Goal: Task Accomplishment & Management: Manage account settings

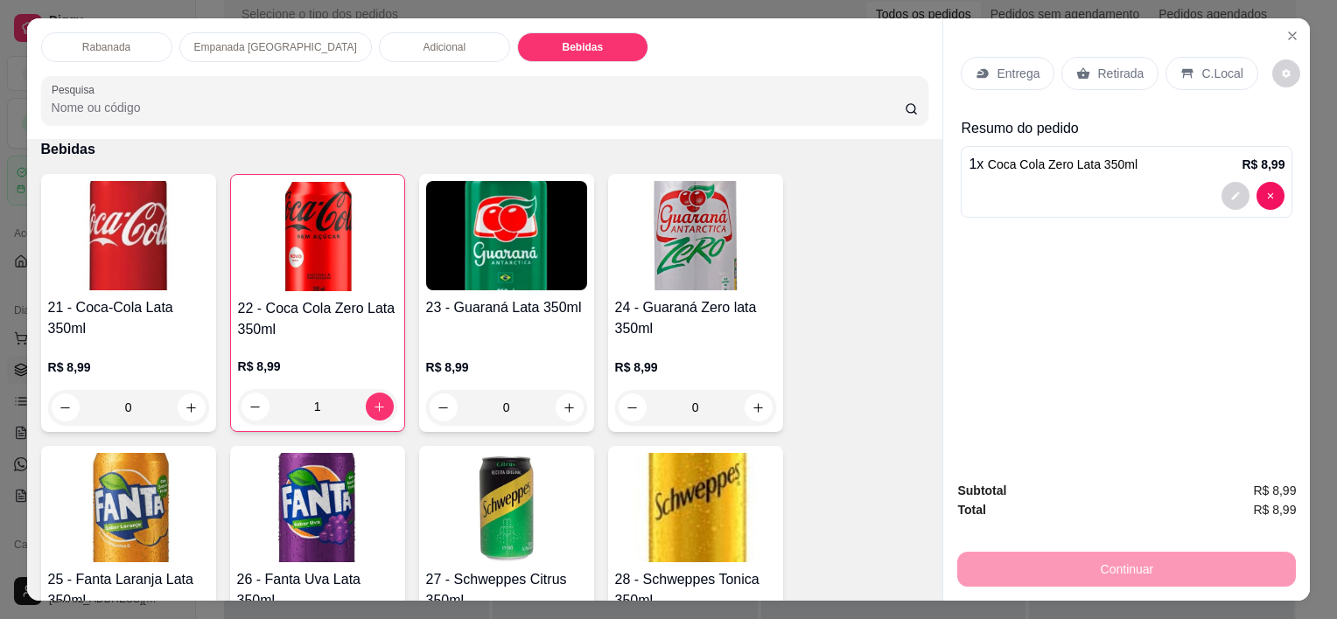
click at [1203, 67] on p "C.Local" at bounding box center [1221, 73] width 41 height 17
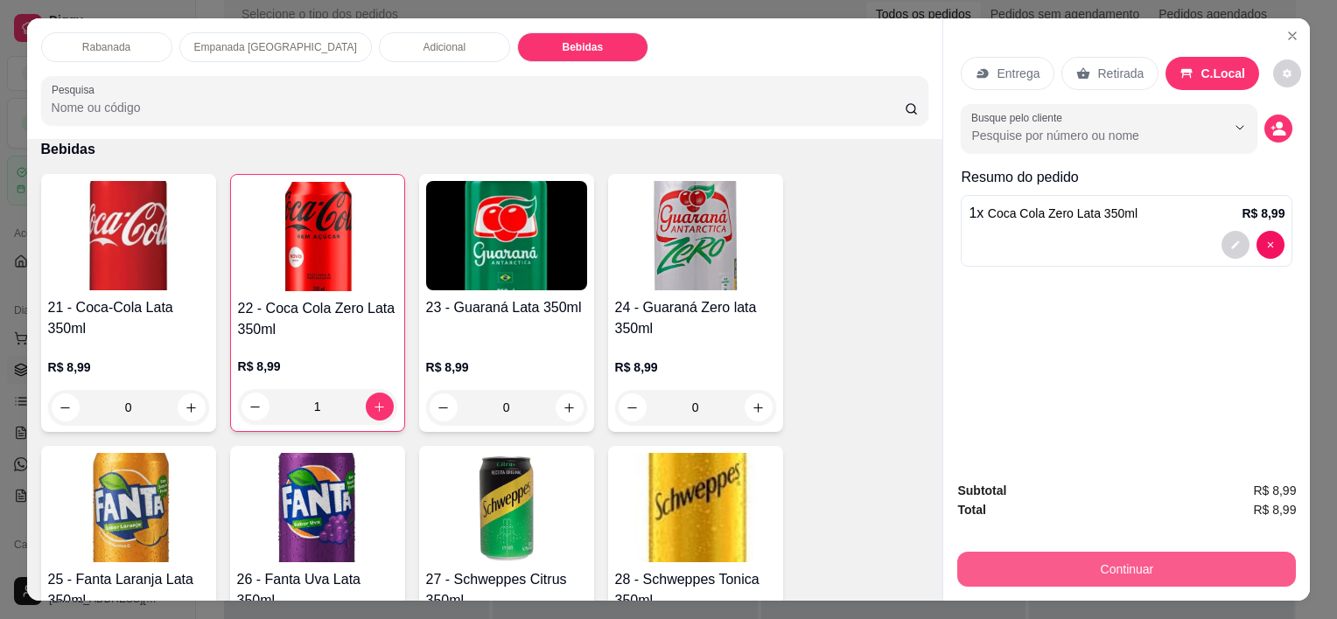
click at [1174, 561] on button "Continuar" at bounding box center [1126, 569] width 339 height 35
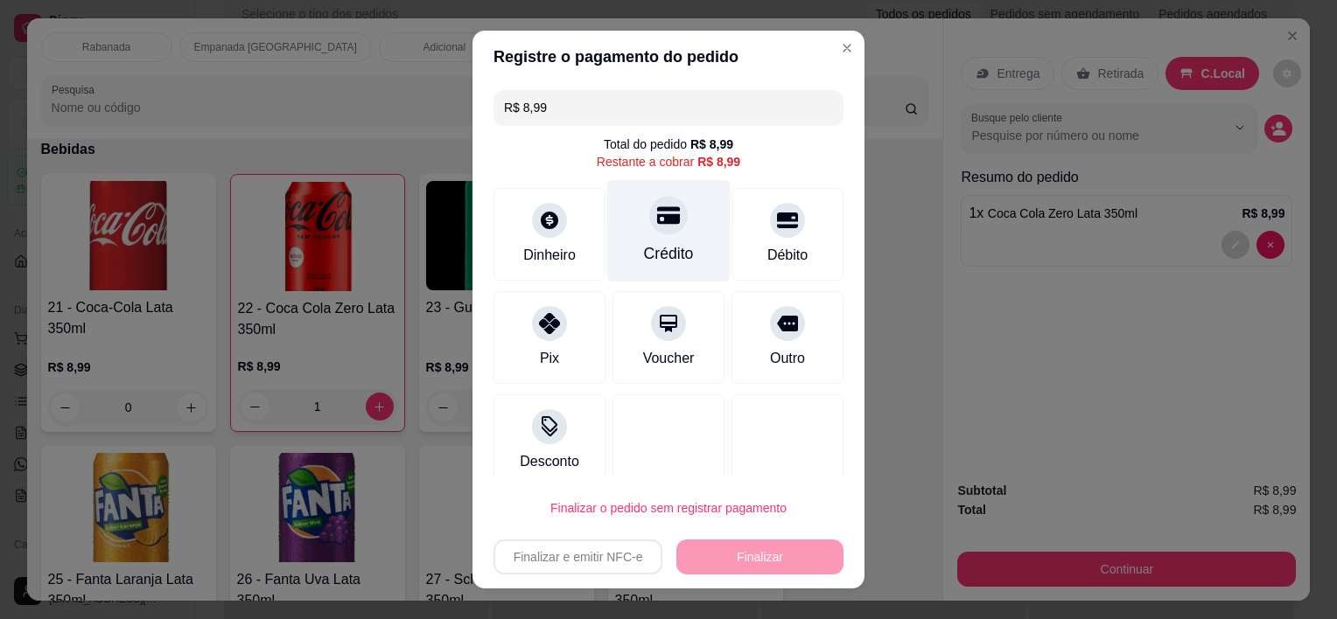
click at [626, 230] on div "Crédito" at bounding box center [668, 231] width 123 height 102
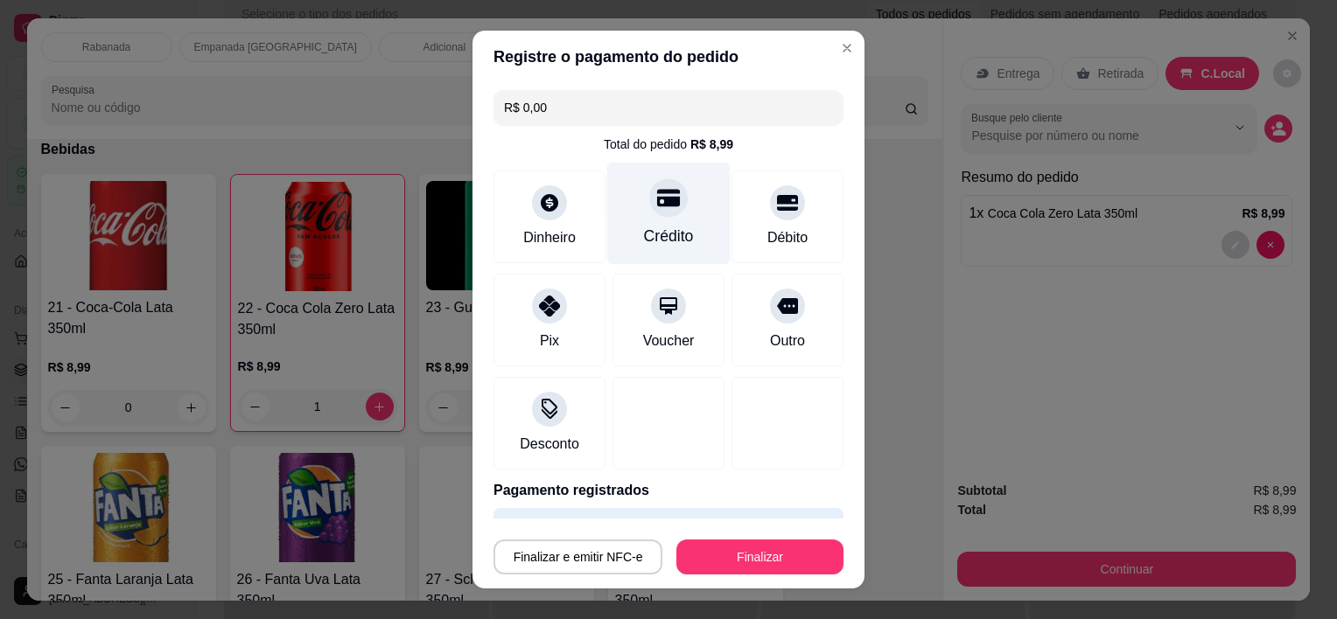
type input "R$ 0,00"
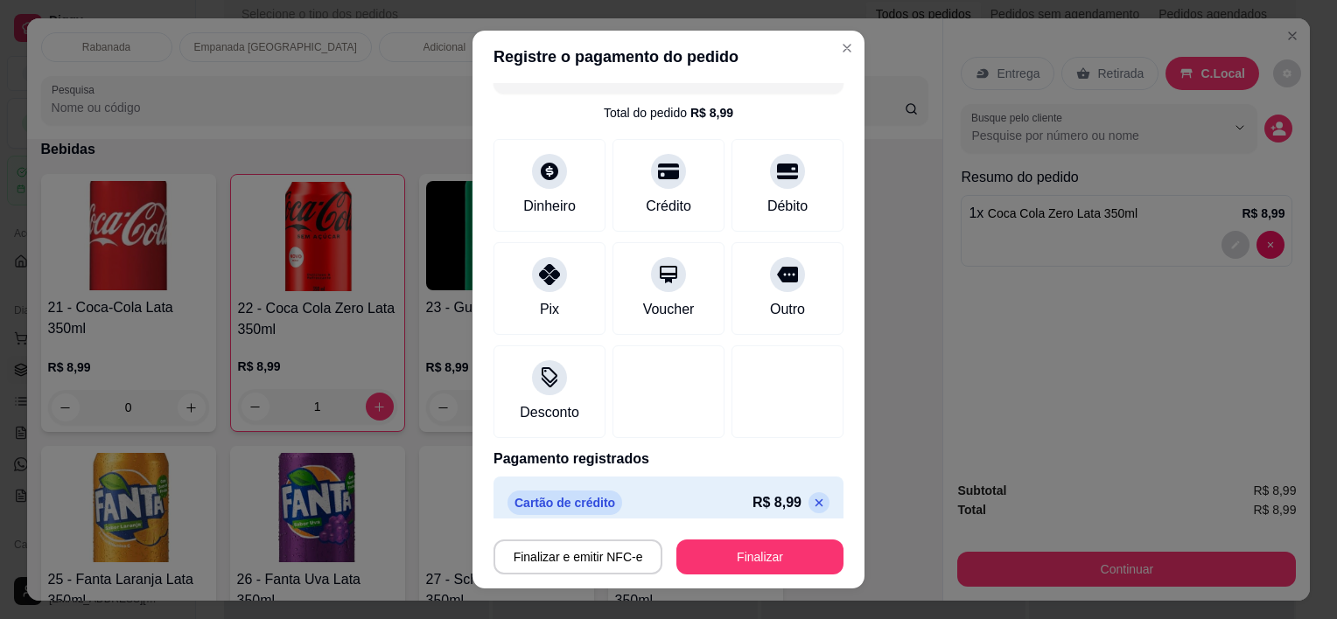
scroll to position [48, 0]
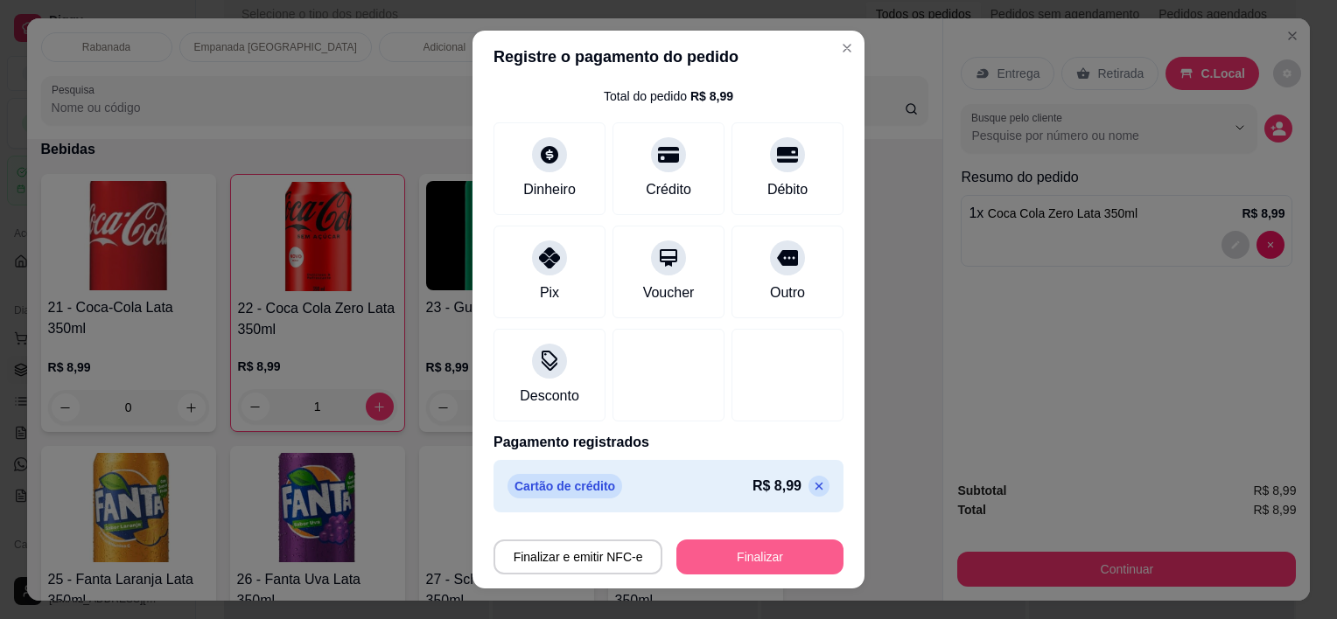
click at [759, 564] on button "Finalizar" at bounding box center [759, 557] width 167 height 35
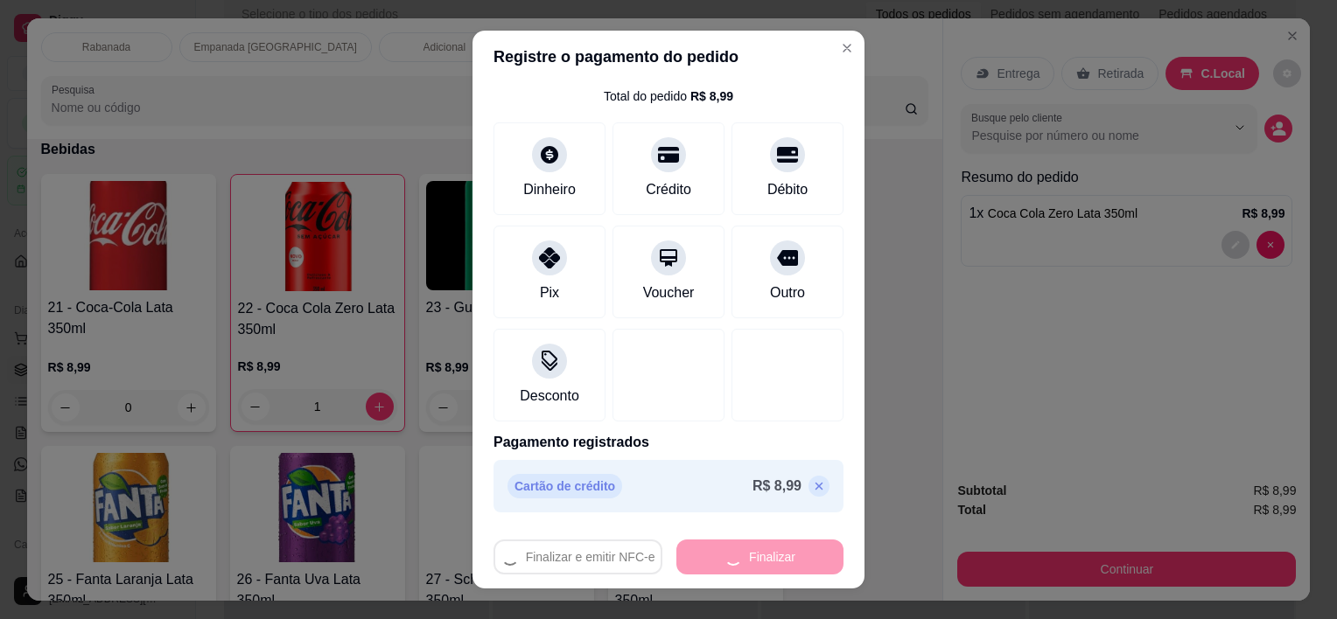
type input "0"
type input "-R$ 8,99"
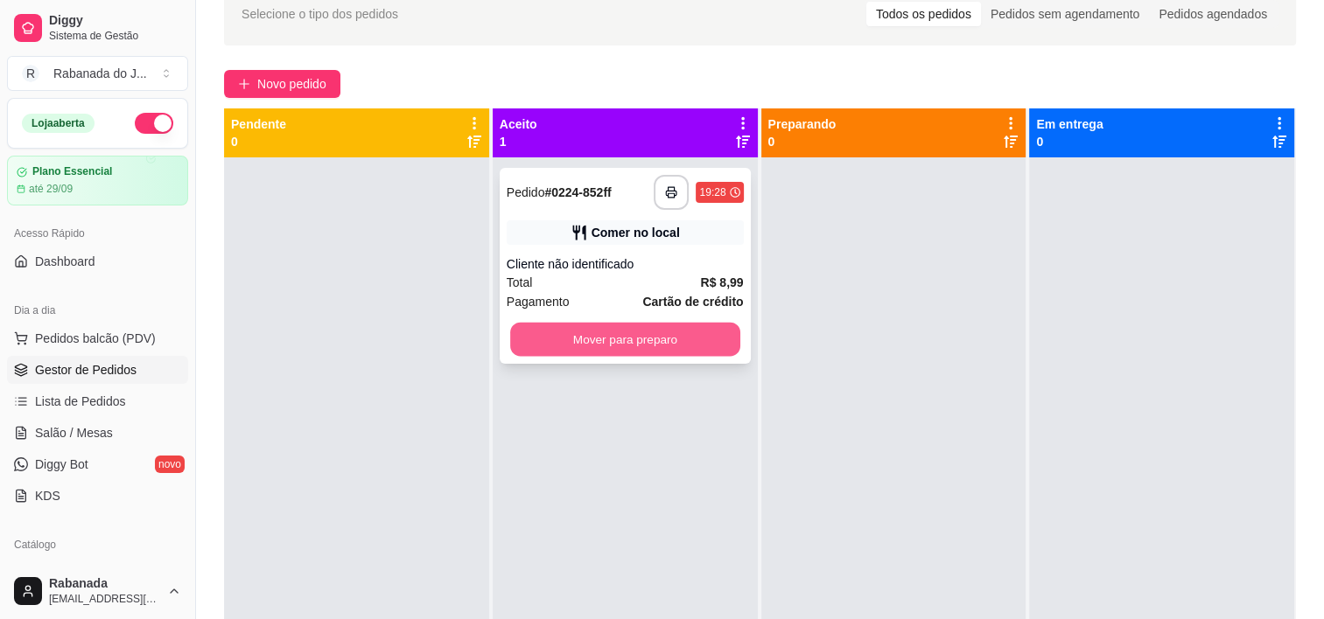
click at [684, 332] on button "Mover para preparo" at bounding box center [625, 340] width 230 height 34
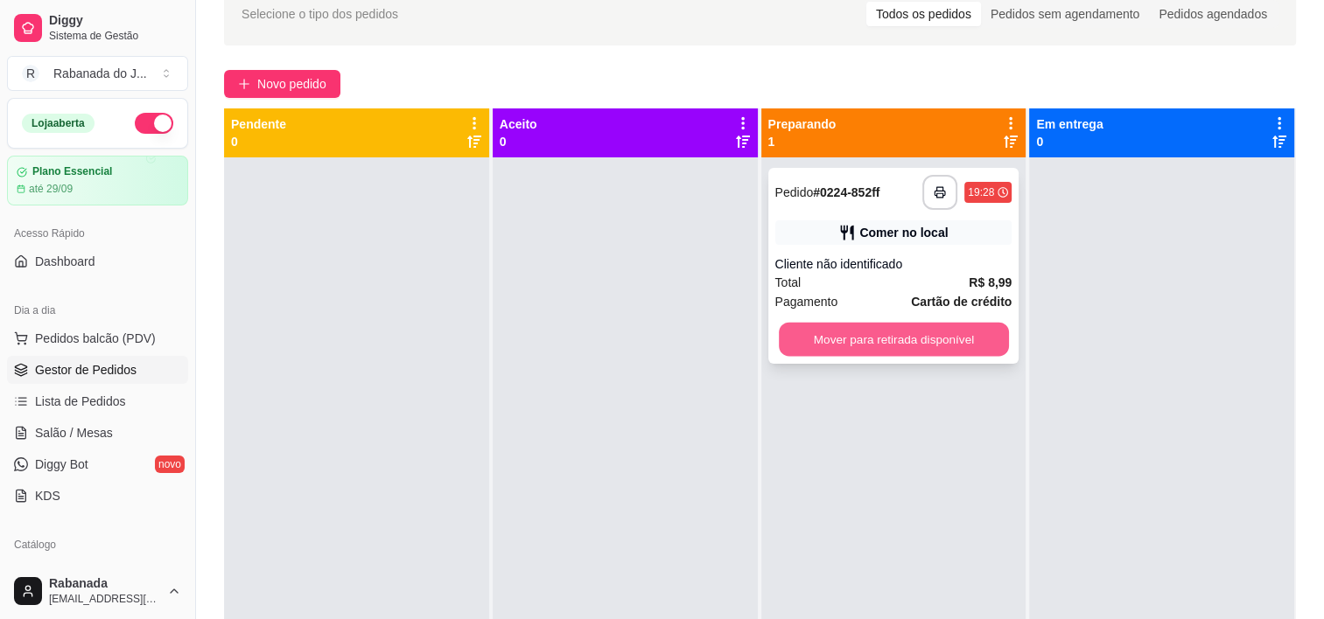
click at [837, 342] on button "Mover para retirada disponível" at bounding box center [894, 340] width 230 height 34
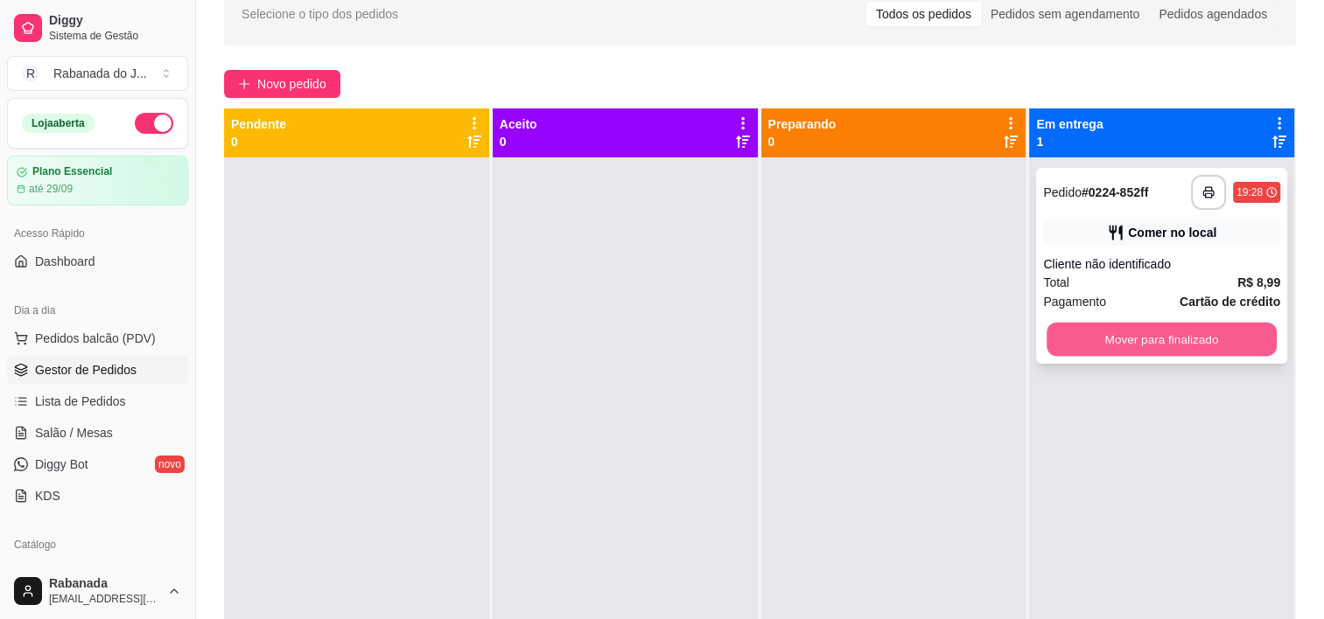
click at [1130, 330] on button "Mover para finalizado" at bounding box center [1161, 340] width 230 height 34
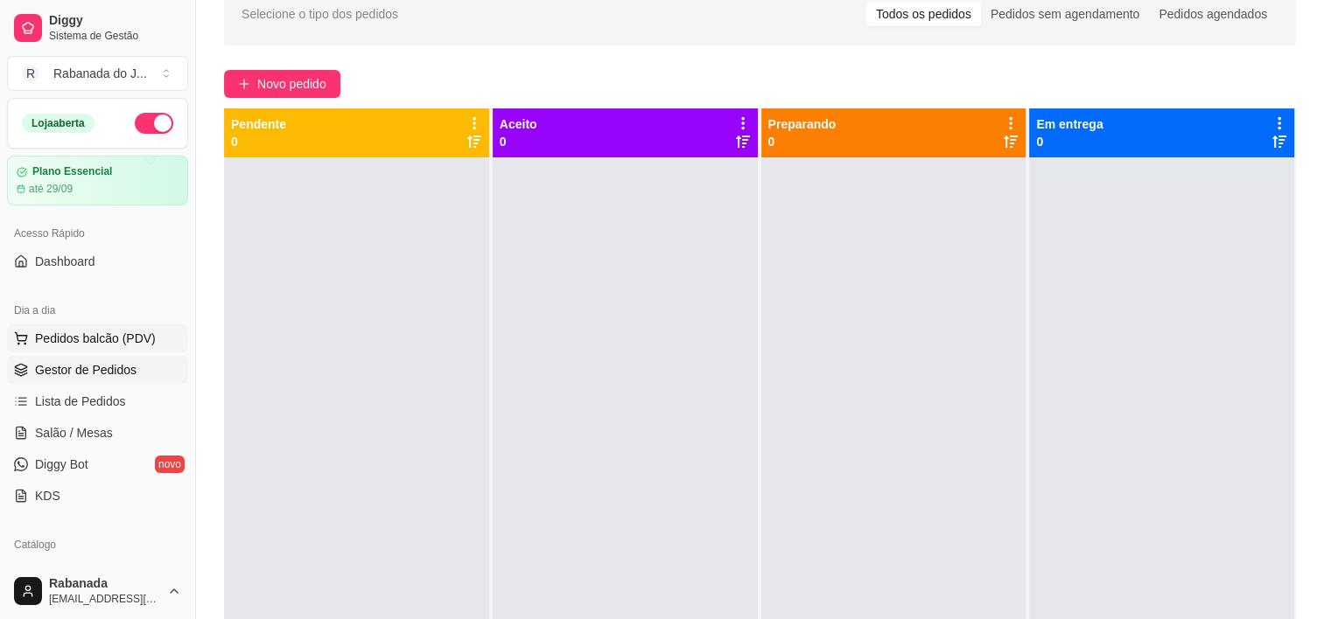
click at [108, 325] on button "Pedidos balcão (PDV)" at bounding box center [97, 339] width 181 height 28
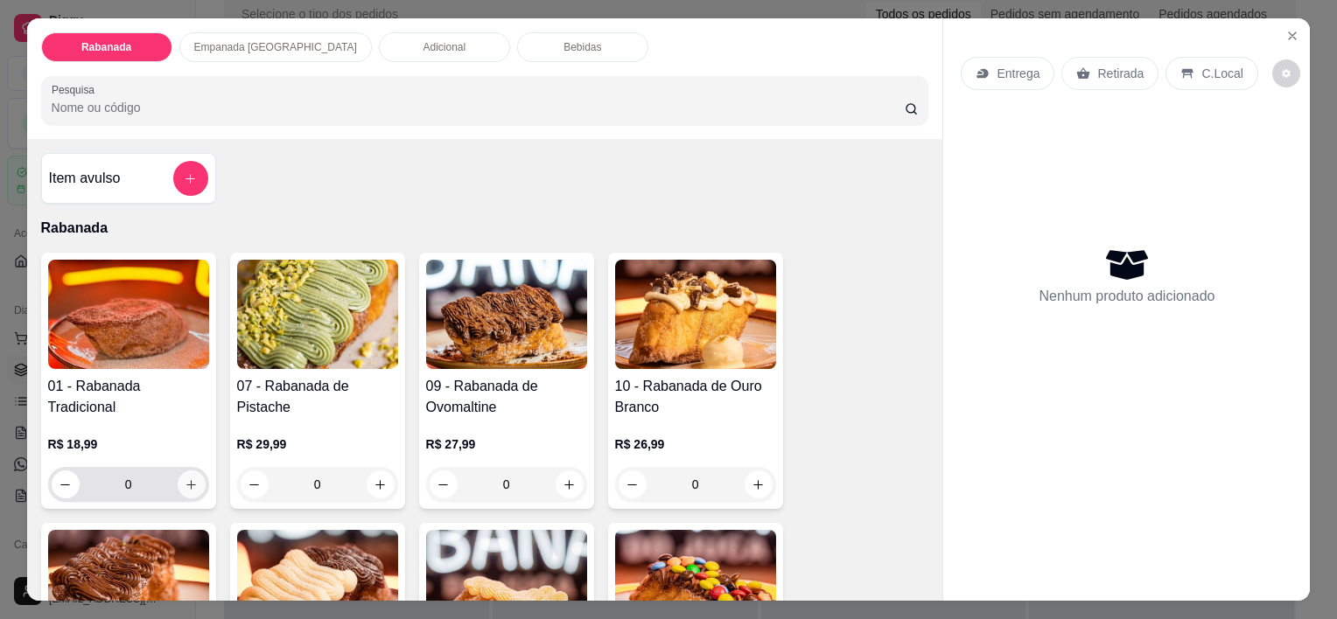
click at [185, 479] on icon "increase-product-quantity" at bounding box center [191, 485] width 13 height 13
type input "1"
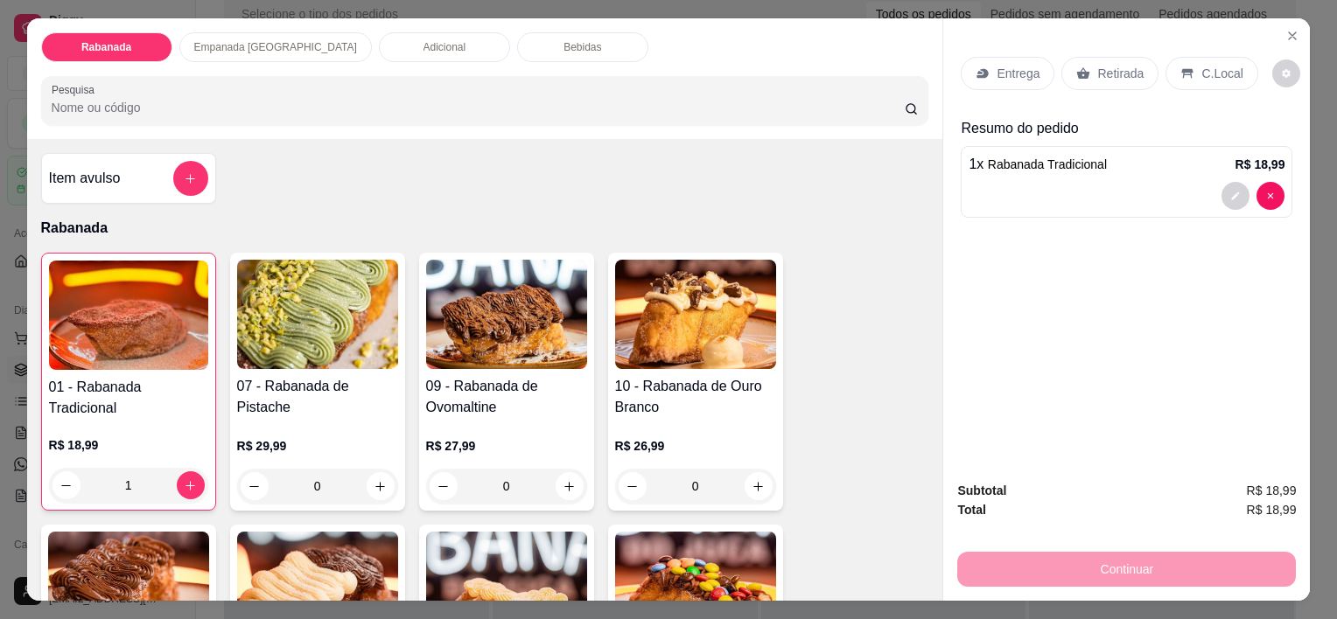
click at [1180, 57] on div "C.Local" at bounding box center [1211, 73] width 92 height 33
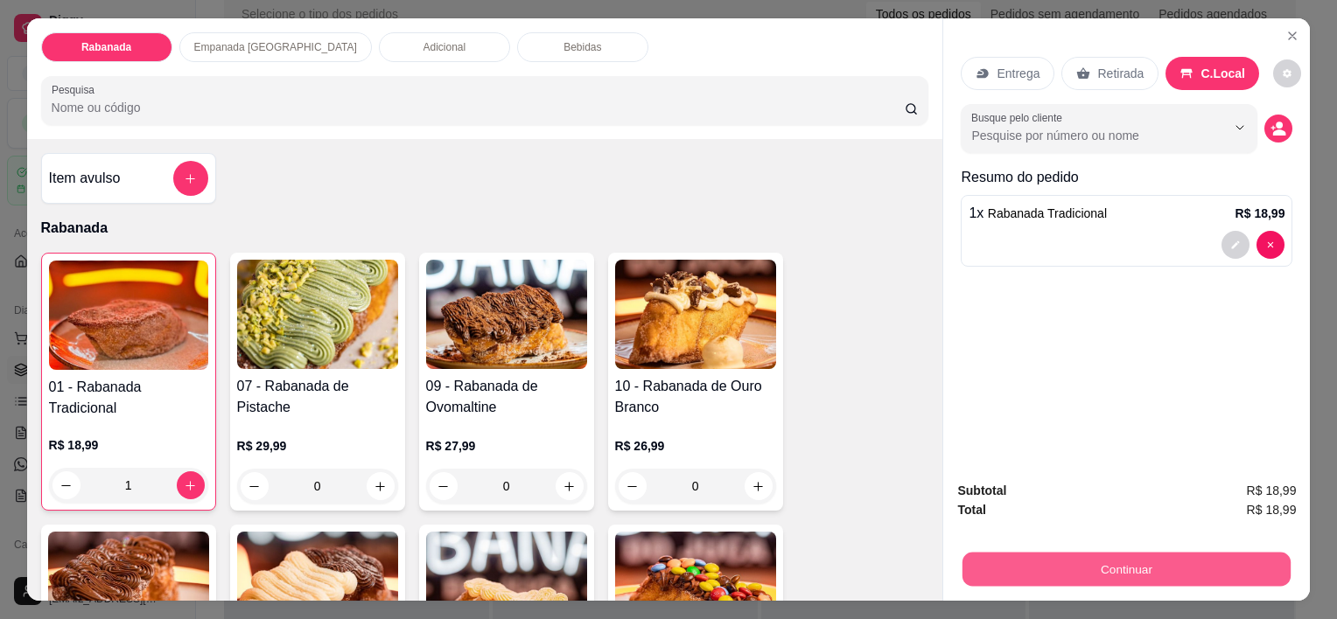
click at [1178, 566] on button "Continuar" at bounding box center [1126, 569] width 328 height 34
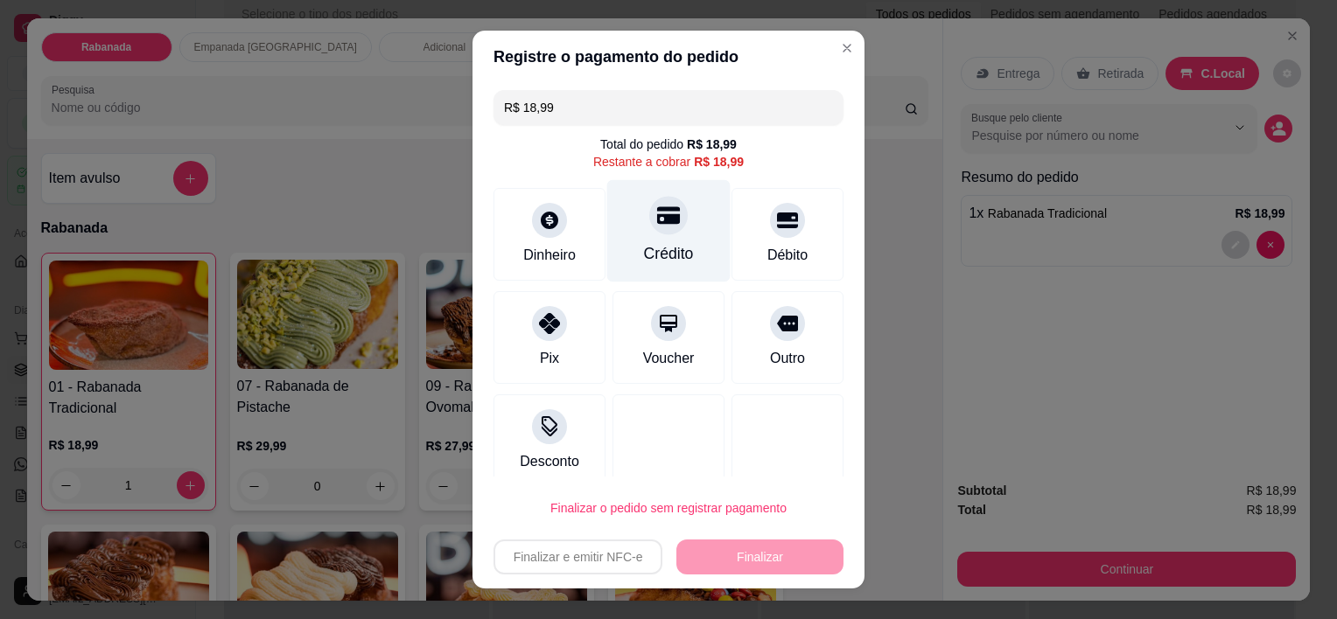
click at [654, 230] on div at bounding box center [668, 216] width 38 height 38
type input "R$ 0,00"
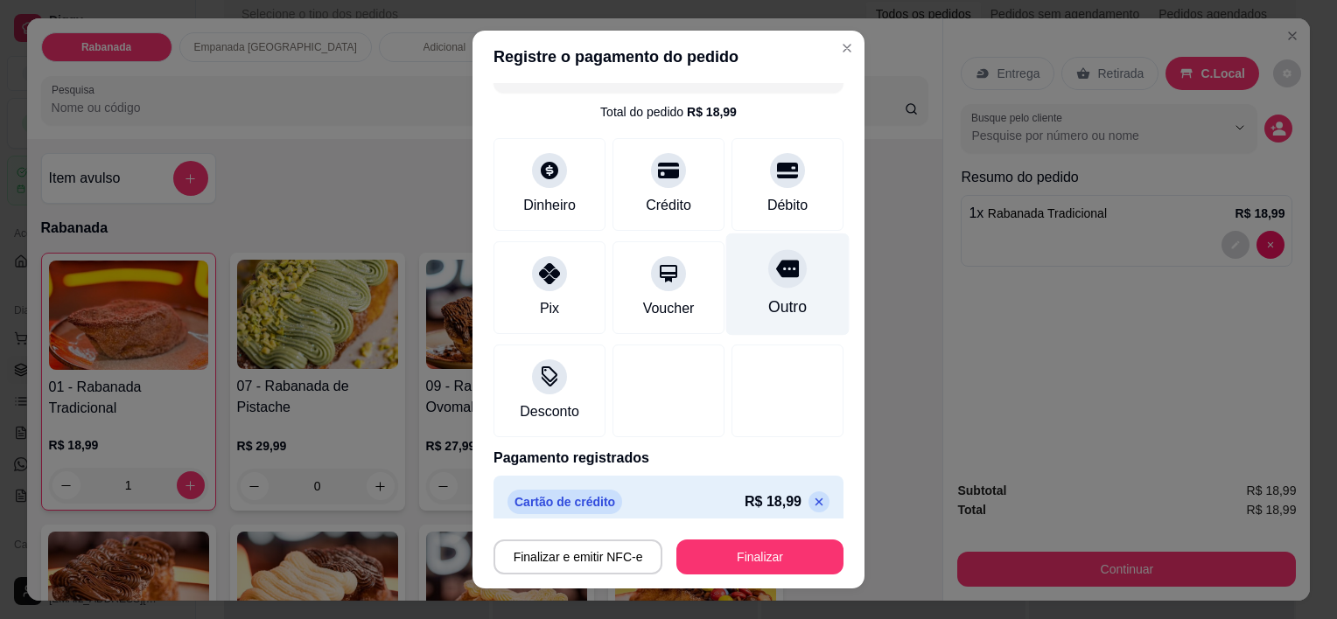
scroll to position [48, 0]
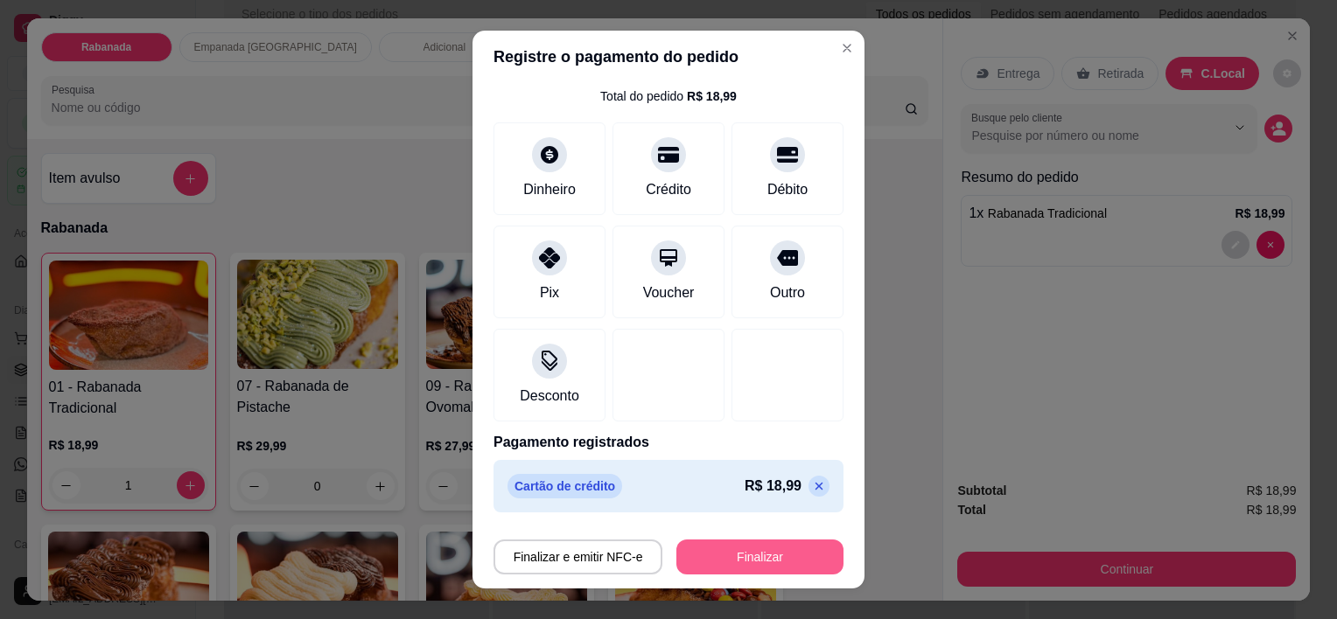
click at [767, 563] on button "Finalizar" at bounding box center [759, 557] width 167 height 35
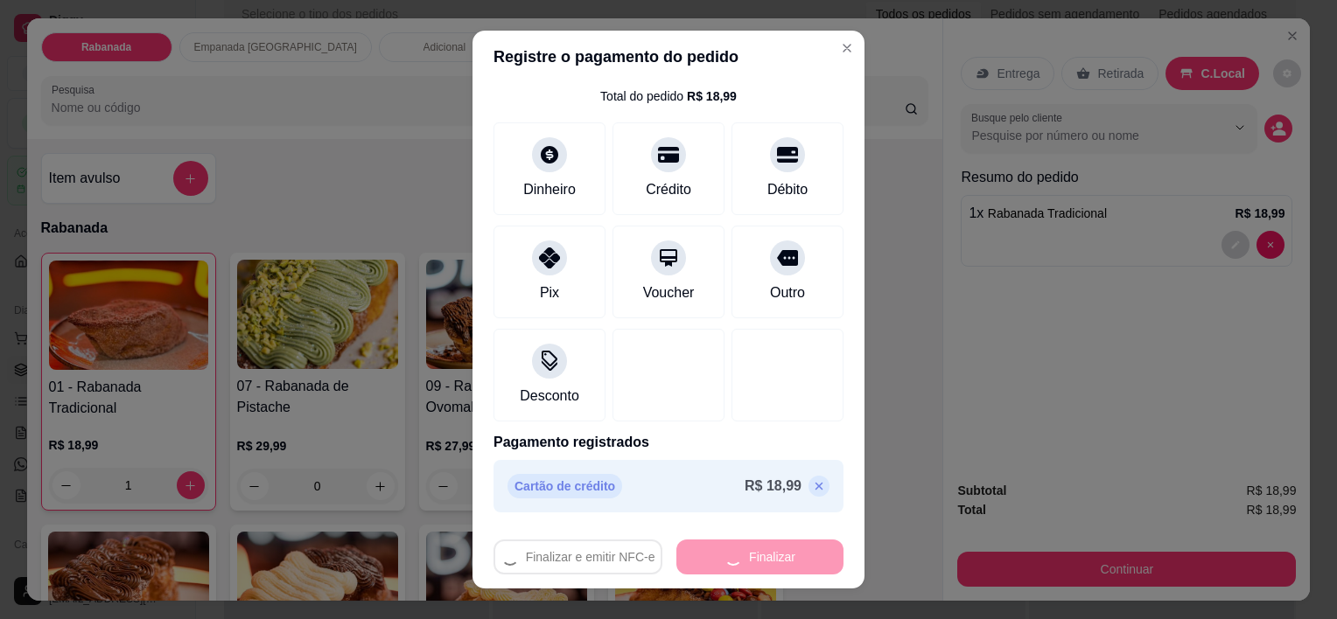
type input "0"
type input "-R$ 18,99"
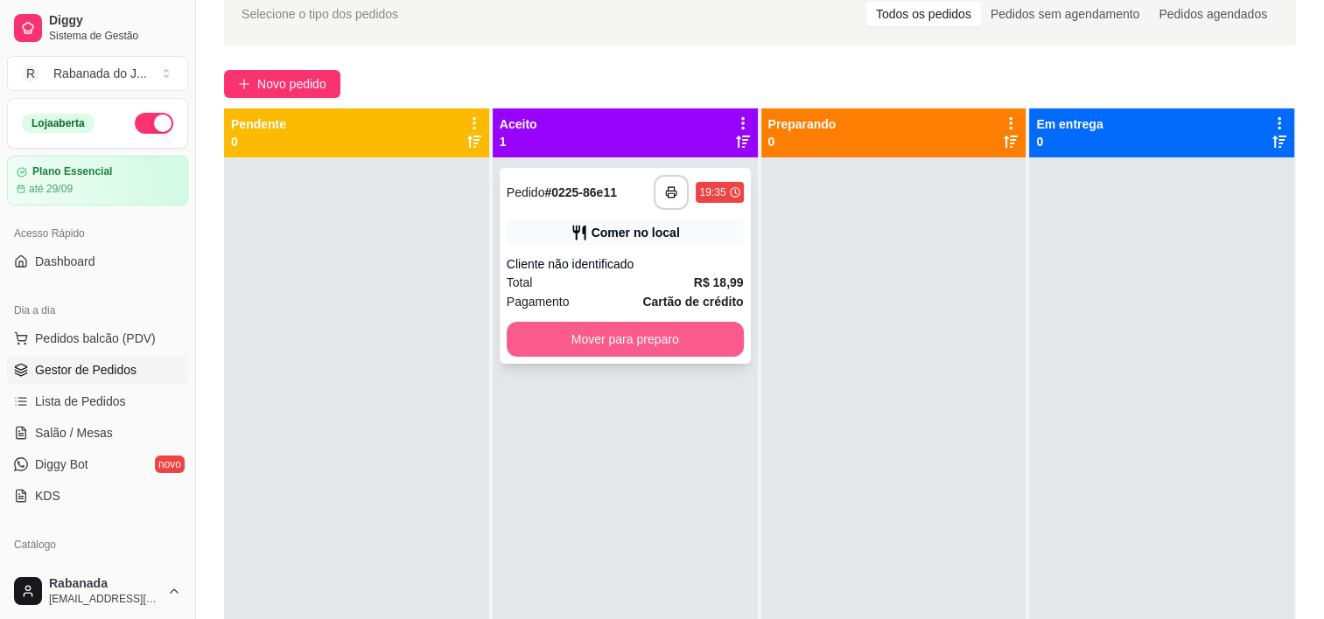
click at [626, 346] on button "Mover para preparo" at bounding box center [625, 339] width 237 height 35
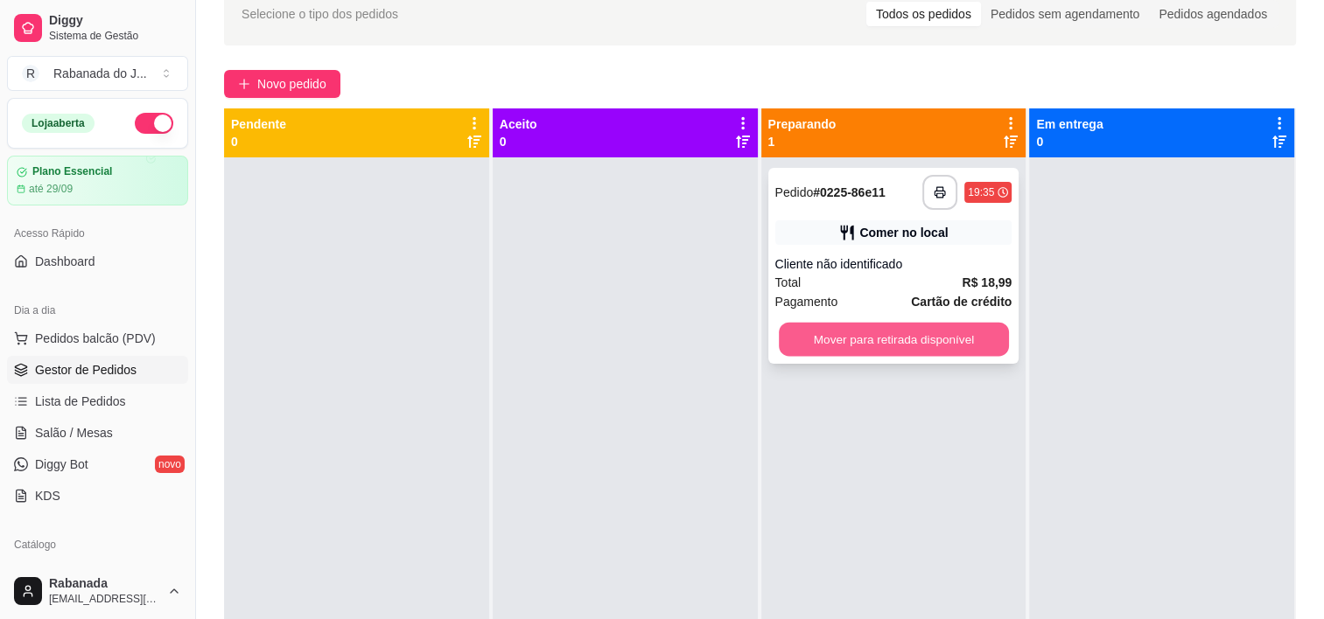
click at [917, 343] on button "Mover para retirada disponível" at bounding box center [894, 340] width 230 height 34
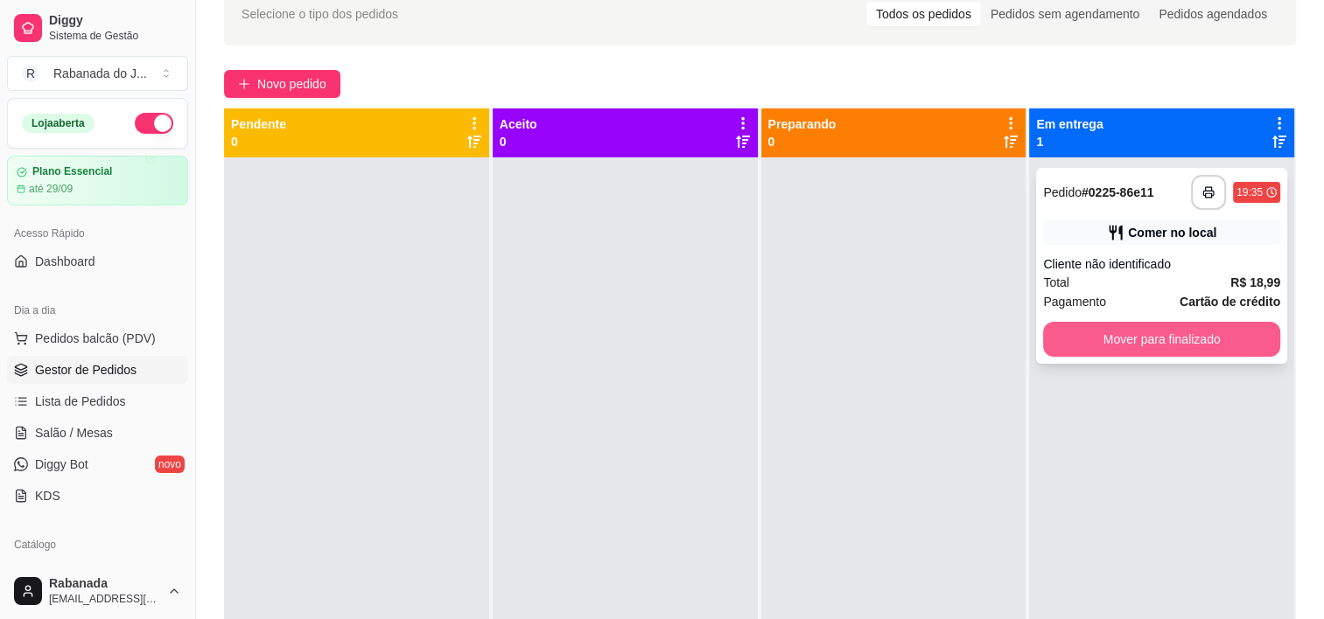
click at [1162, 337] on button "Mover para finalizado" at bounding box center [1161, 339] width 237 height 35
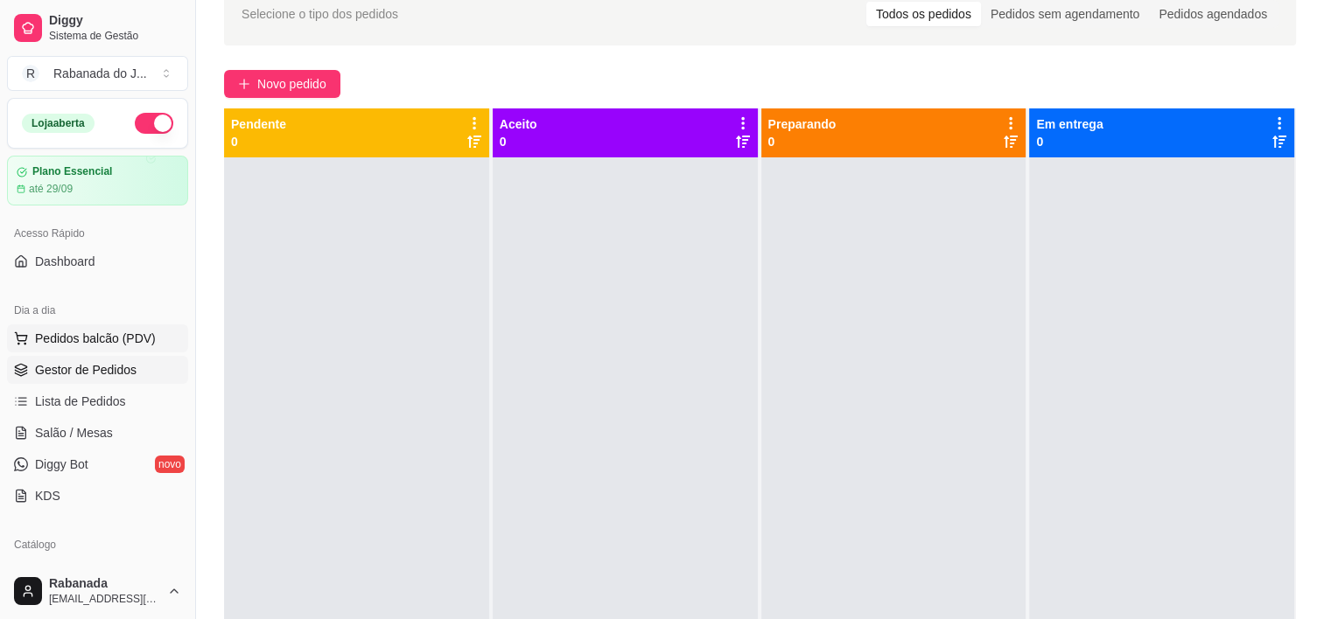
click at [115, 340] on span "Pedidos balcão (PDV)" at bounding box center [95, 338] width 121 height 17
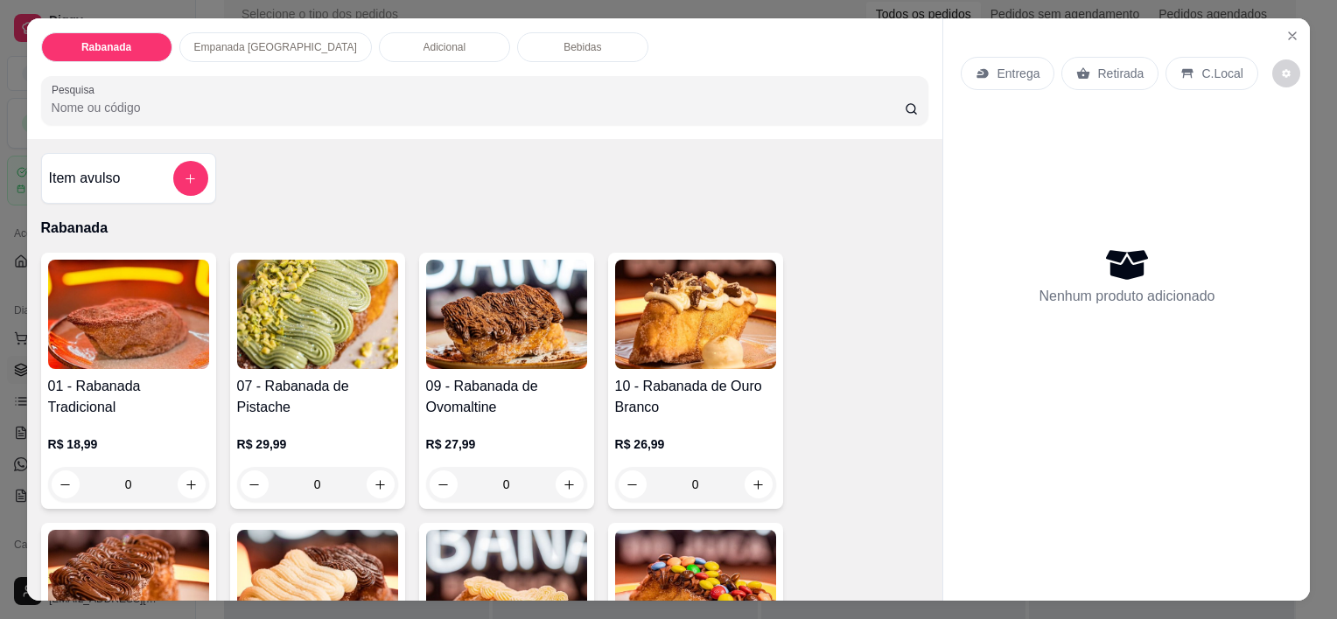
click at [517, 35] on div "Bebidas" at bounding box center [582, 47] width 131 height 30
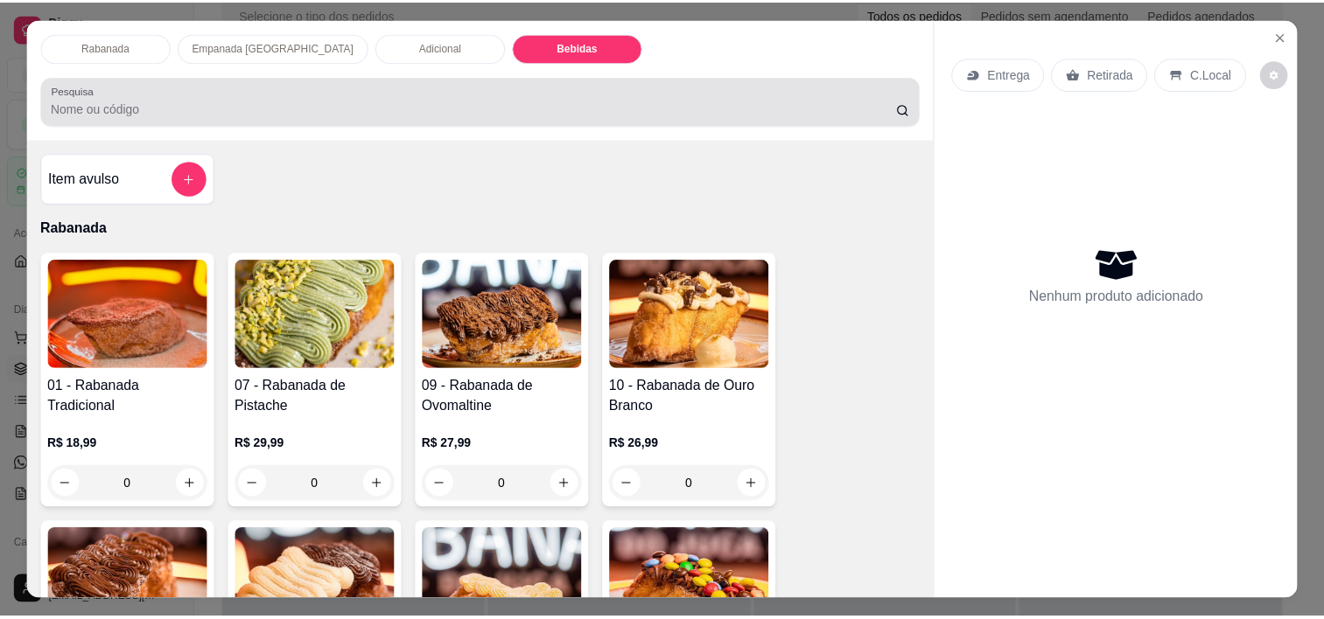
scroll to position [44, 0]
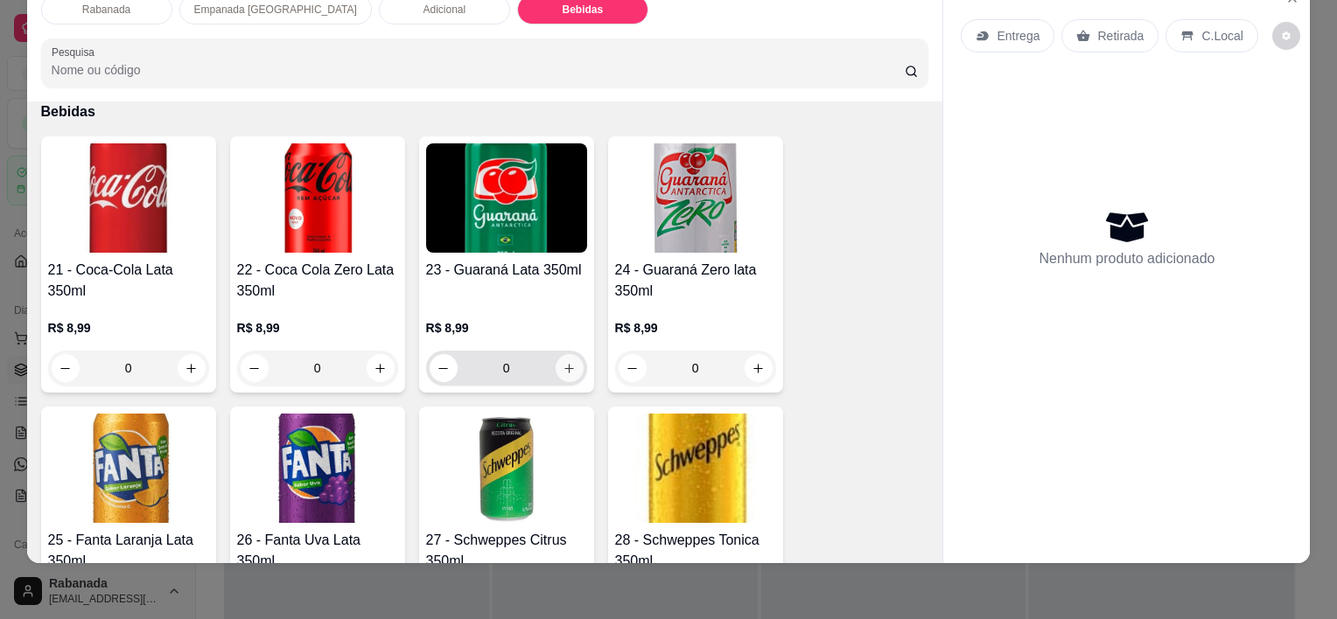
click at [558, 367] on button "increase-product-quantity" at bounding box center [570, 368] width 28 height 28
type input "1"
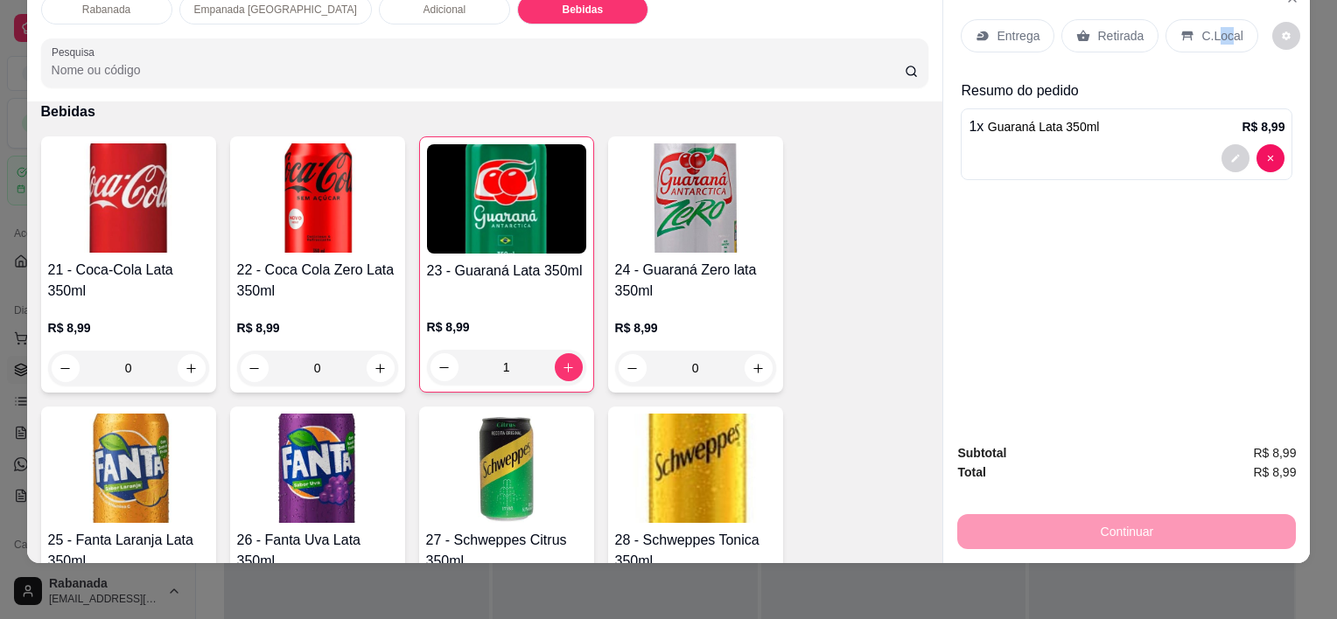
drag, startPoint x: 1219, startPoint y: 14, endPoint x: 1205, endPoint y: 19, distance: 15.0
click at [1205, 27] on p "C.Local" at bounding box center [1221, 35] width 41 height 17
click at [1206, 27] on p "C.Local" at bounding box center [1221, 35] width 41 height 17
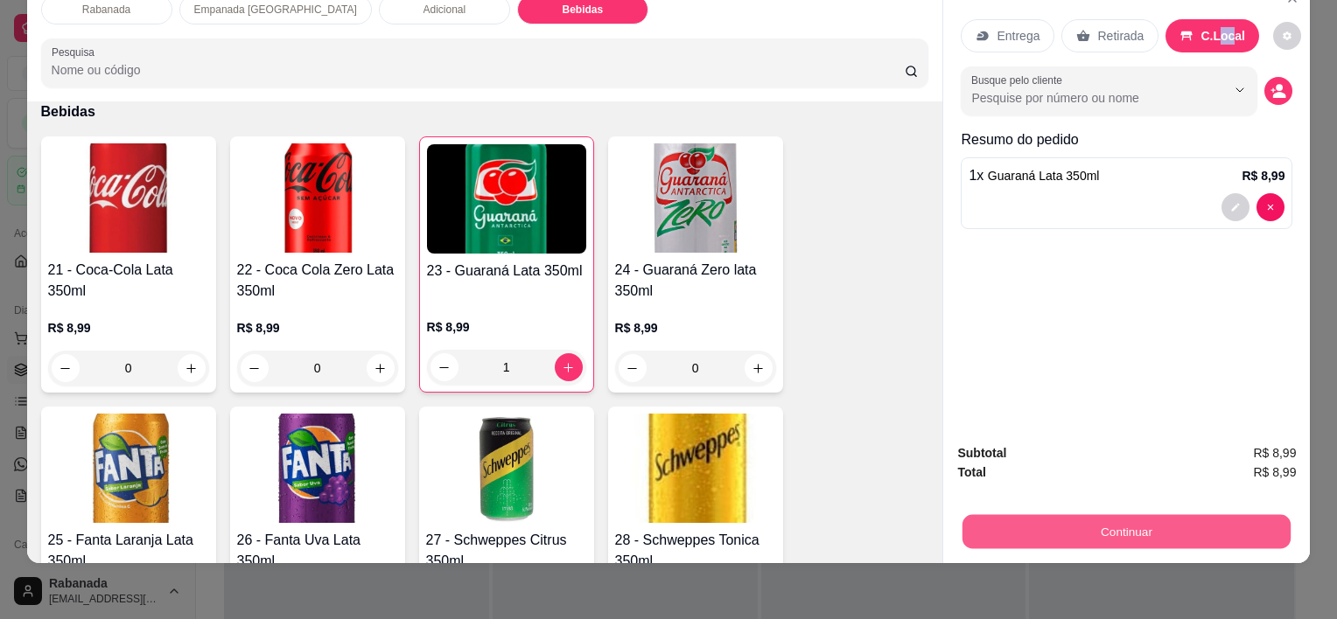
click at [1150, 525] on button "Continuar" at bounding box center [1126, 531] width 328 height 34
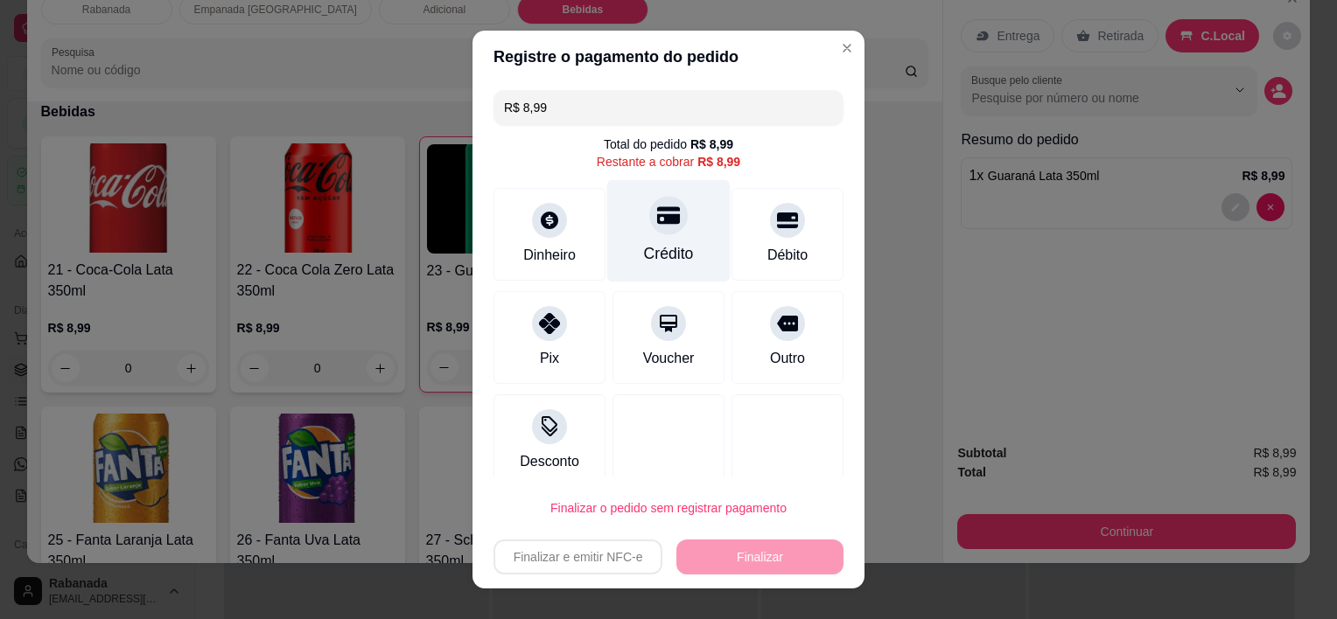
click at [661, 273] on div "Crédito" at bounding box center [668, 231] width 123 height 102
type input "R$ 0,00"
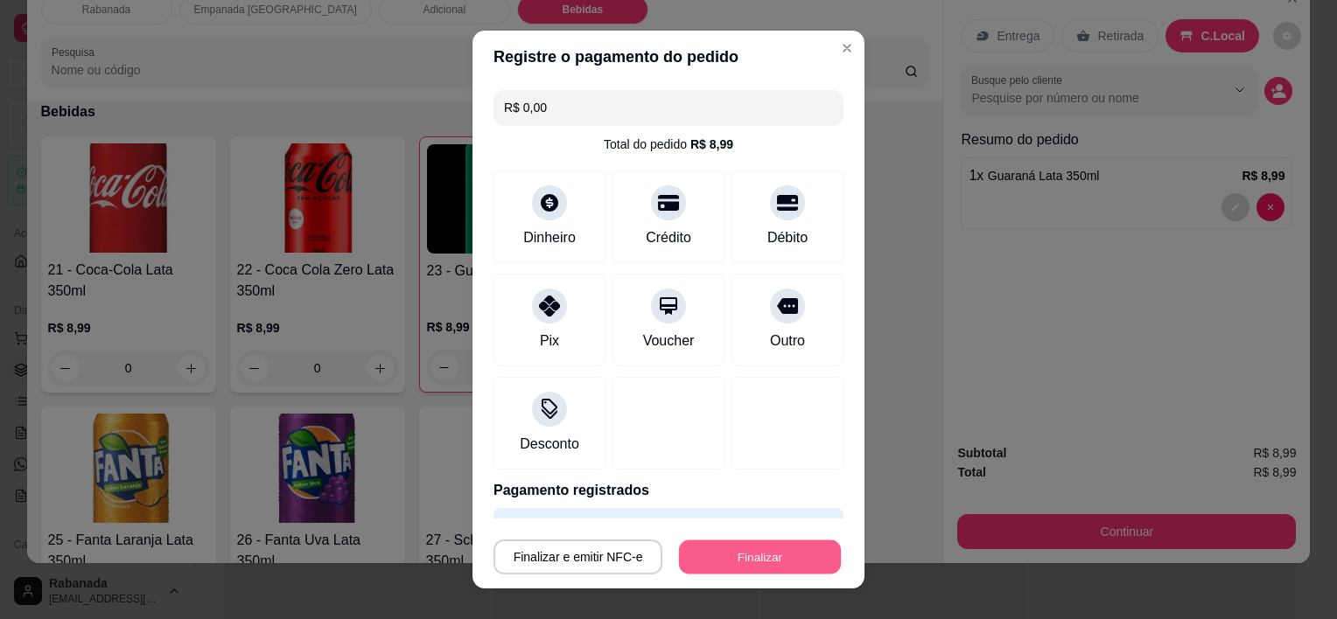
click at [773, 566] on button "Finalizar" at bounding box center [760, 557] width 162 height 34
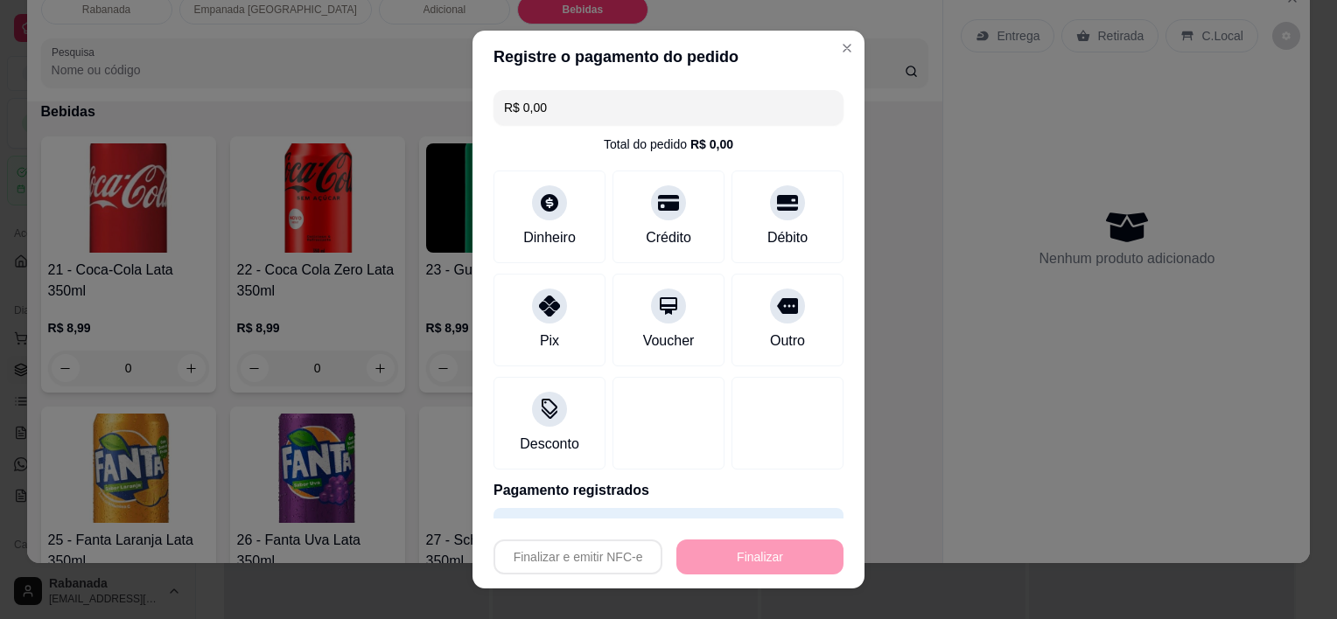
type input "0"
type input "-R$ 8,99"
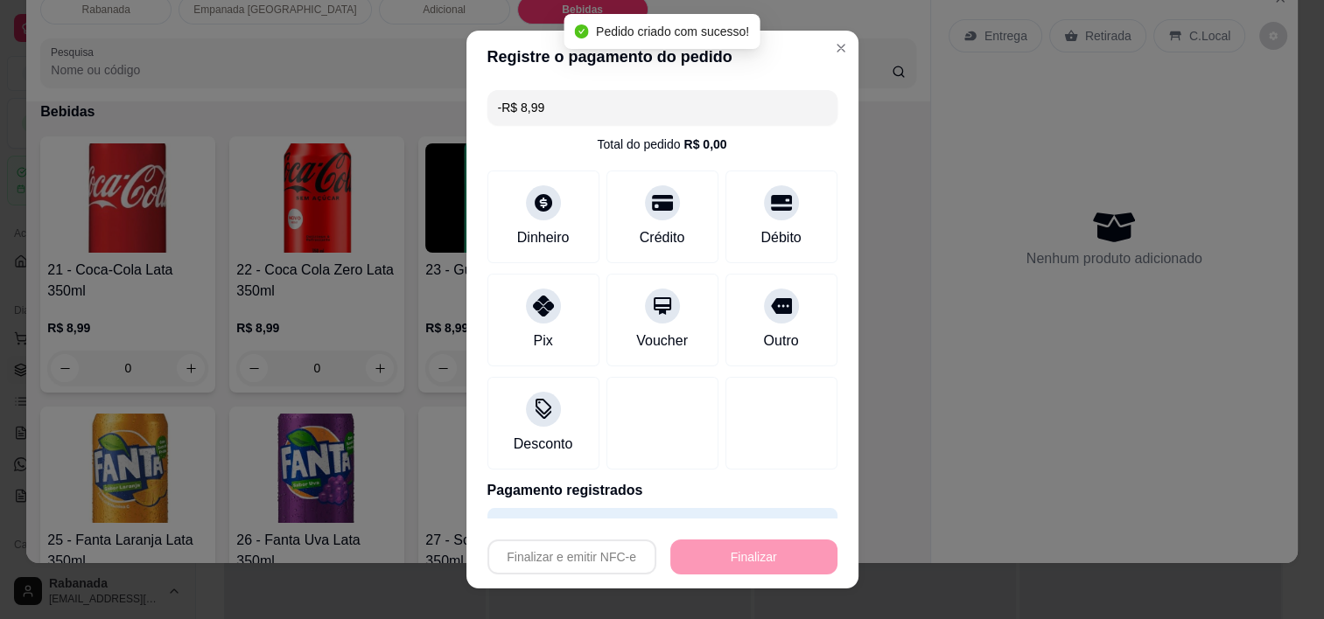
scroll to position [49, 0]
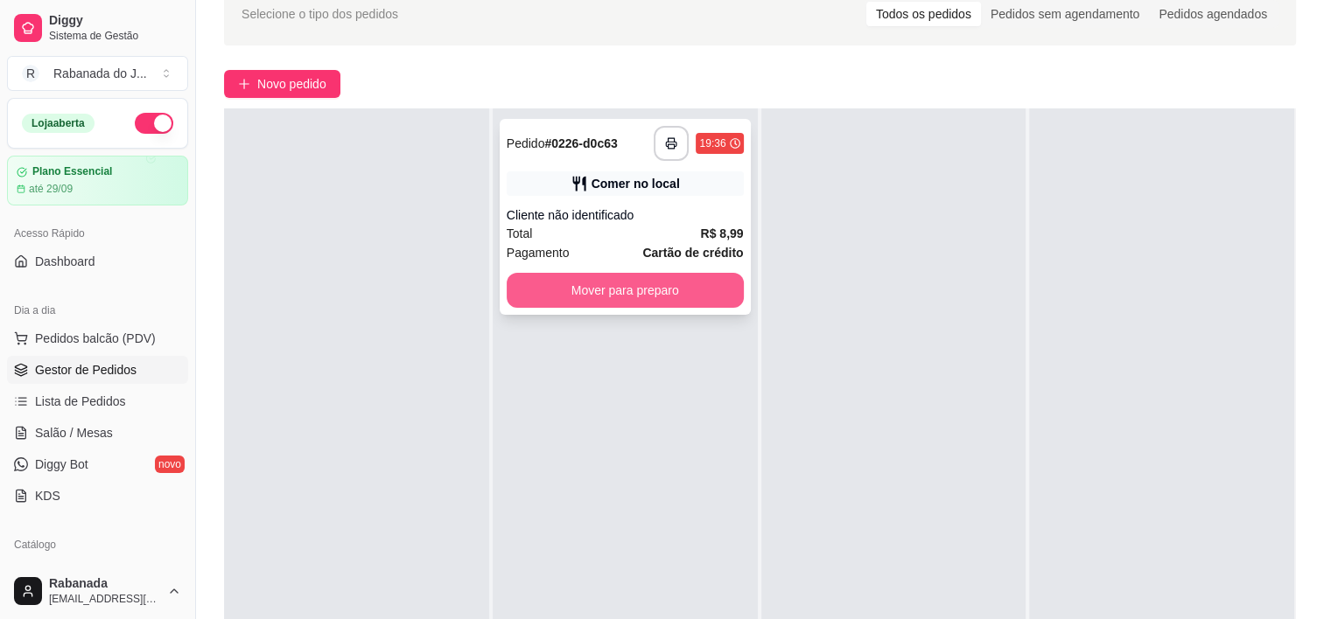
click at [653, 280] on button "Mover para preparo" at bounding box center [625, 290] width 237 height 35
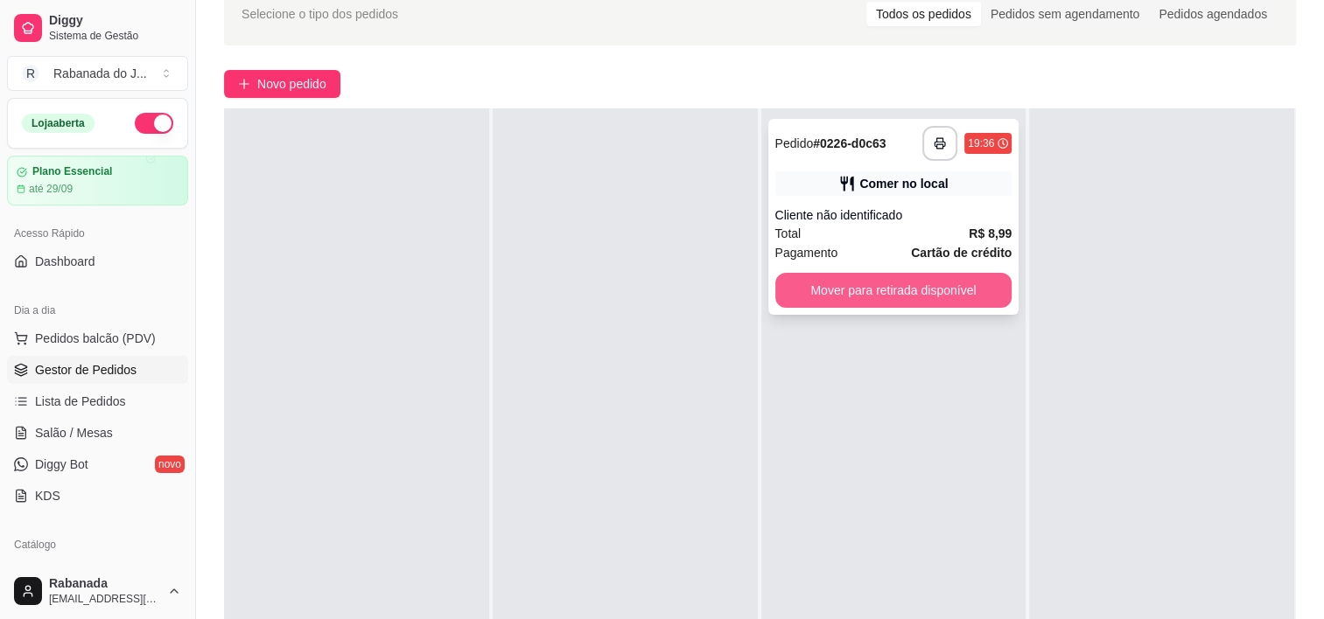
click at [867, 283] on button "Mover para retirada disponível" at bounding box center [893, 290] width 237 height 35
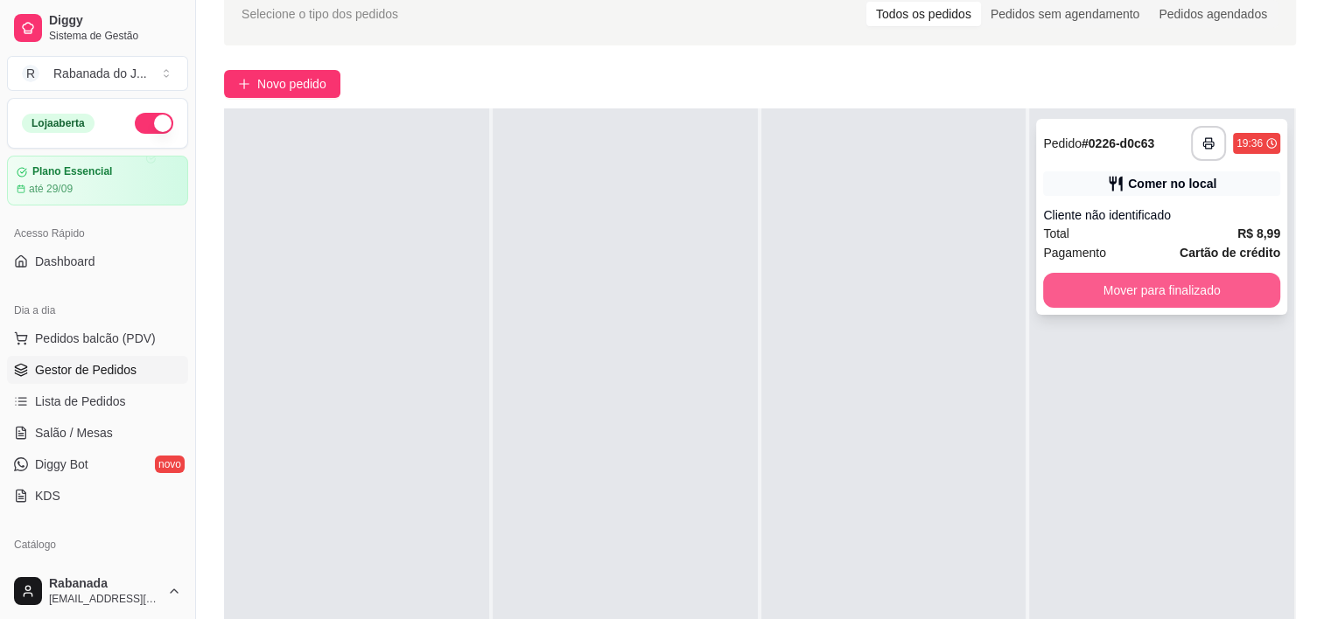
click at [1116, 278] on button "Mover para finalizado" at bounding box center [1161, 290] width 237 height 35
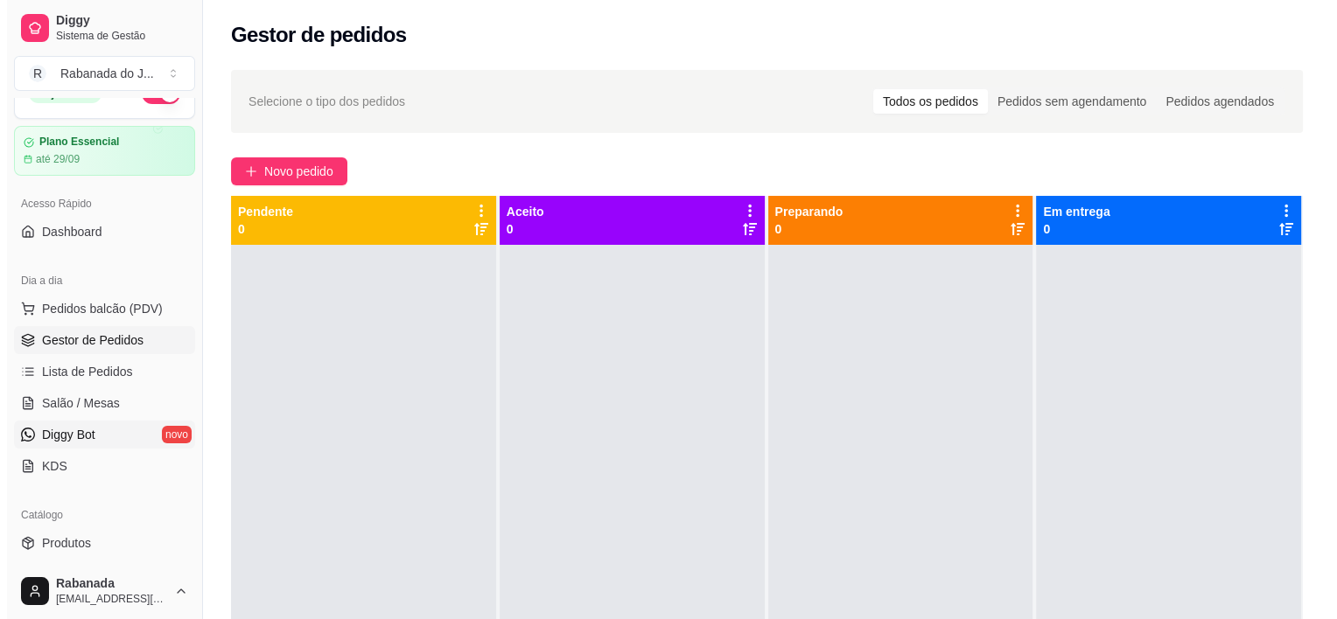
scroll to position [0, 0]
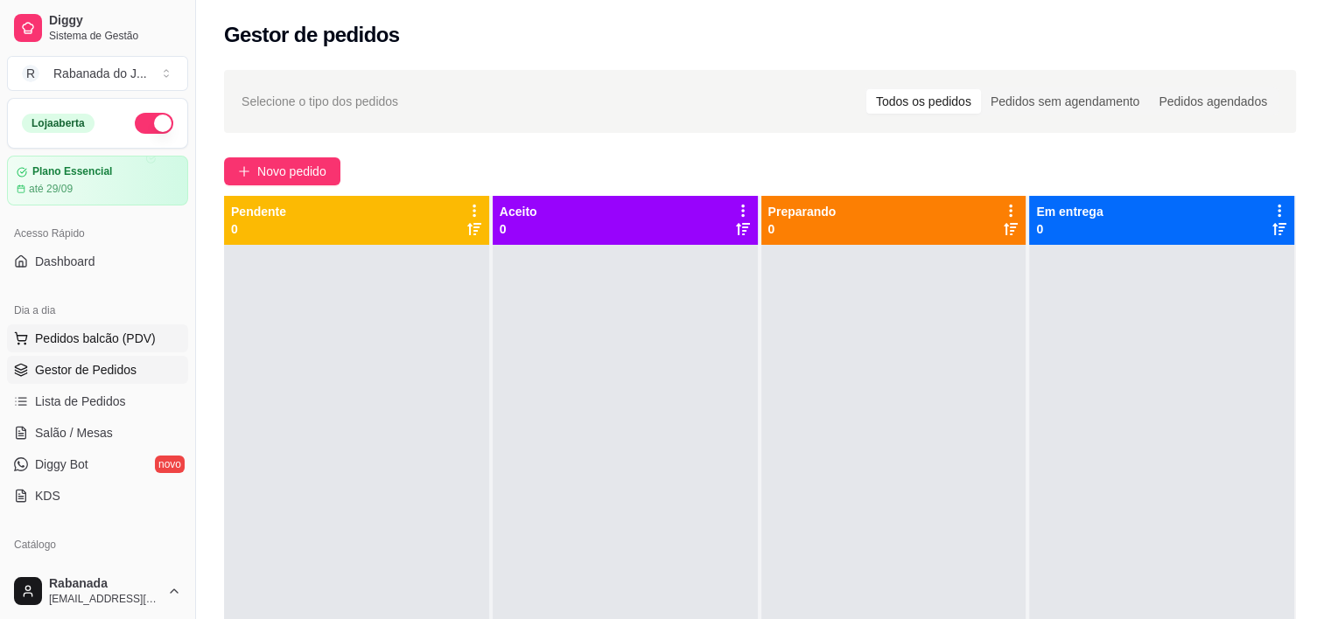
click at [143, 339] on span "Pedidos balcão (PDV)" at bounding box center [95, 338] width 121 height 17
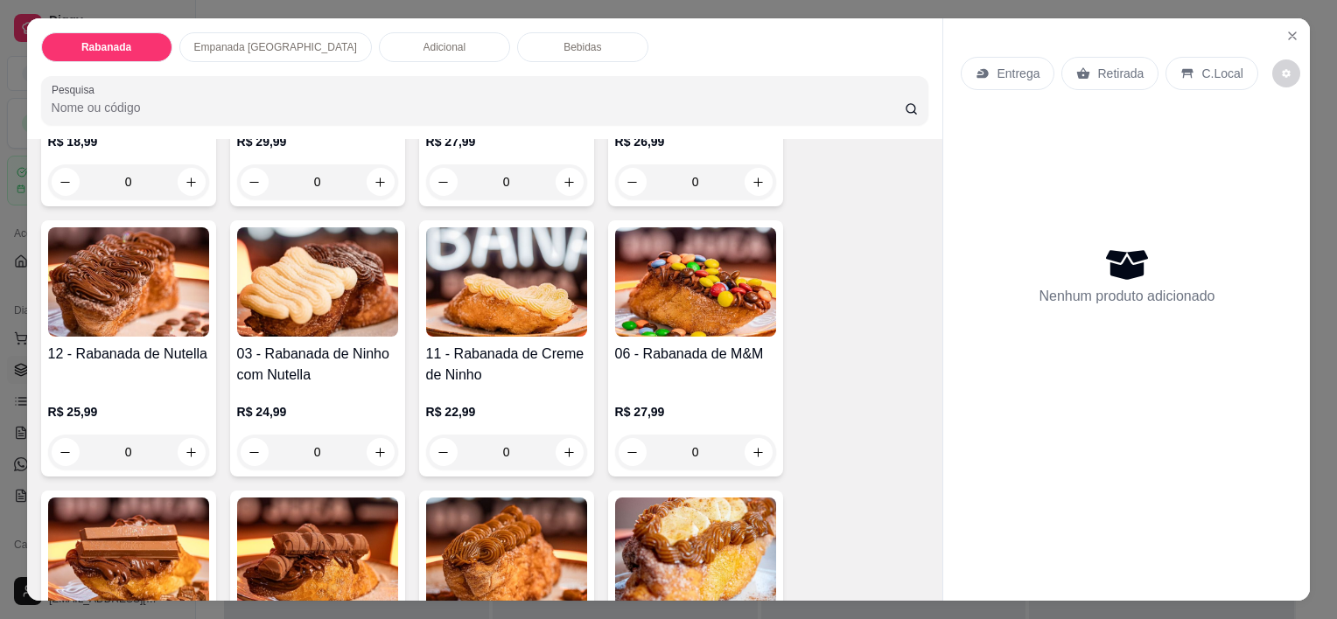
scroll to position [262, 0]
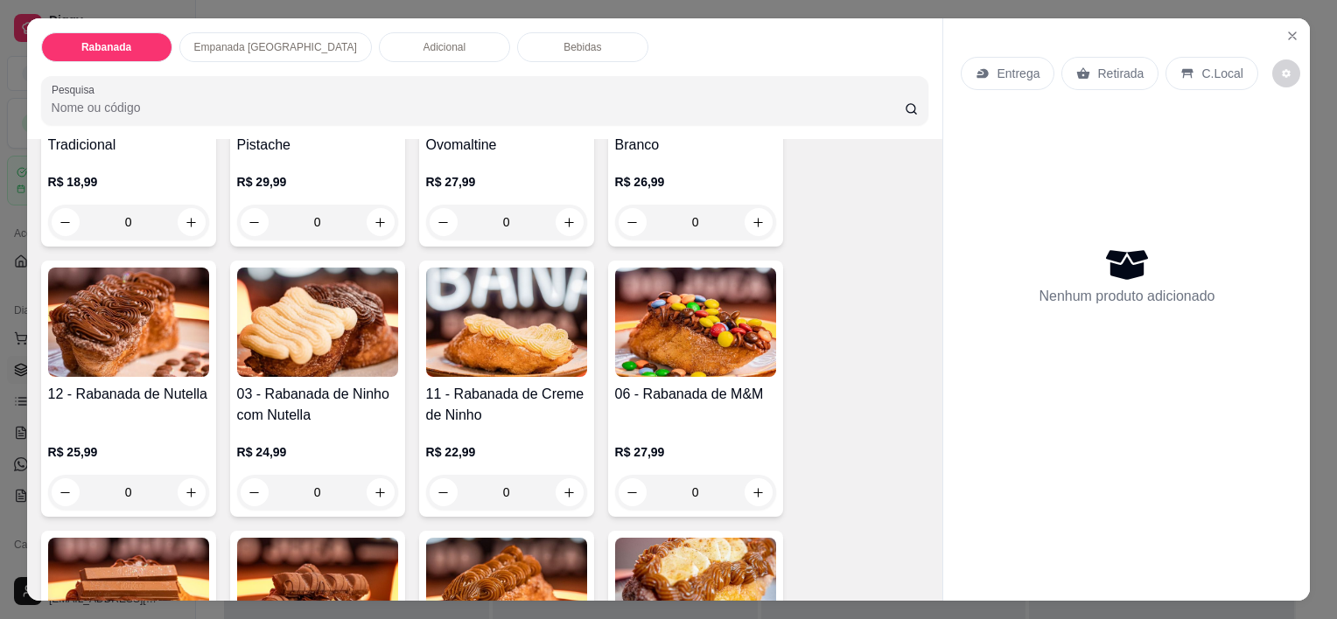
click at [273, 40] on p "Empanada [GEOGRAPHIC_DATA]" at bounding box center [275, 47] width 163 height 14
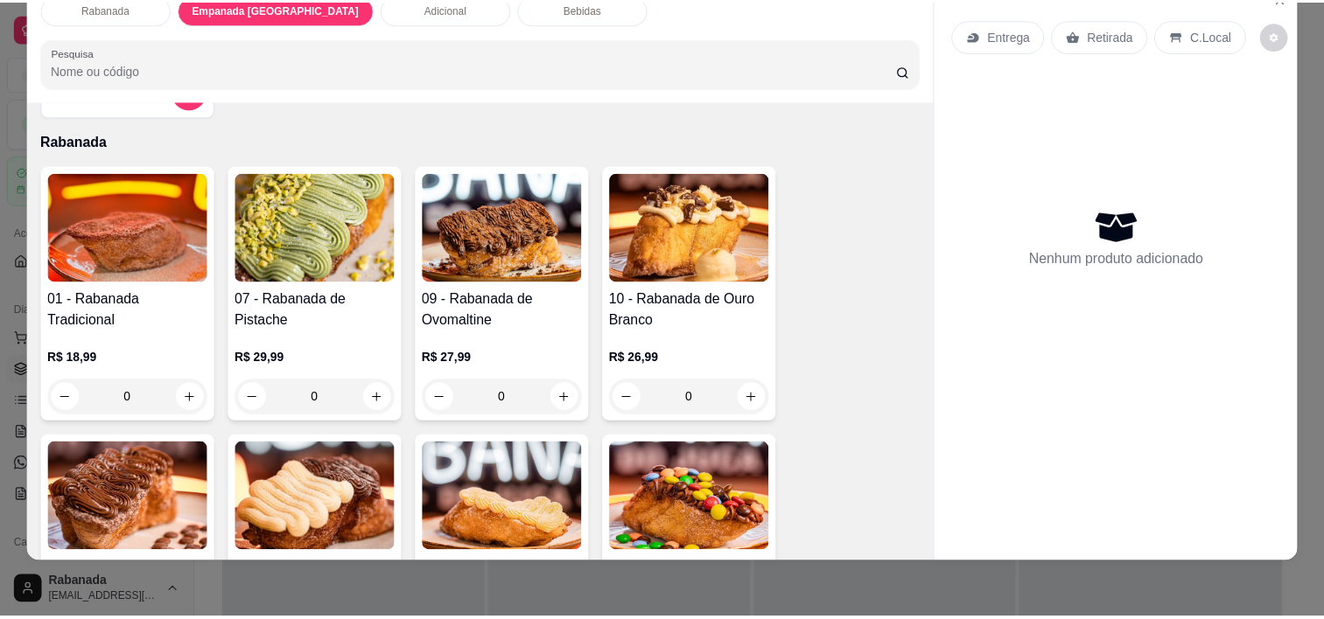
scroll to position [0, 0]
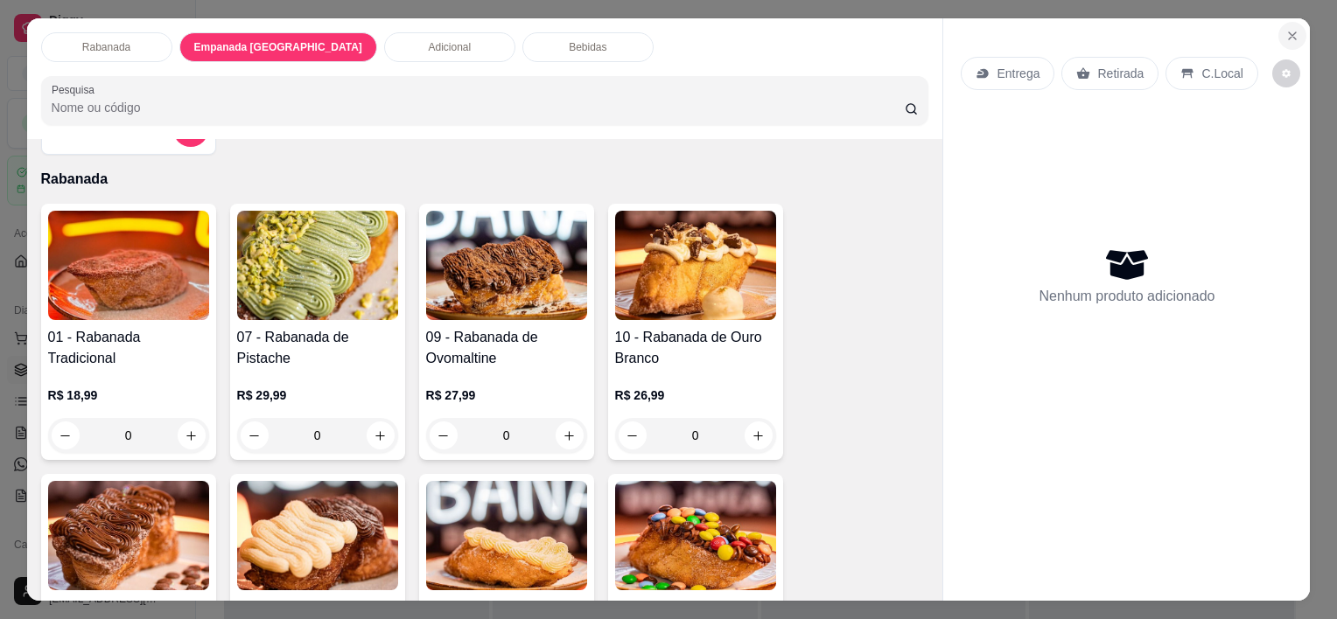
click at [1285, 29] on icon "Close" at bounding box center [1292, 36] width 14 height 14
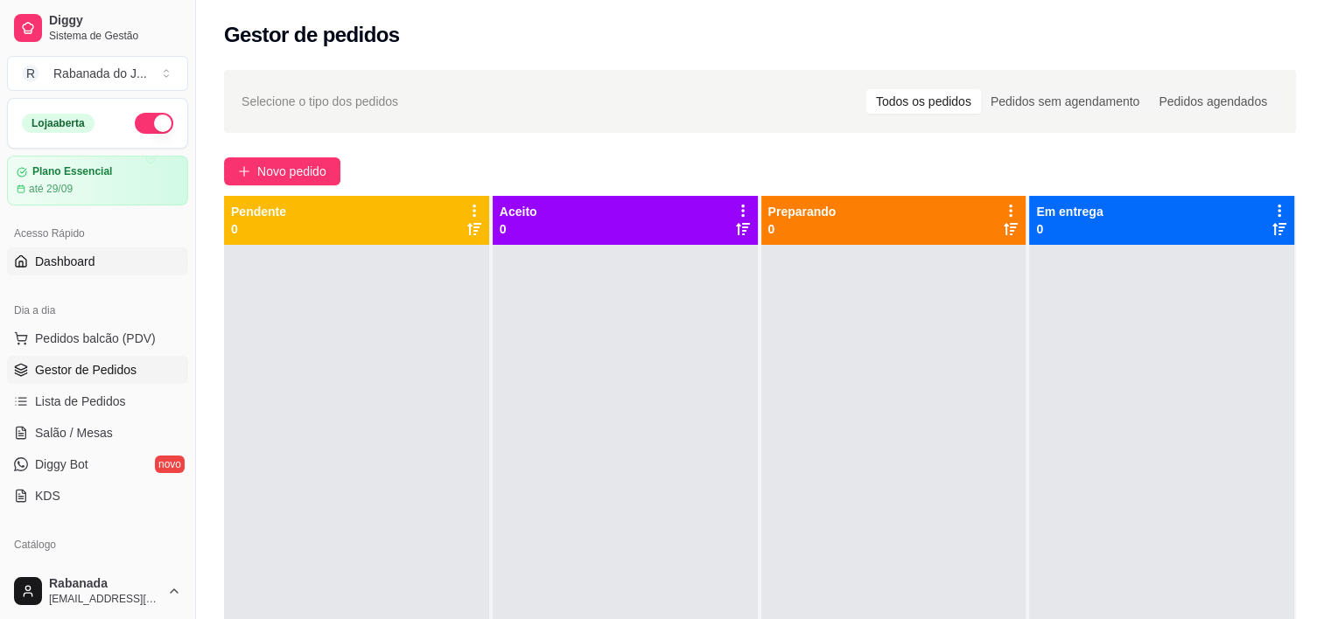
click at [80, 266] on span "Dashboard" at bounding box center [65, 261] width 60 height 17
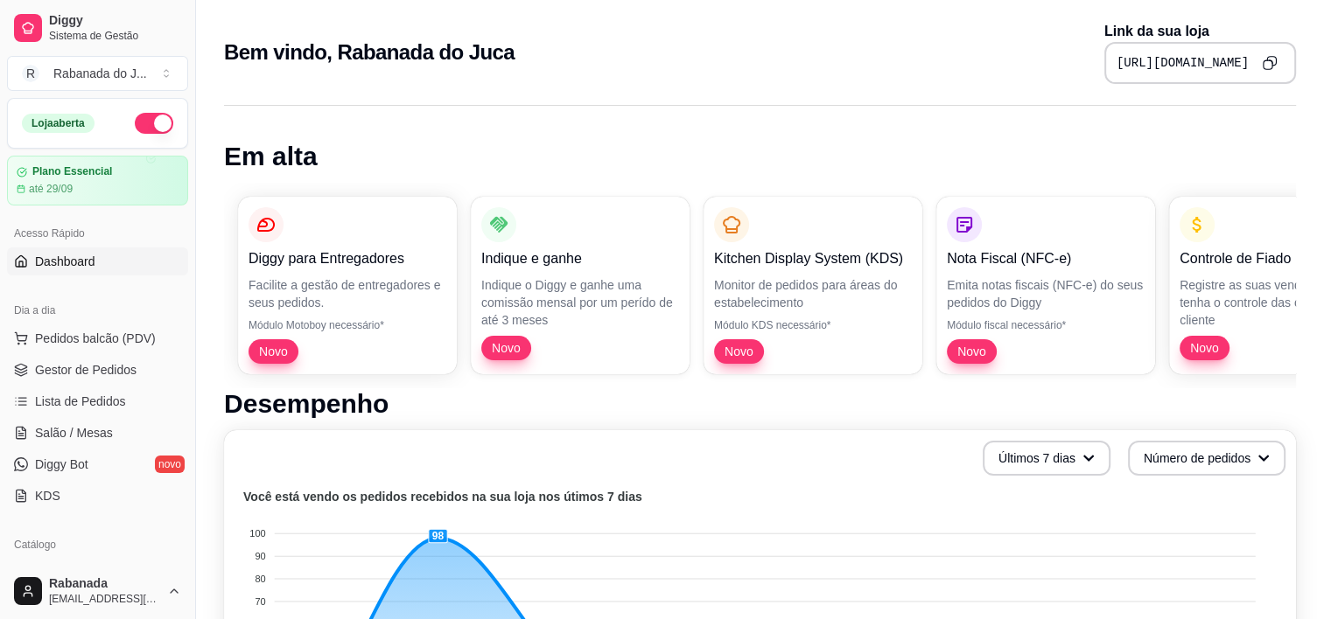
click at [1269, 72] on button "Copy to clipboard" at bounding box center [1268, 62] width 27 height 27
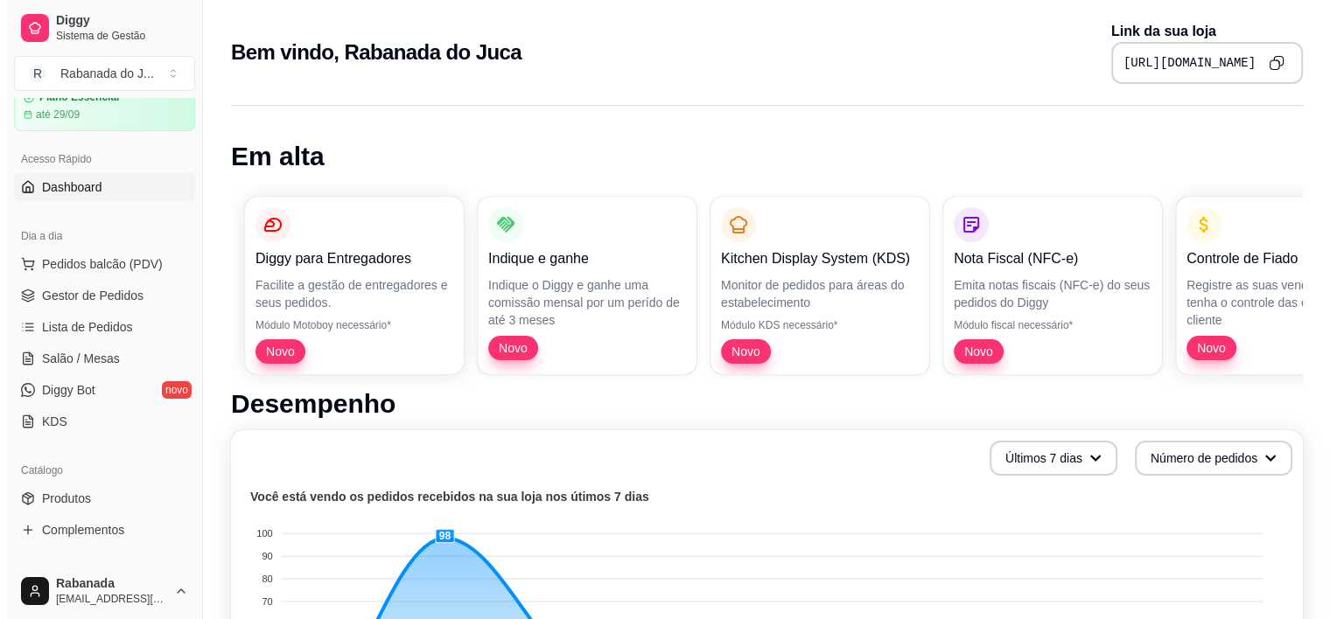
scroll to position [175, 0]
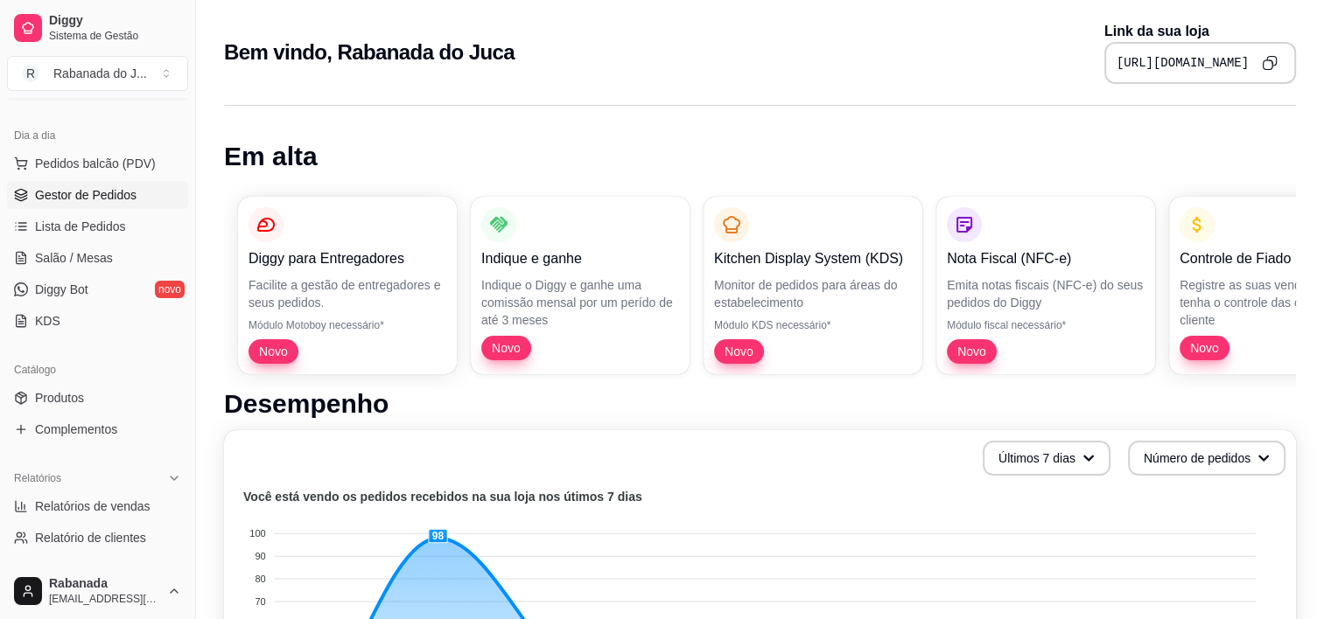
click at [87, 192] on span "Gestor de Pedidos" at bounding box center [85, 194] width 101 height 17
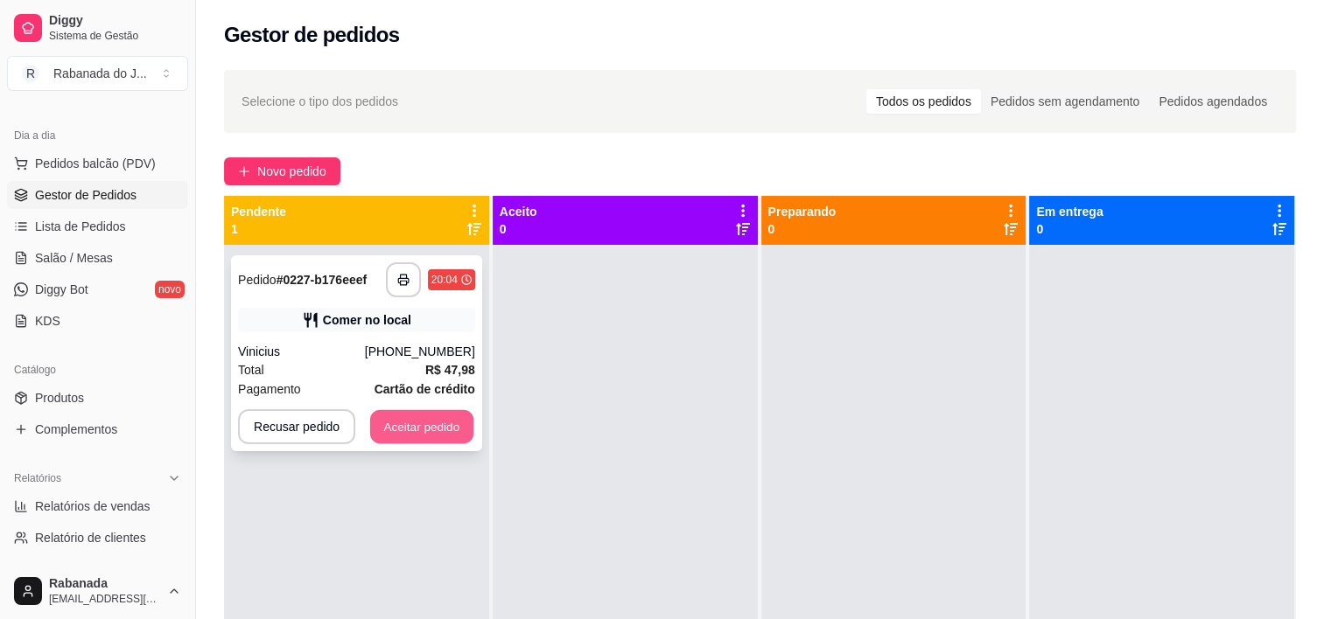
click at [416, 437] on button "Aceitar pedido" at bounding box center [421, 427] width 103 height 34
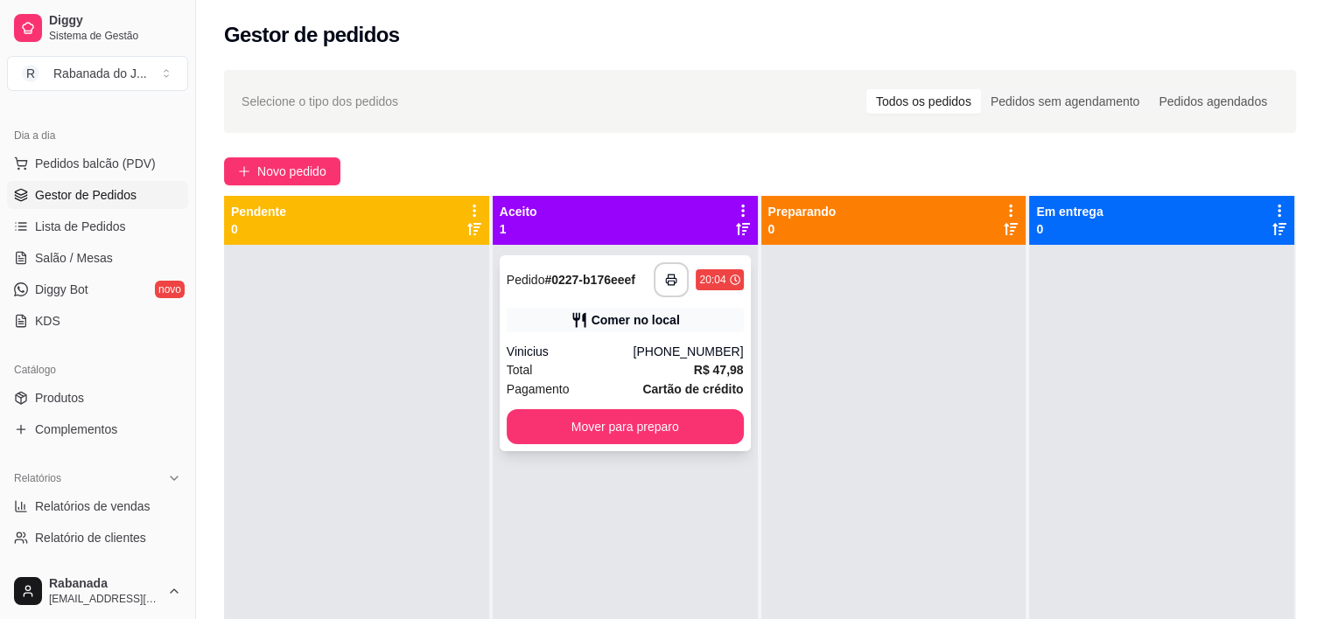
click at [596, 359] on div "Vinicius" at bounding box center [570, 351] width 127 height 17
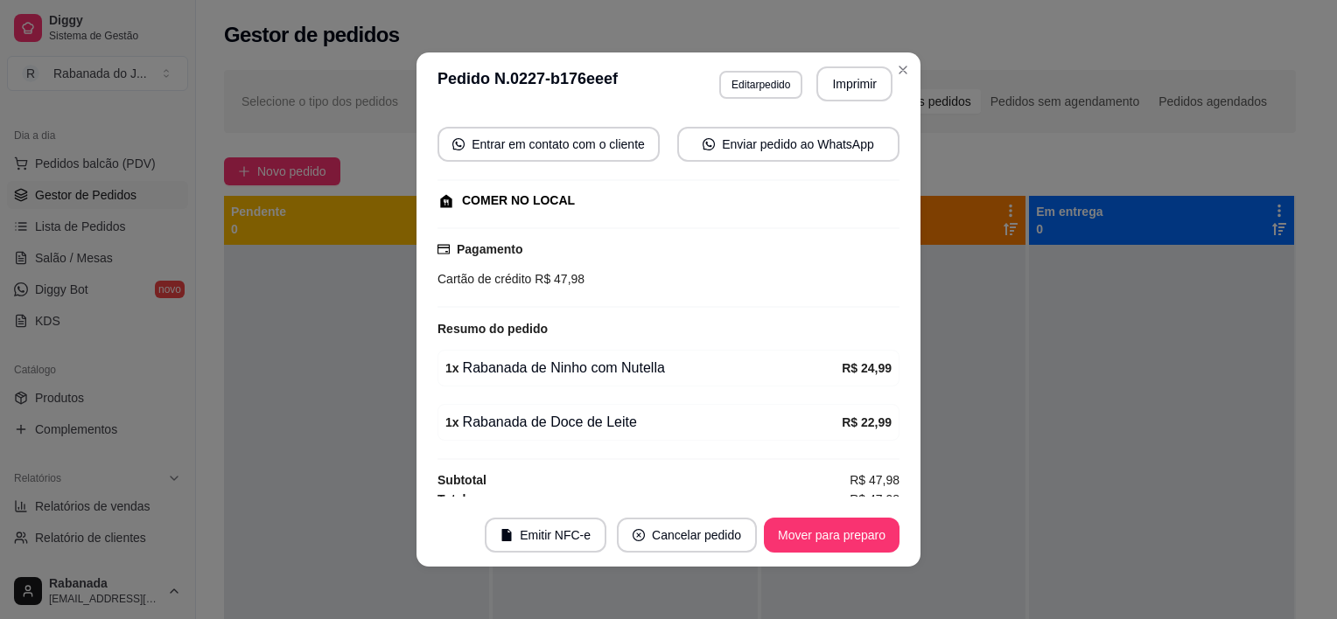
scroll to position [168, 0]
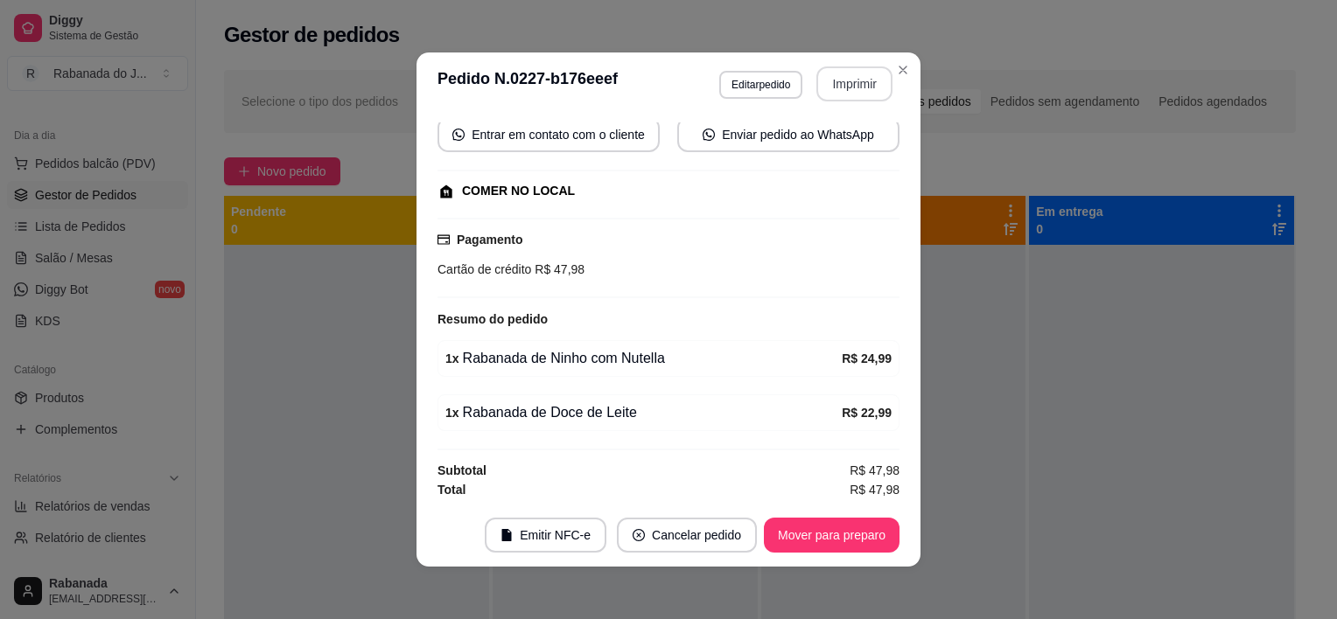
click at [821, 90] on button "Imprimir" at bounding box center [854, 83] width 76 height 35
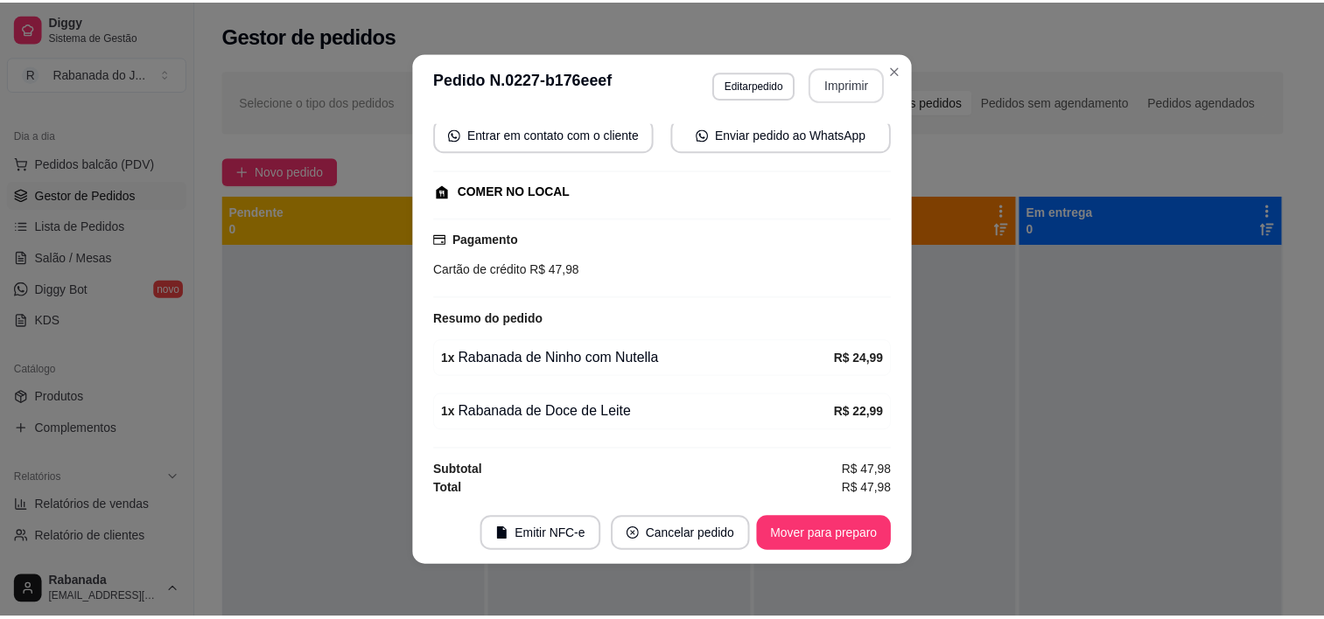
scroll to position [0, 0]
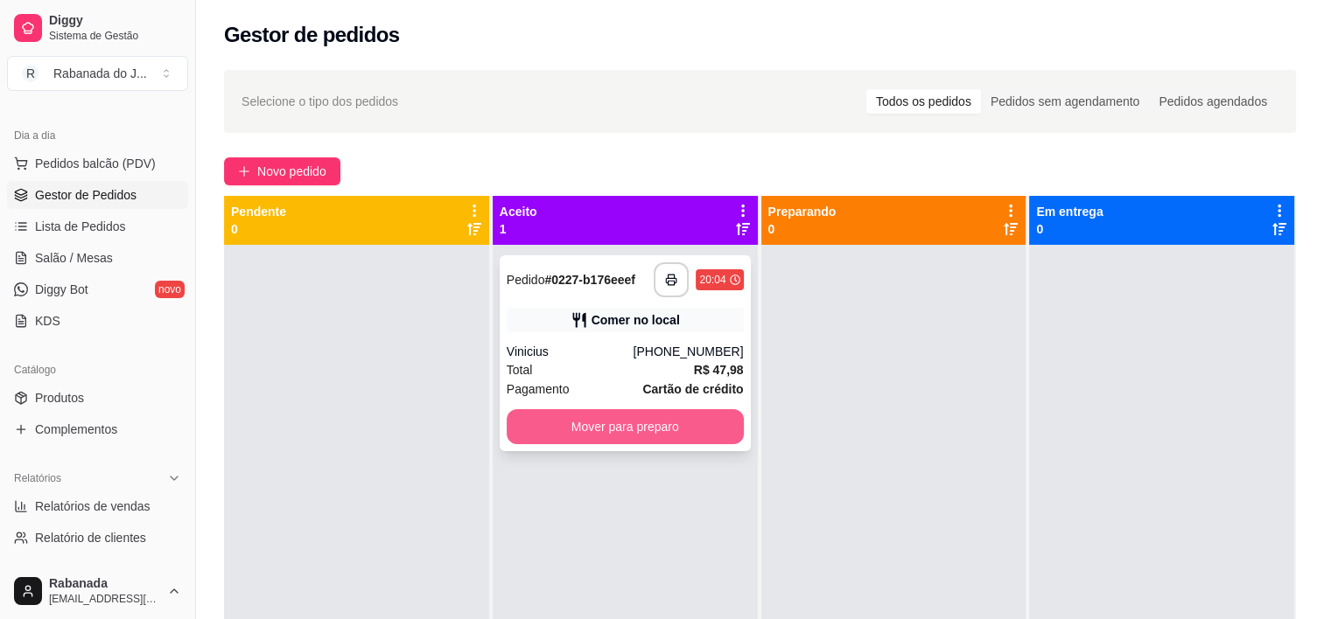
click at [659, 430] on button "Mover para preparo" at bounding box center [625, 426] width 237 height 35
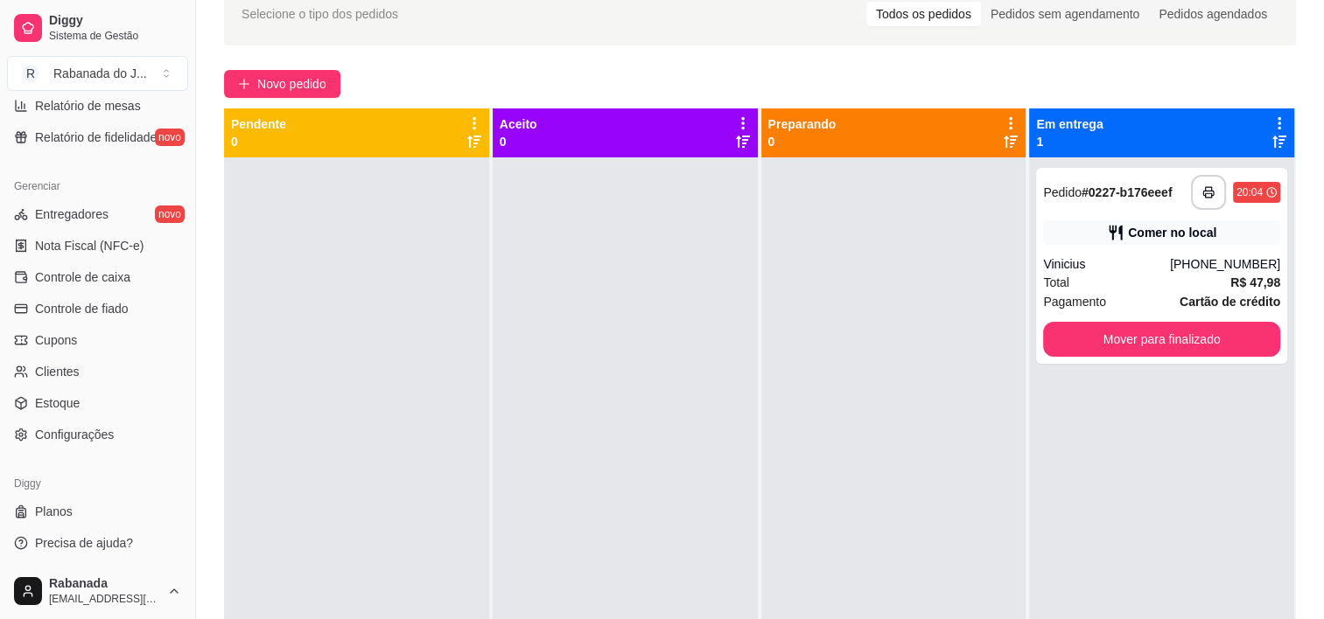
scroll to position [262, 0]
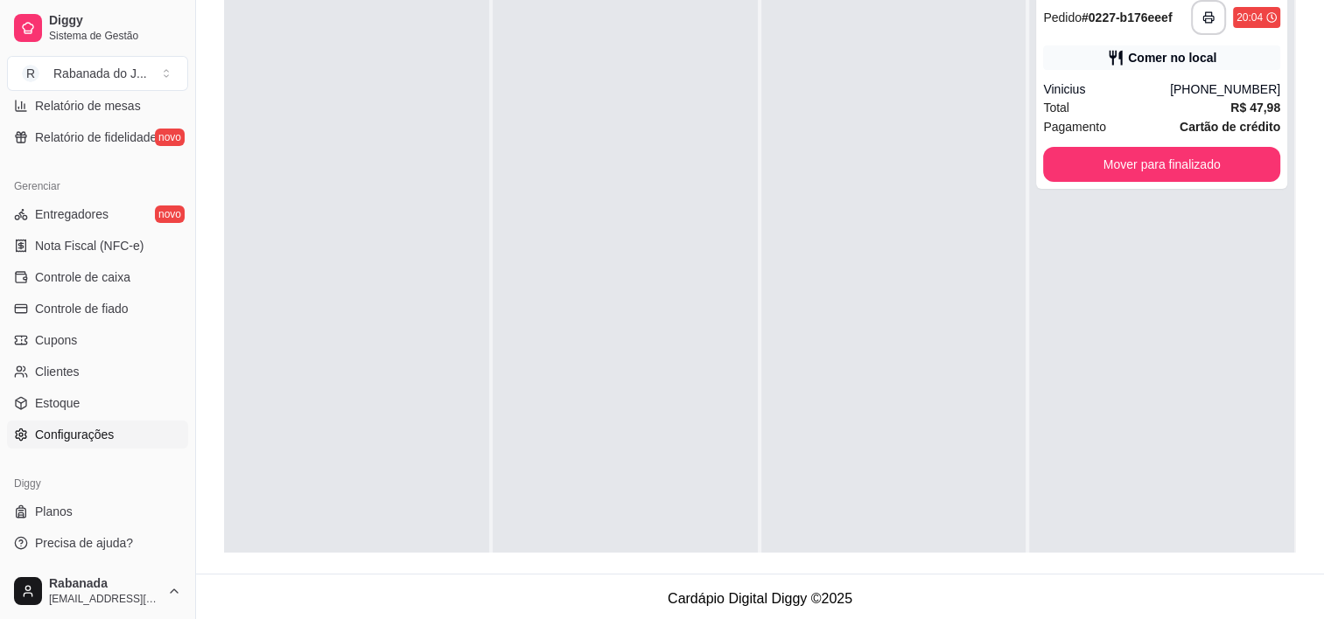
click at [105, 441] on span "Configurações" at bounding box center [74, 434] width 79 height 17
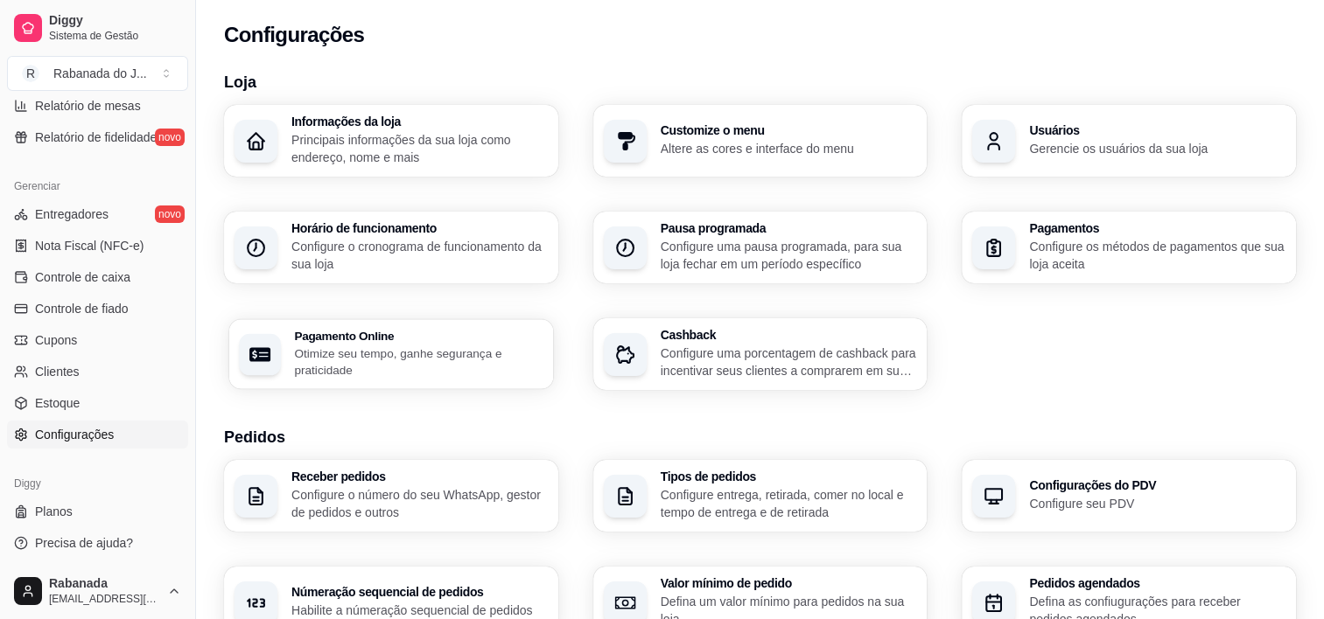
click at [364, 351] on p "Otimize seu tempo, ganhe segurança e praticidade" at bounding box center [418, 362] width 248 height 34
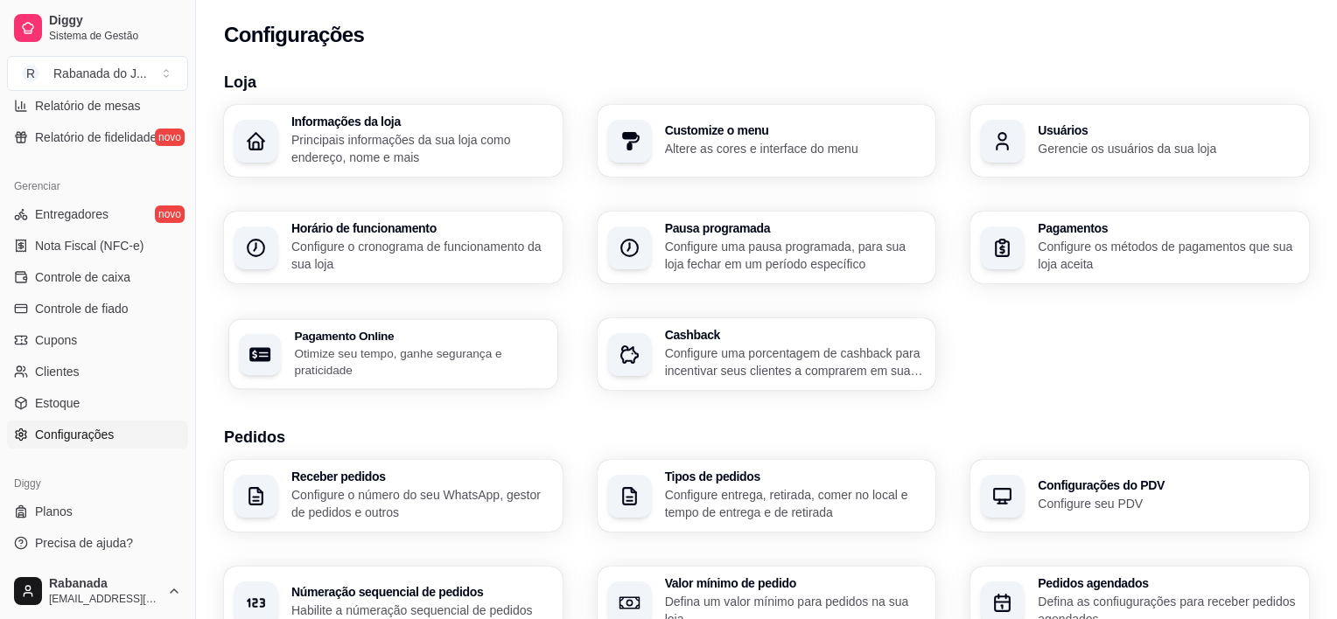
select select "4.98"
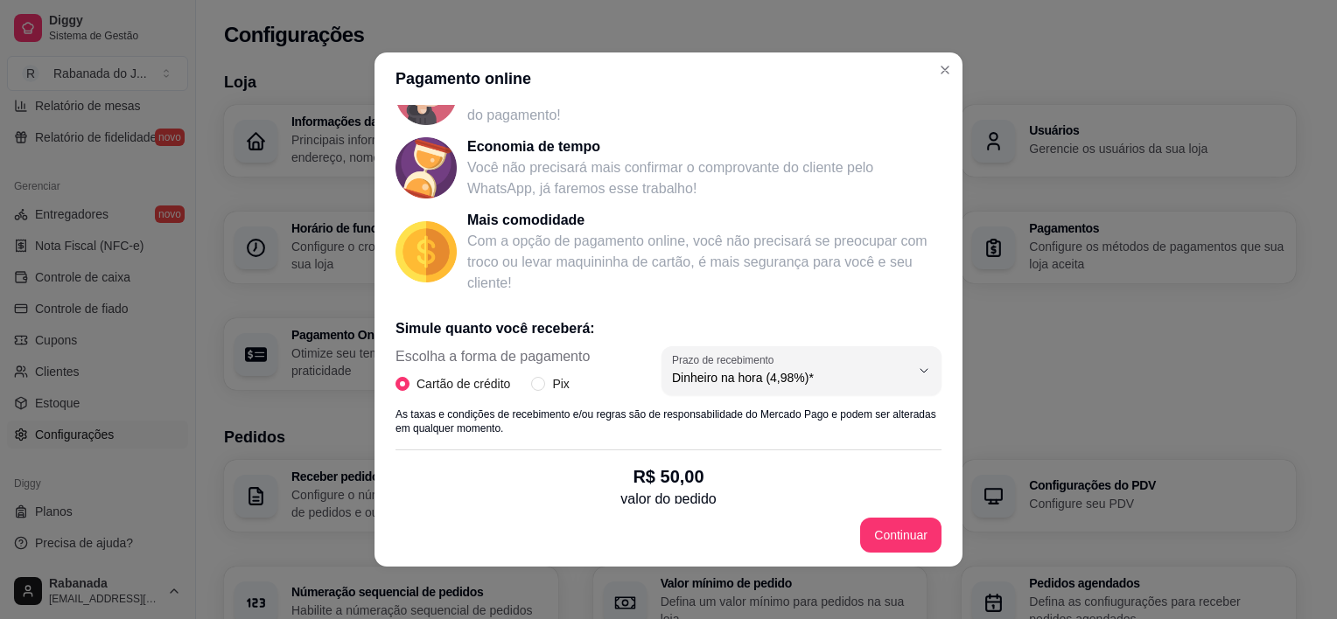
scroll to position [304, 0]
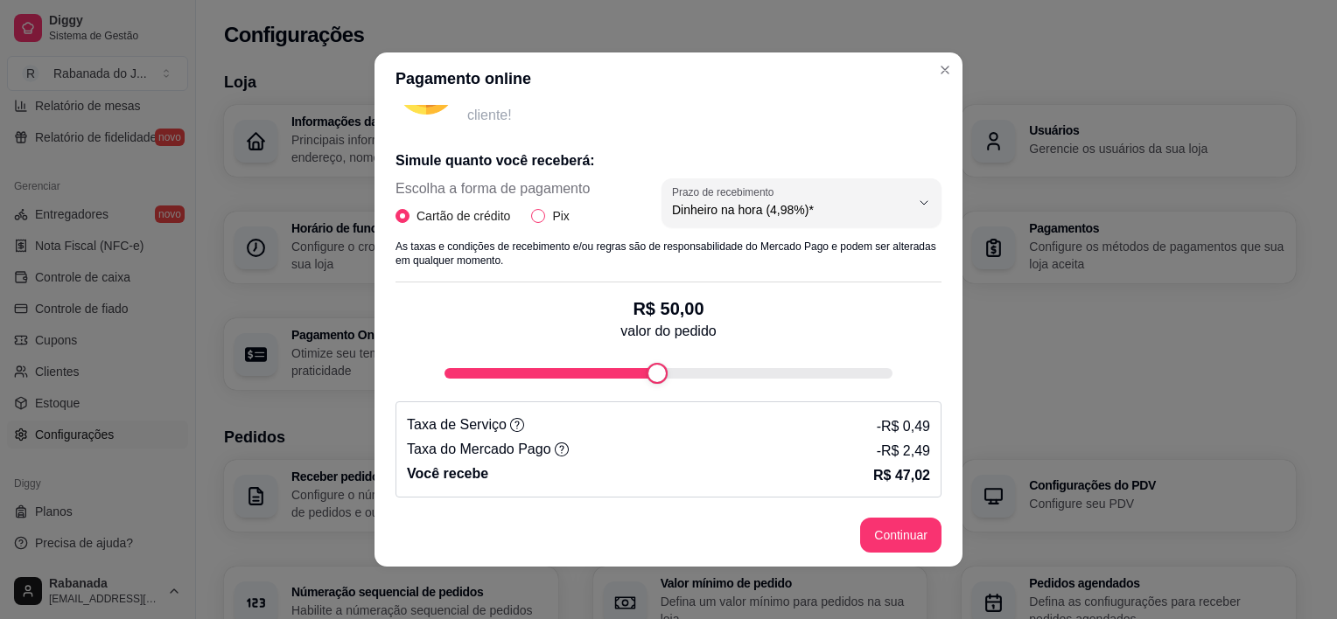
click at [531, 217] on input "Pix" at bounding box center [538, 216] width 14 height 14
radio input "true"
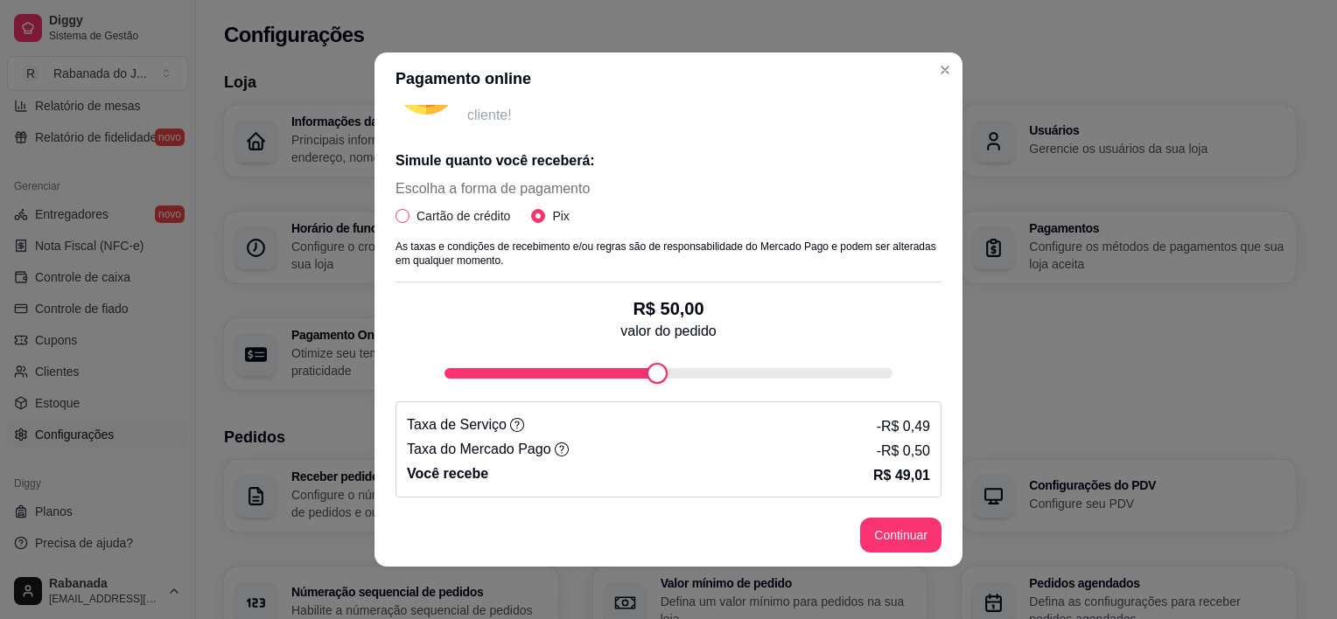
click at [400, 212] on input "Cartão de crédito" at bounding box center [402, 216] width 14 height 14
radio input "true"
radio input "false"
select select "4.98"
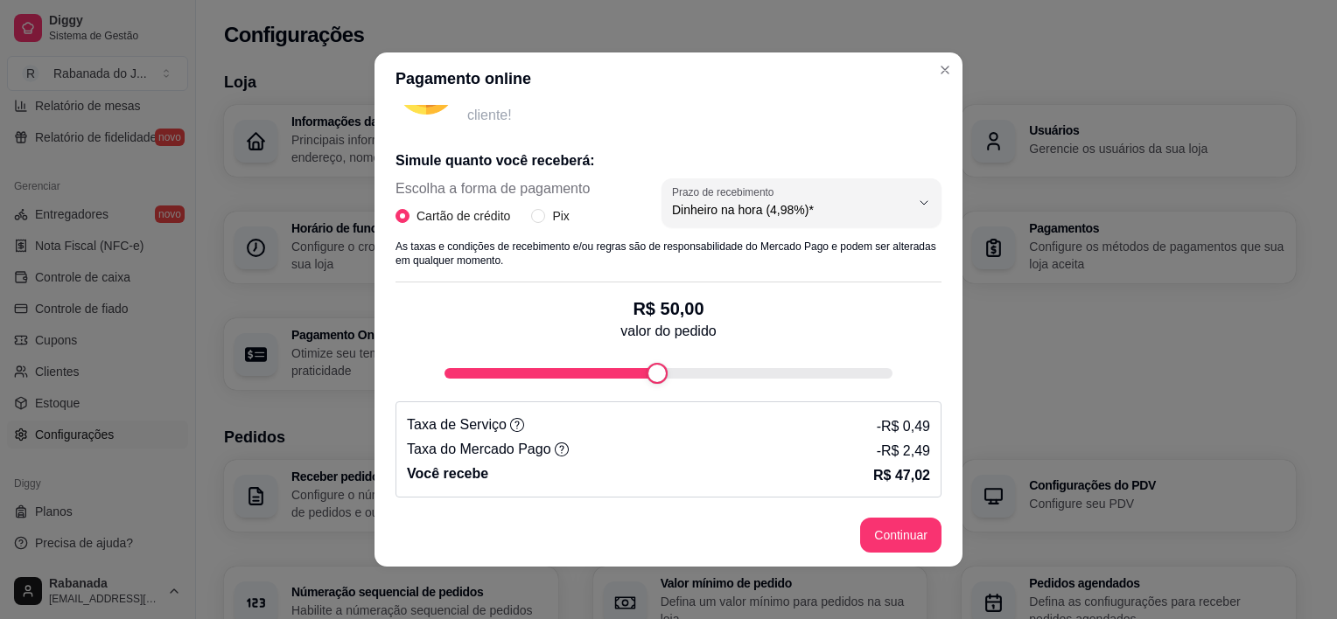
type input "23"
click at [517, 368] on div "fee-calculator" at bounding box center [668, 373] width 448 height 10
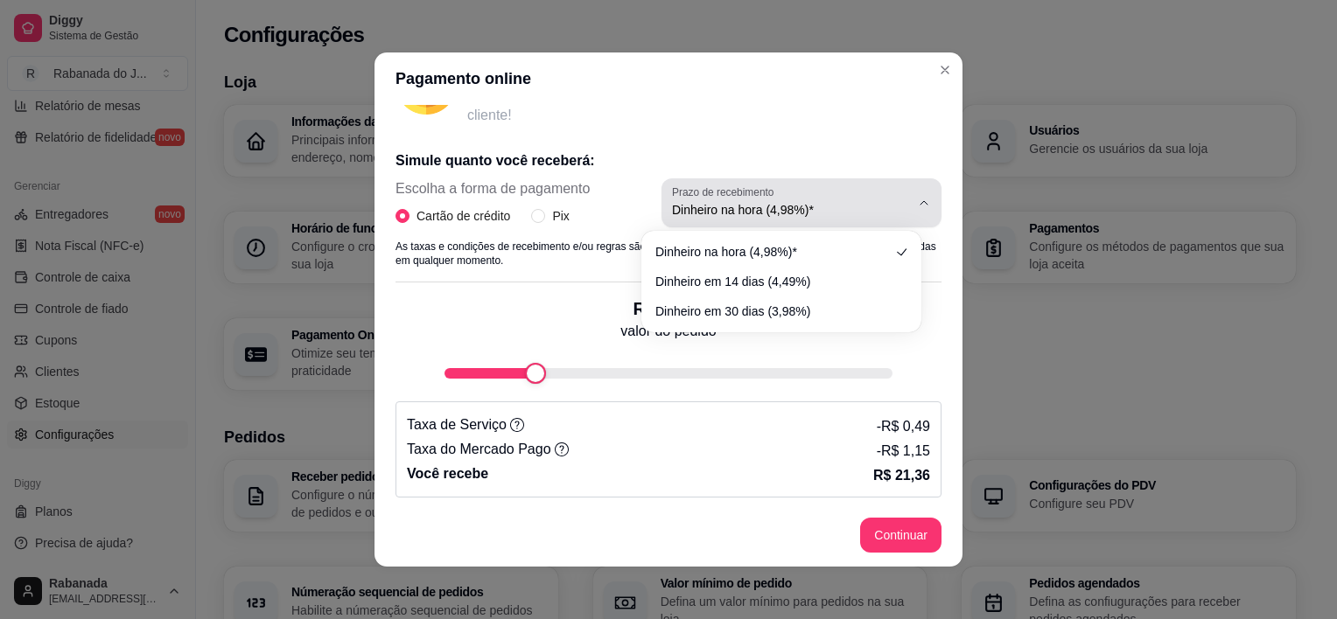
click at [882, 210] on span "Dinheiro na hora (4,98%)*" at bounding box center [791, 209] width 238 height 17
click at [887, 207] on span "Dinheiro na hora (4,98%)*" at bounding box center [791, 209] width 238 height 17
click at [917, 202] on icon "button" at bounding box center [924, 203] width 14 height 14
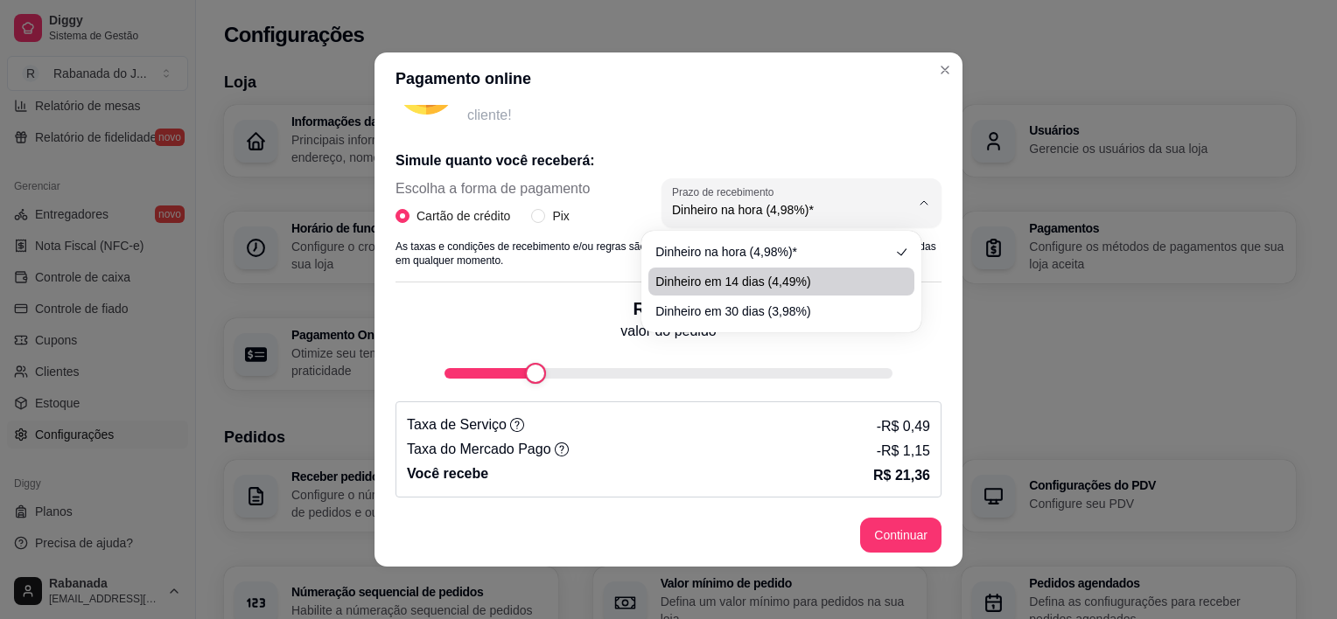
click at [746, 95] on header "Pagamento online" at bounding box center [668, 78] width 588 height 52
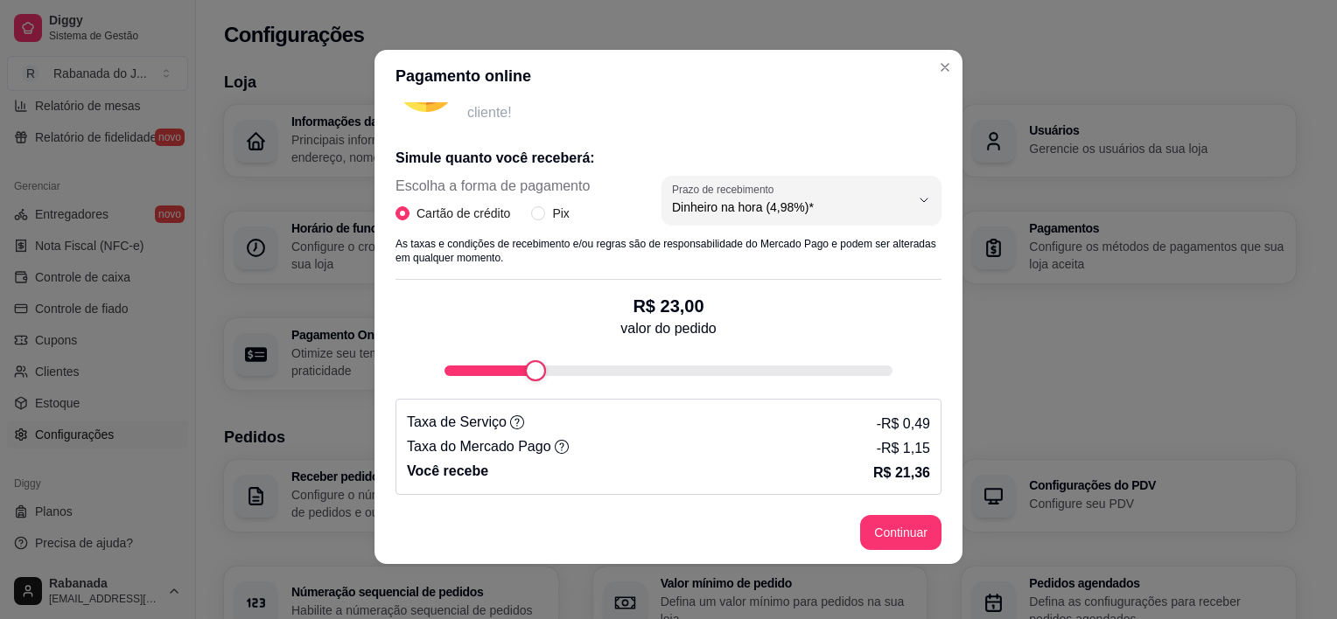
scroll to position [3, 0]
click at [631, 361] on div "fee-calculator" at bounding box center [668, 370] width 448 height 21
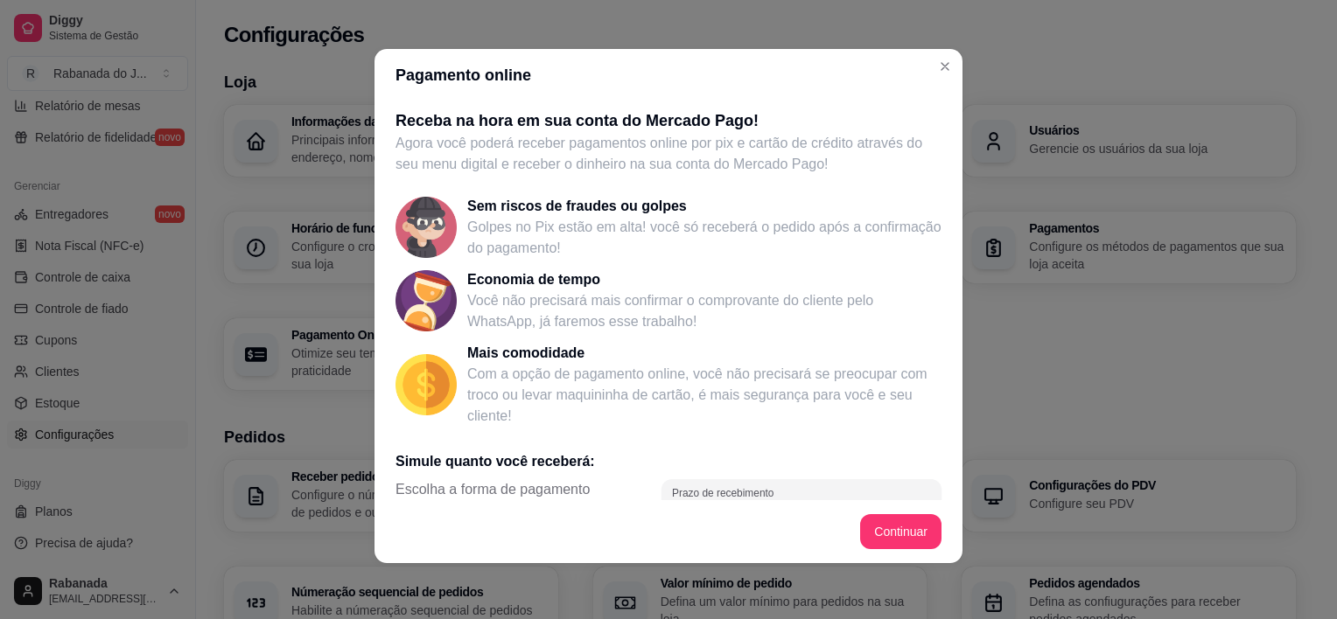
scroll to position [0, 0]
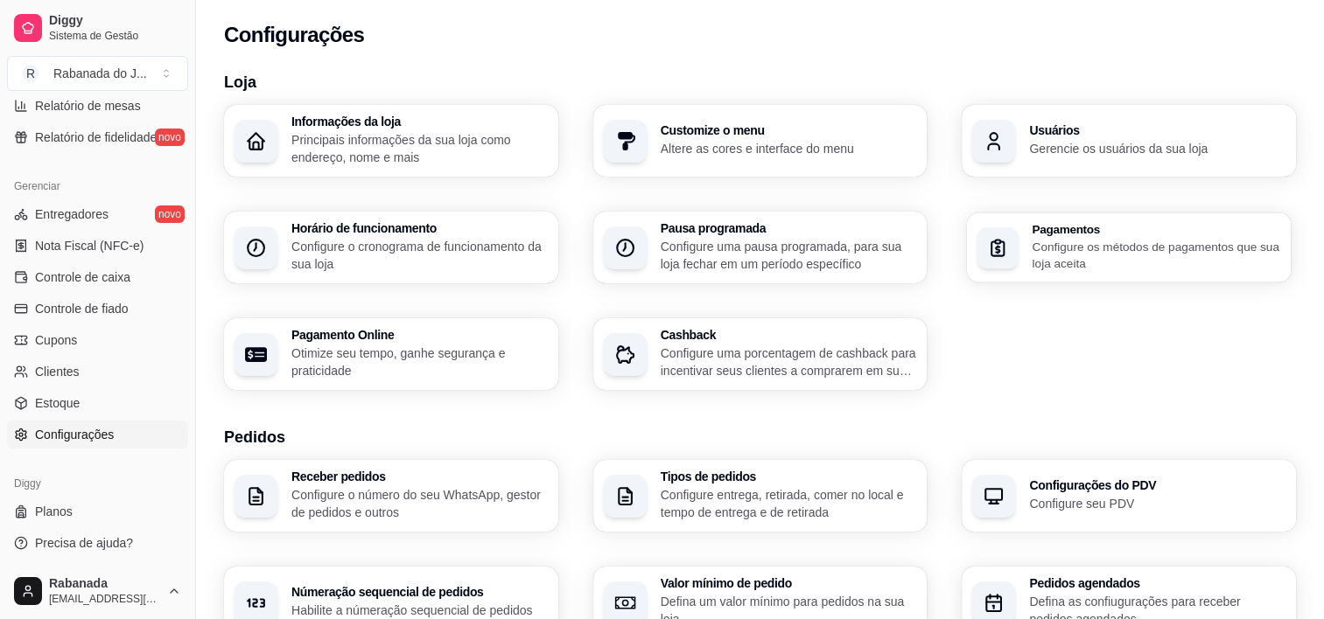
click at [1089, 265] on p "Configure os métodos de pagamentos que sua loja aceita" at bounding box center [1156, 255] width 248 height 34
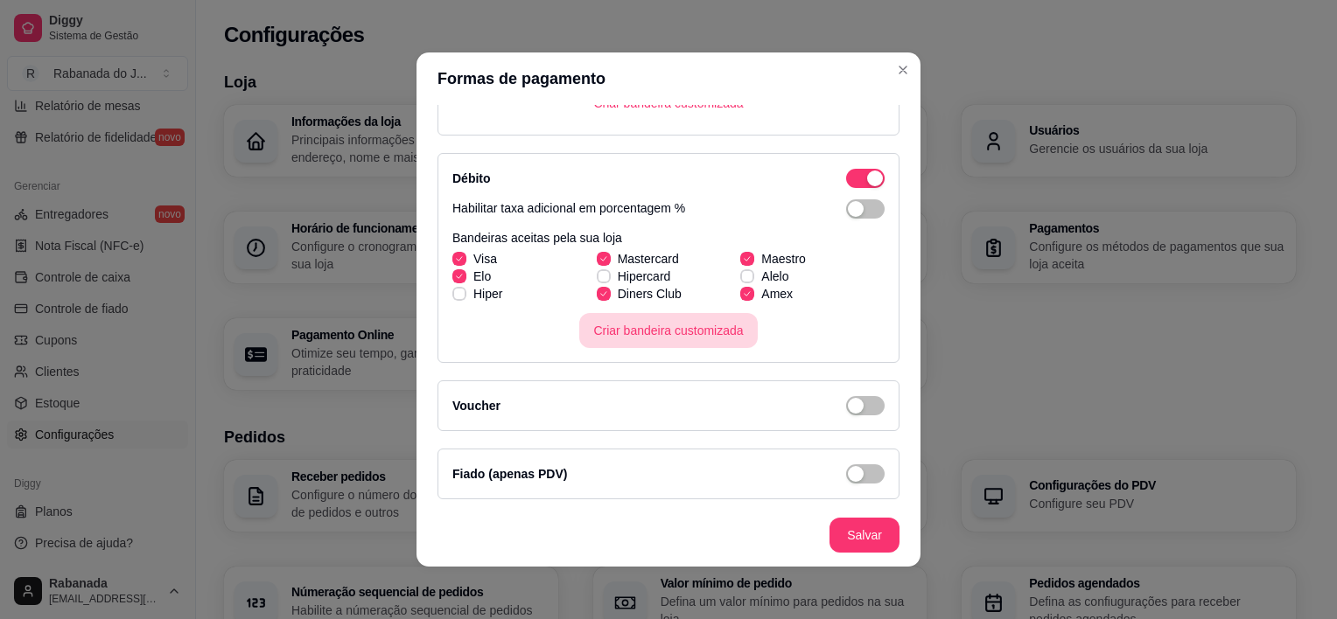
scroll to position [3, 0]
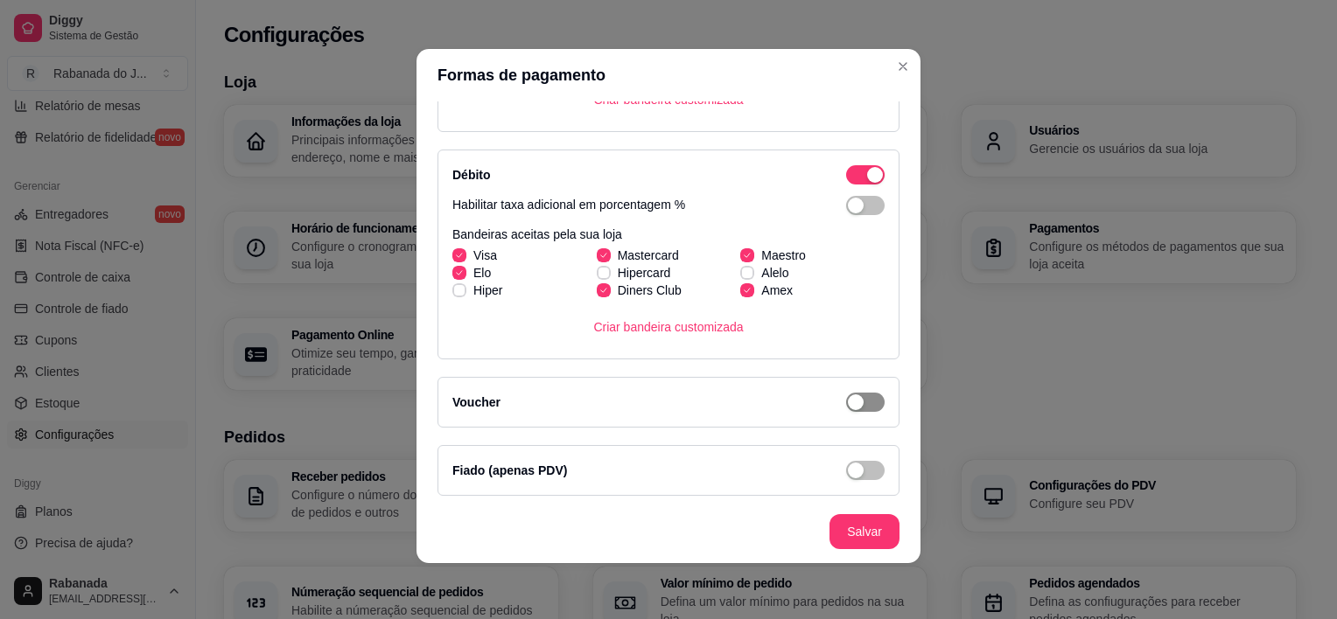
click at [848, 401] on span "button" at bounding box center [865, 402] width 38 height 19
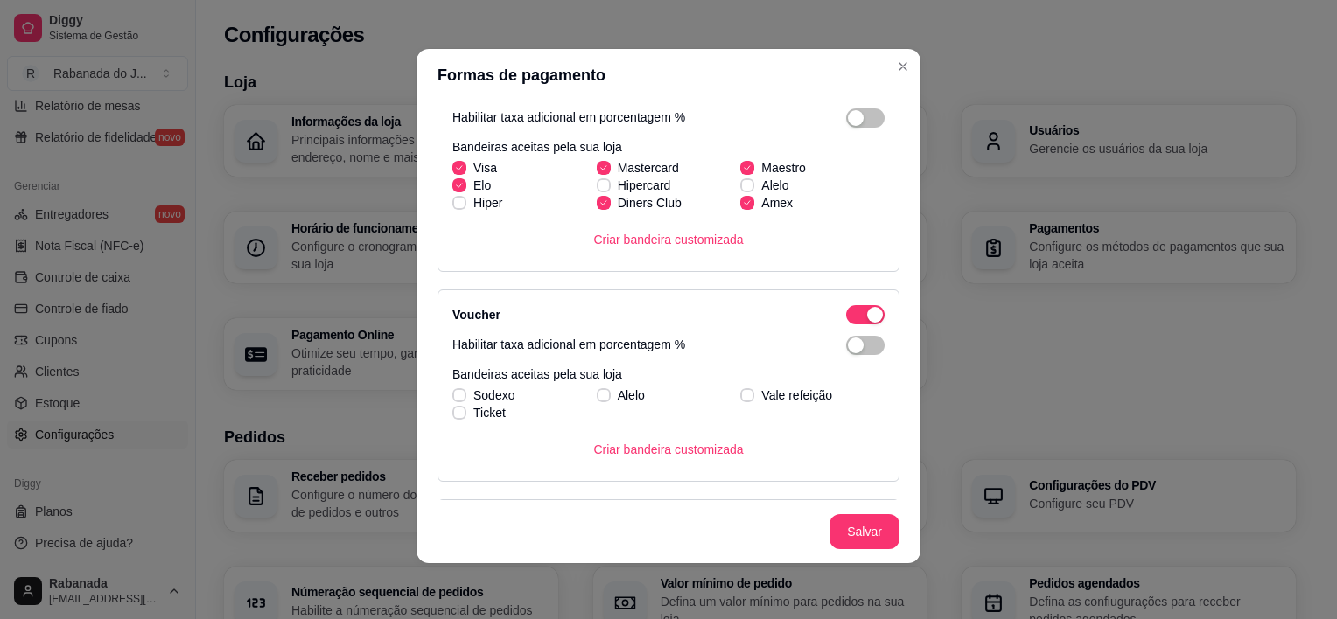
scroll to position [465, 0]
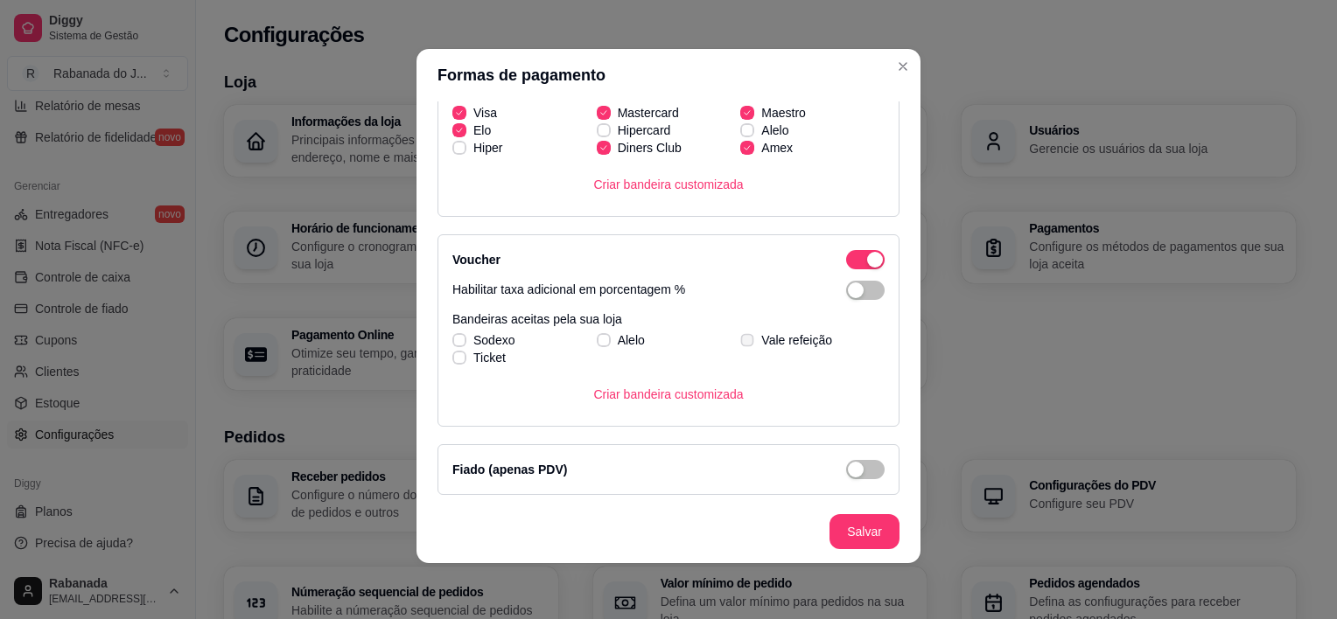
click at [743, 337] on icon at bounding box center [748, 340] width 10 height 7
click at [739, 344] on input "Vale refeição" at bounding box center [744, 349] width 11 height 11
checkbox input "true"
click at [855, 465] on span "button" at bounding box center [865, 469] width 38 height 19
click at [867, 465] on div "button" at bounding box center [875, 470] width 16 height 16
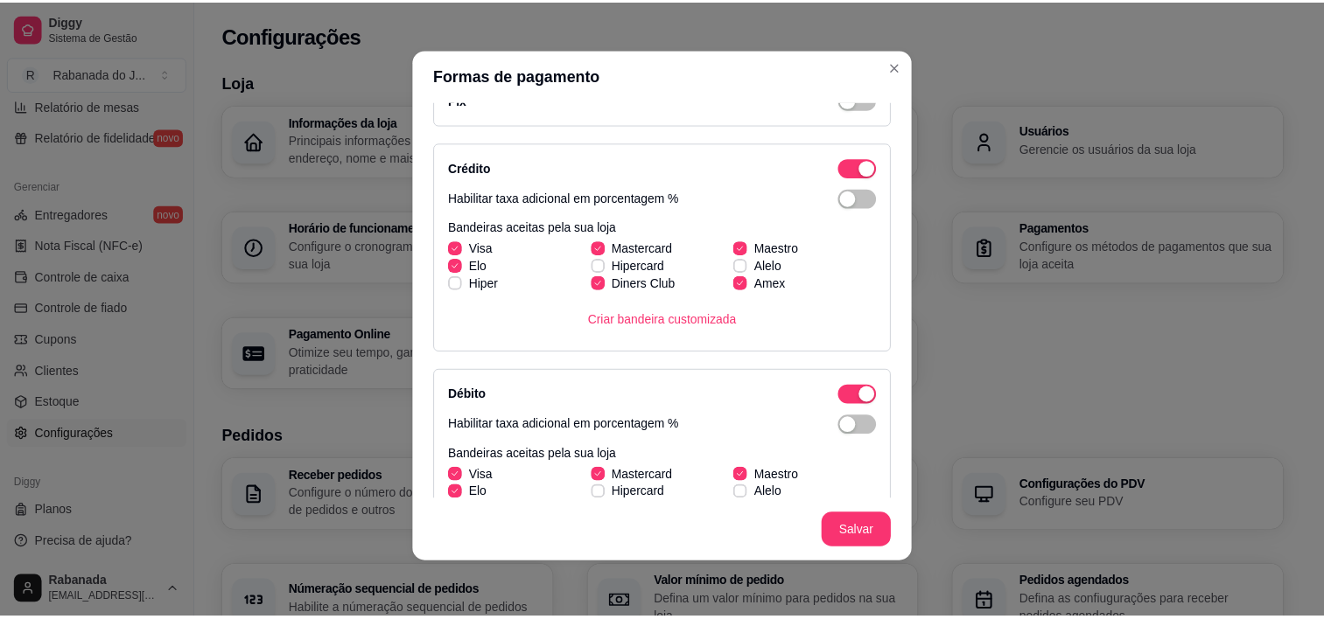
scroll to position [0, 0]
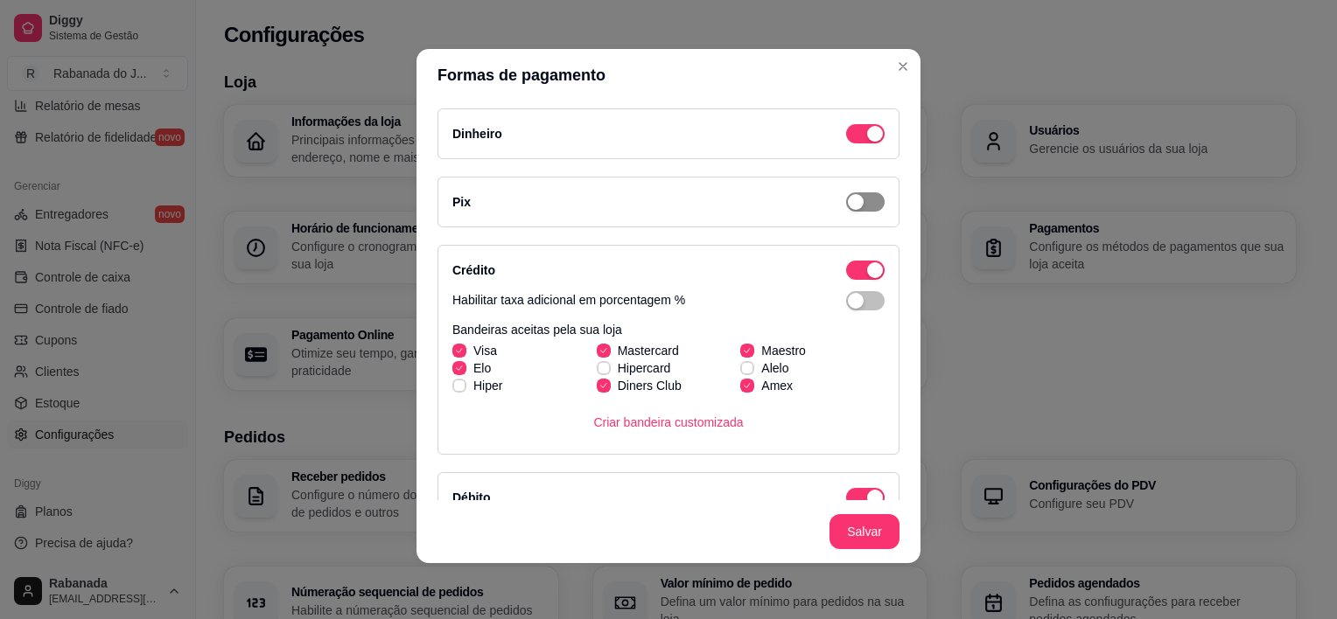
click at [853, 210] on span "button" at bounding box center [865, 201] width 38 height 19
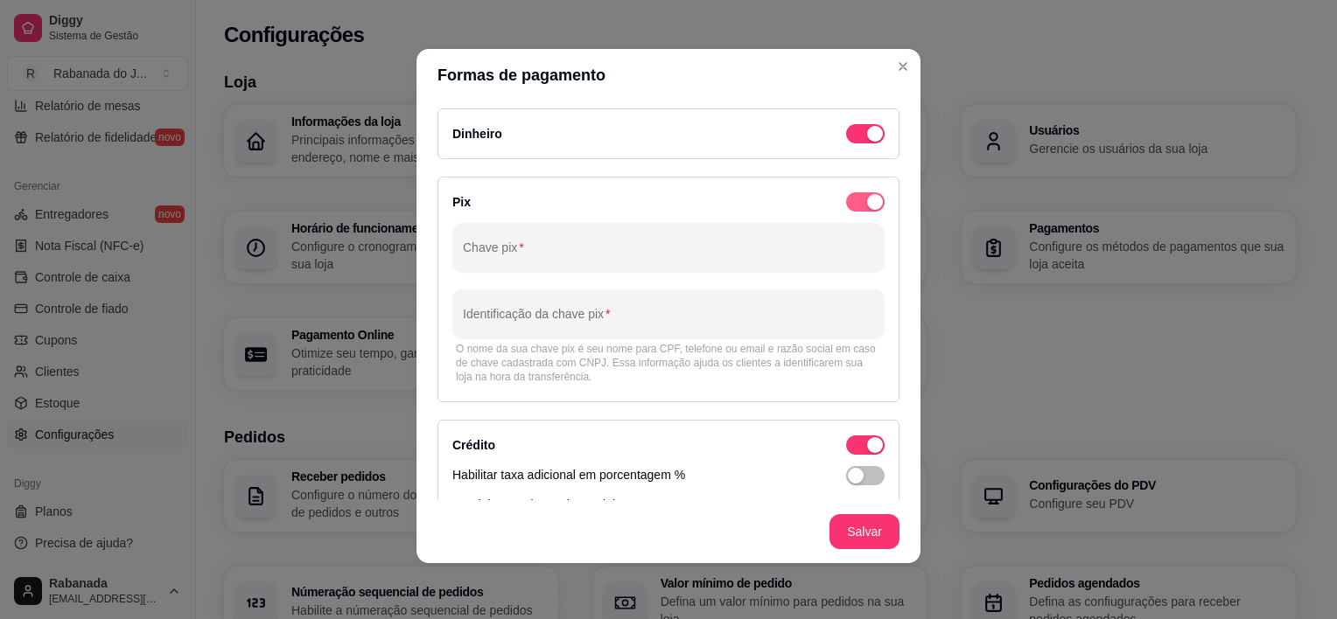
click at [867, 199] on div "button" at bounding box center [875, 202] width 16 height 16
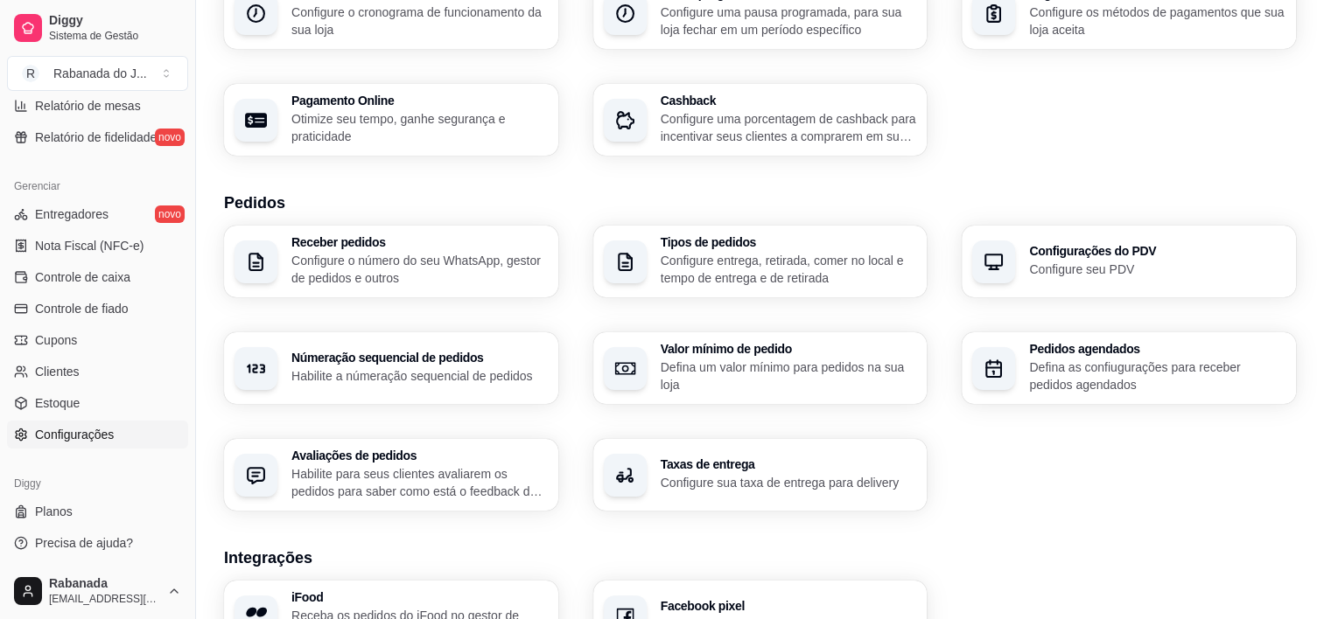
scroll to position [262, 0]
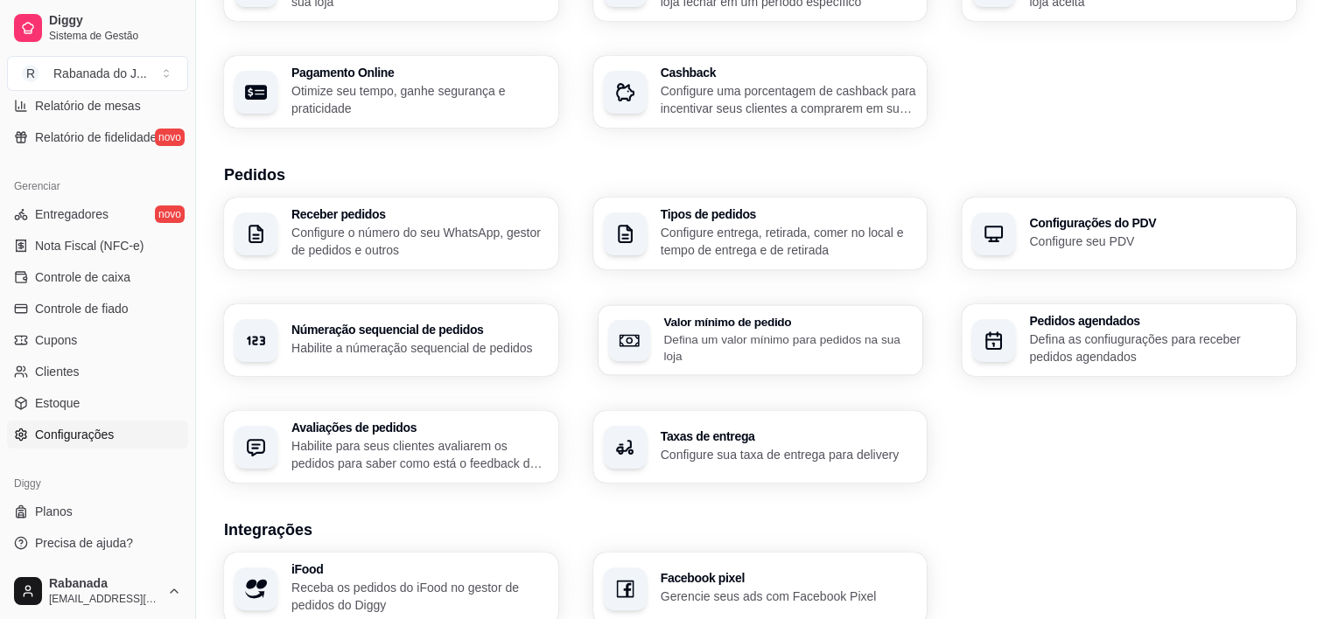
click at [706, 343] on p "Defina um valor mínimo para pedidos na sua loja" at bounding box center [787, 348] width 248 height 34
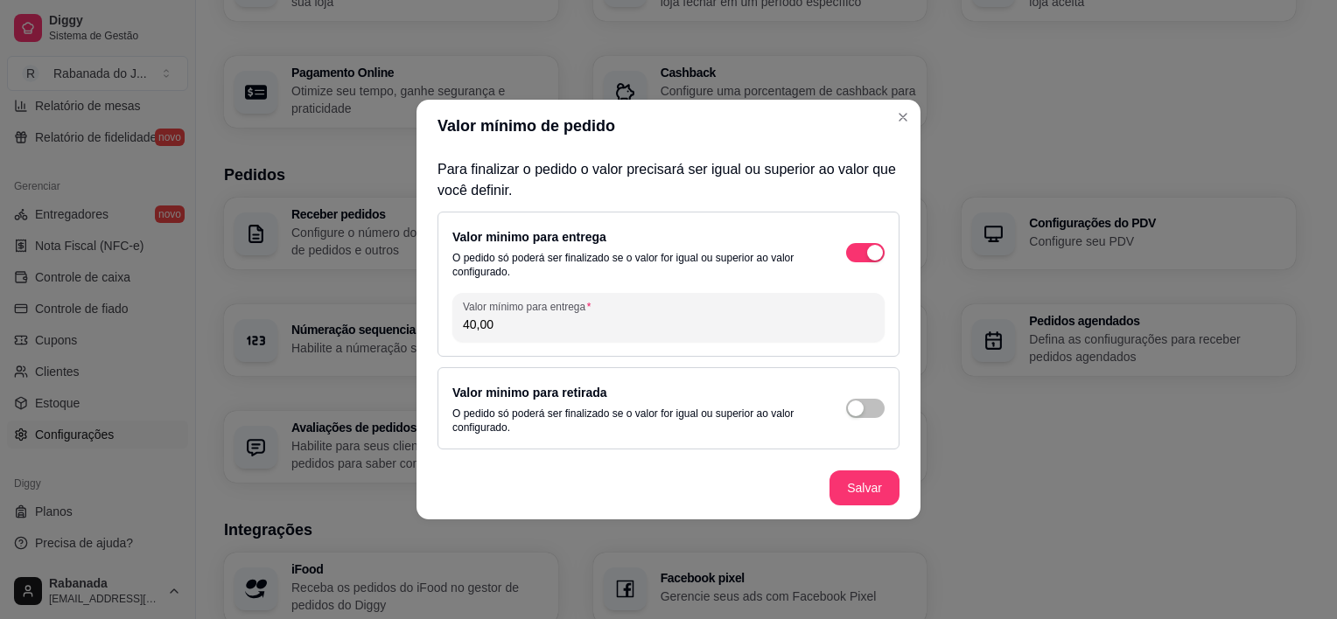
click at [475, 323] on input "40,00" at bounding box center [668, 324] width 411 height 17
type input "35,00"
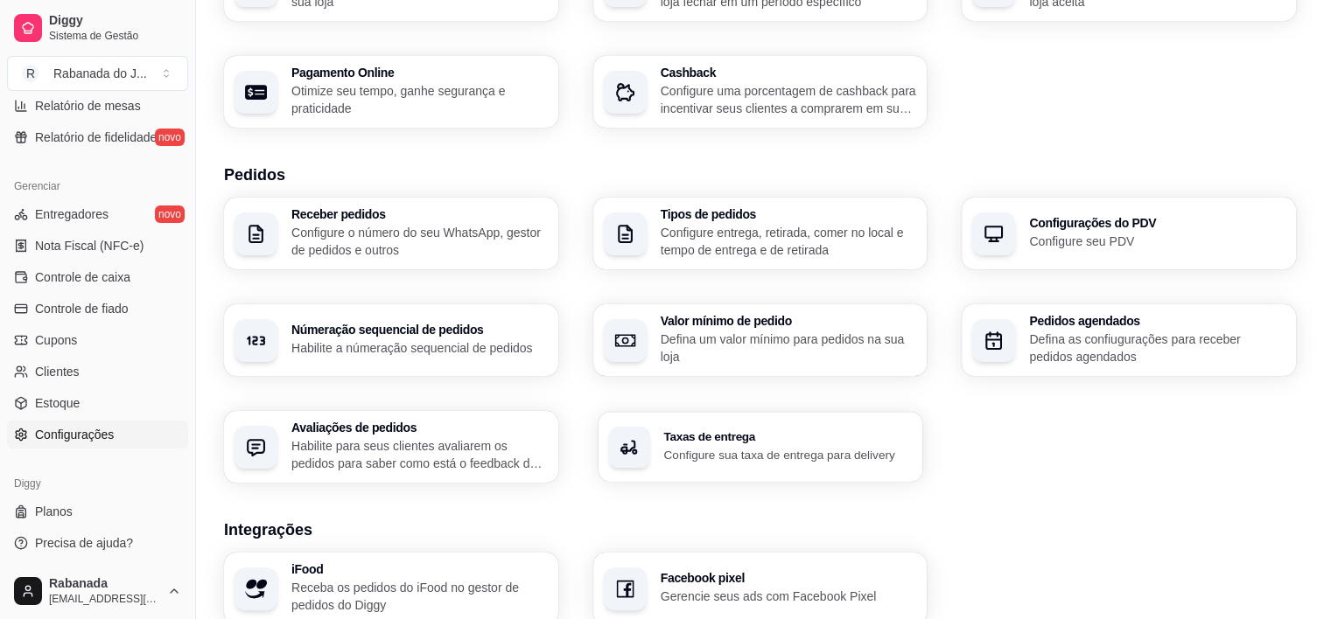
click at [801, 434] on h3 "Taxas de entrega" at bounding box center [787, 437] width 248 height 12
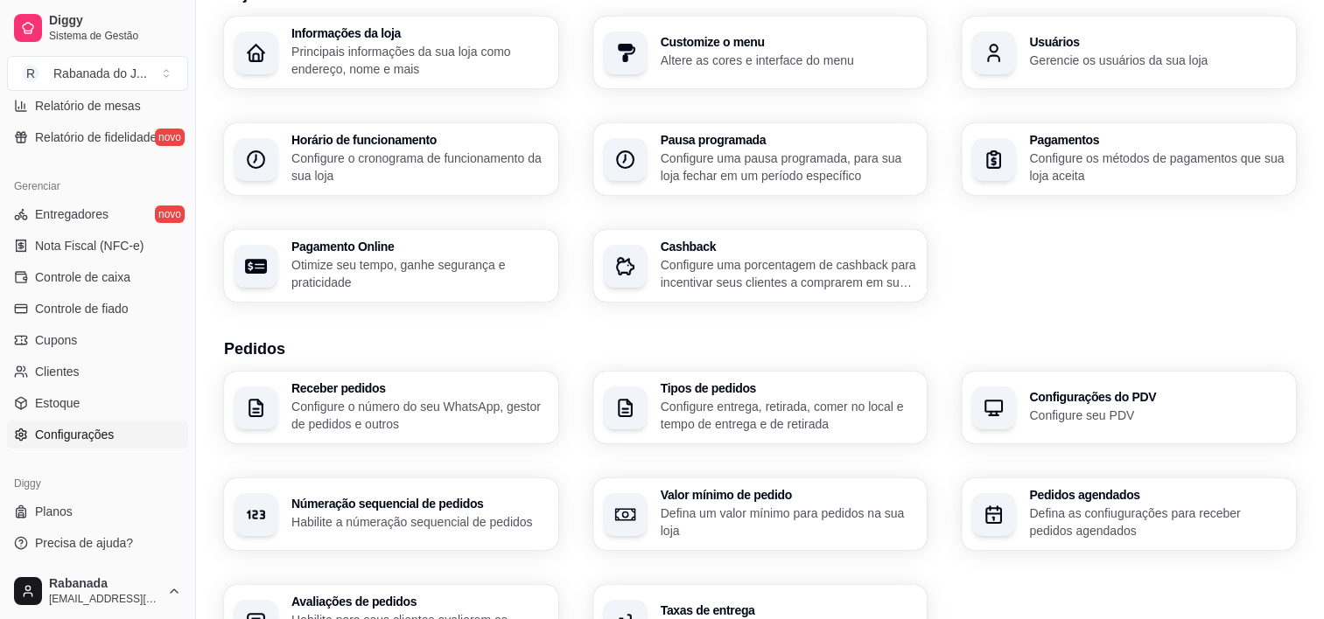
scroll to position [0, 0]
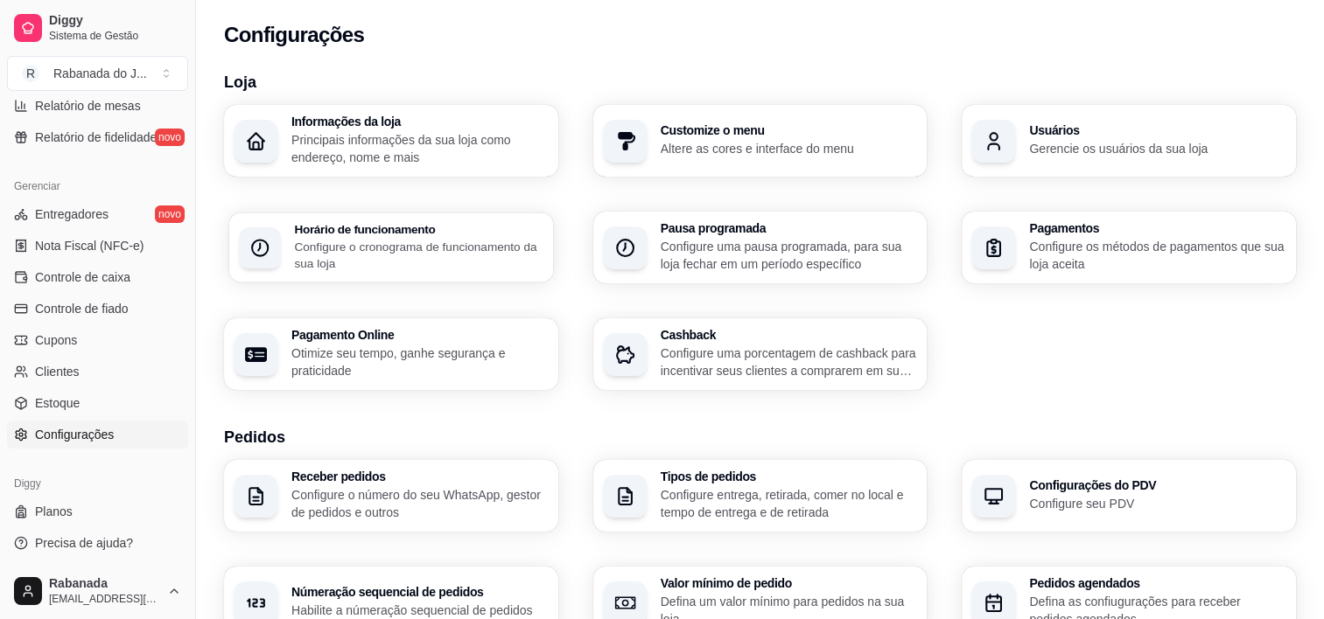
click at [430, 220] on div "Horário de funcionamento Configure o cronograma de funcionamento da sua loja" at bounding box center [391, 248] width 324 height 70
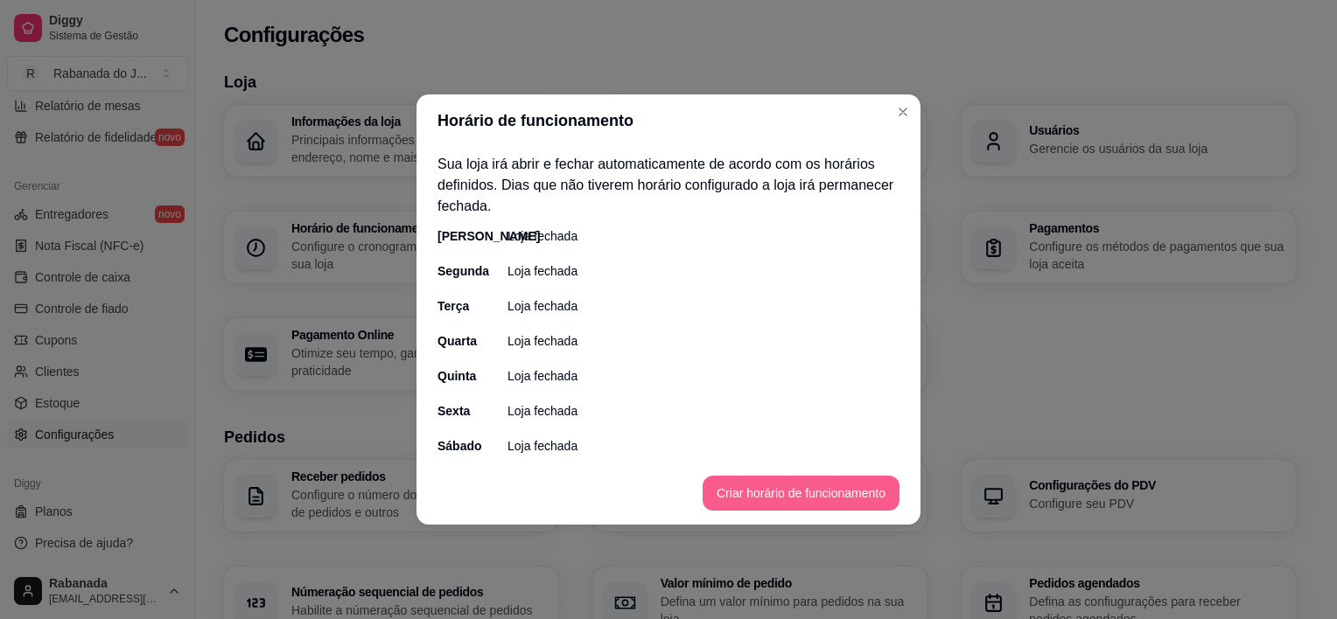
click at [811, 494] on button "Criar horário de funcionamento" at bounding box center [801, 493] width 197 height 35
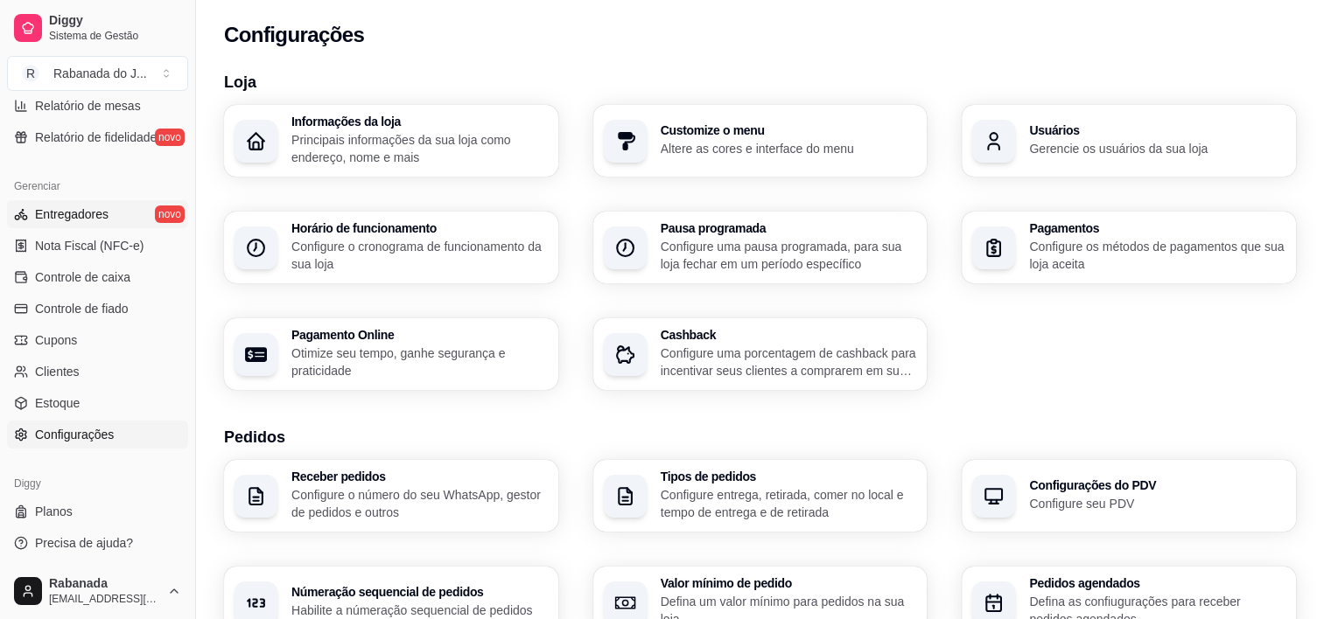
click at [115, 216] on link "Entregadores novo" at bounding box center [97, 214] width 181 height 28
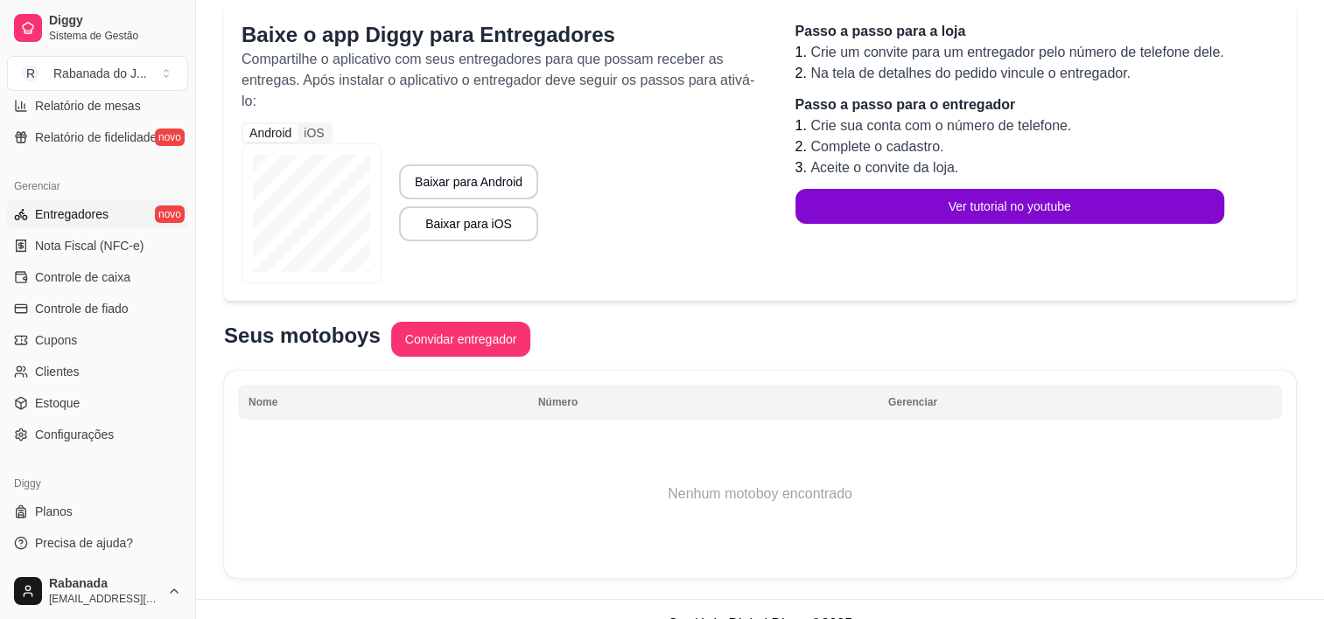
scroll to position [187, 0]
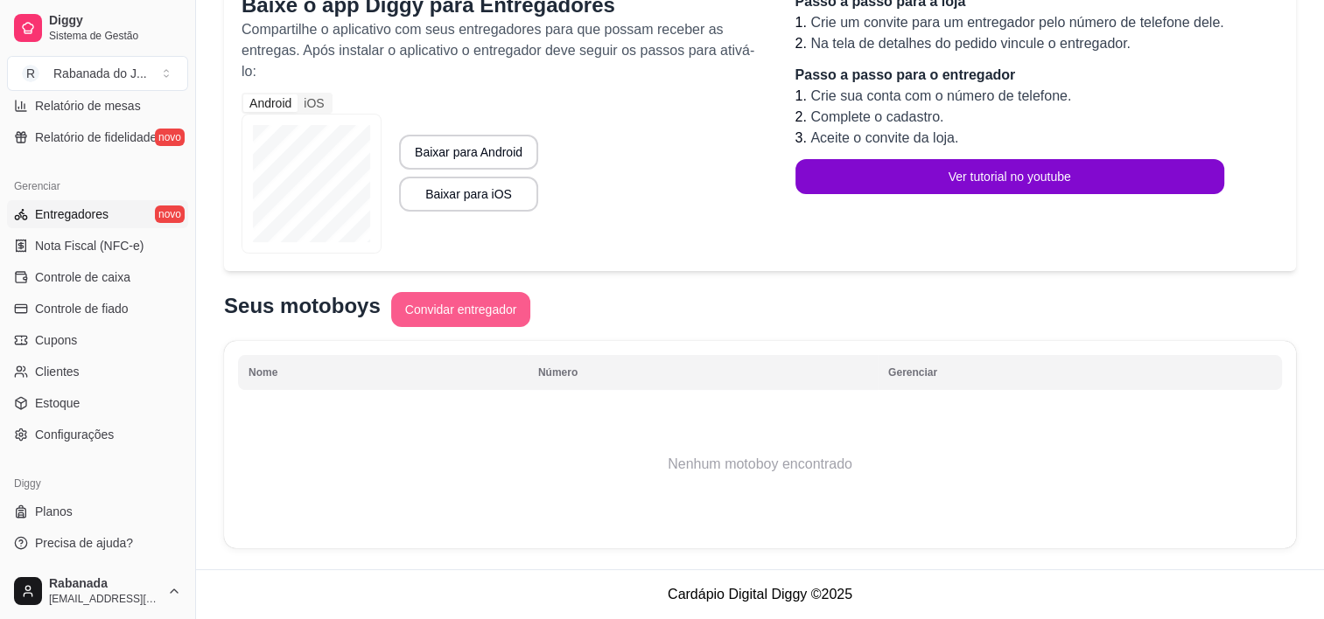
click at [452, 307] on button "Convidar entregador" at bounding box center [461, 309] width 140 height 35
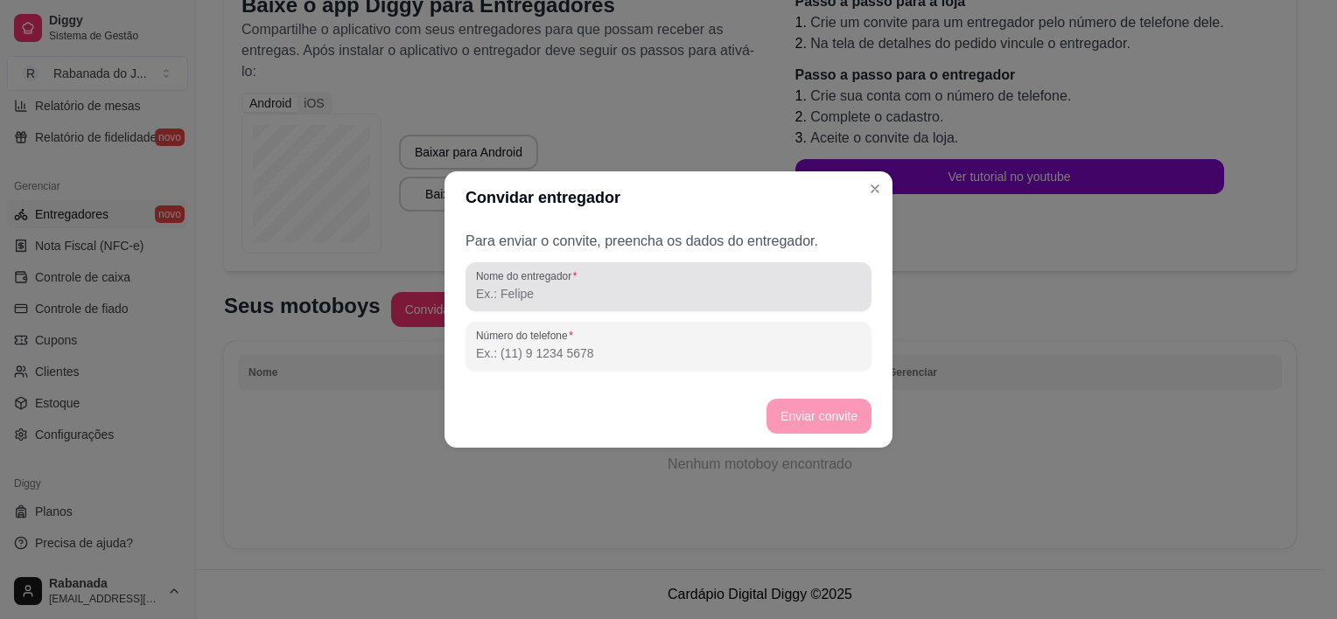
click at [577, 283] on label "Nome do entregador" at bounding box center [529, 276] width 107 height 15
click at [577, 285] on input "Nome do entregador" at bounding box center [668, 293] width 385 height 17
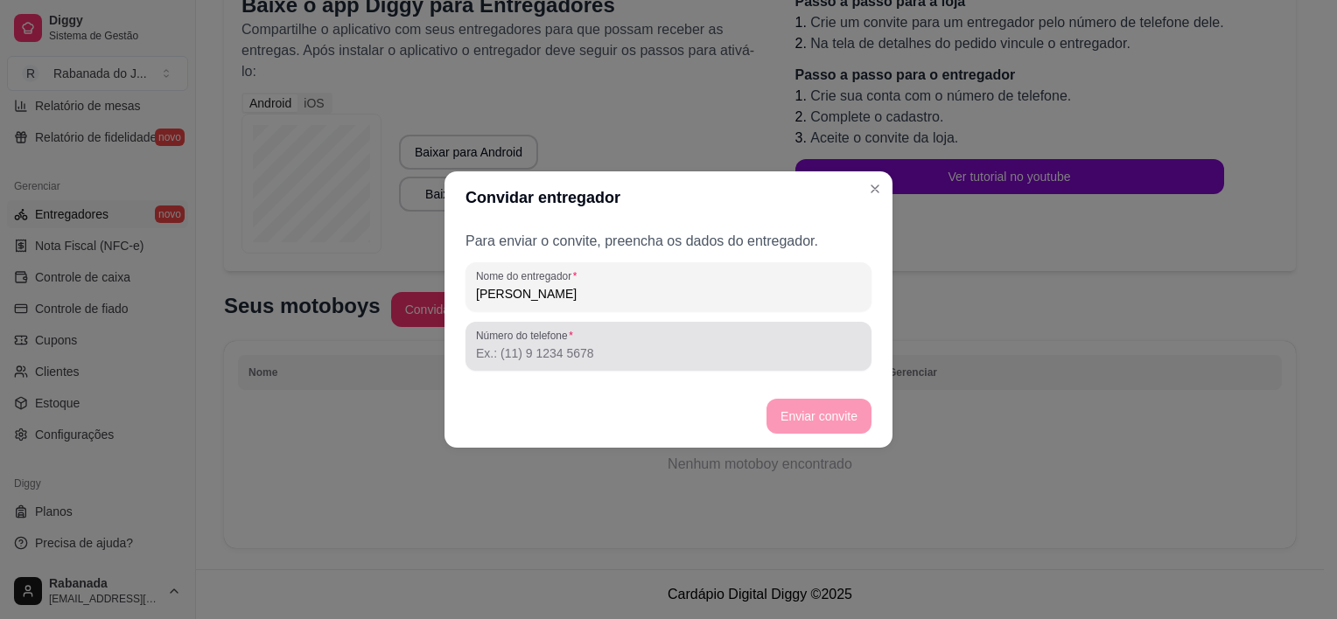
type input "[PERSON_NAME]"
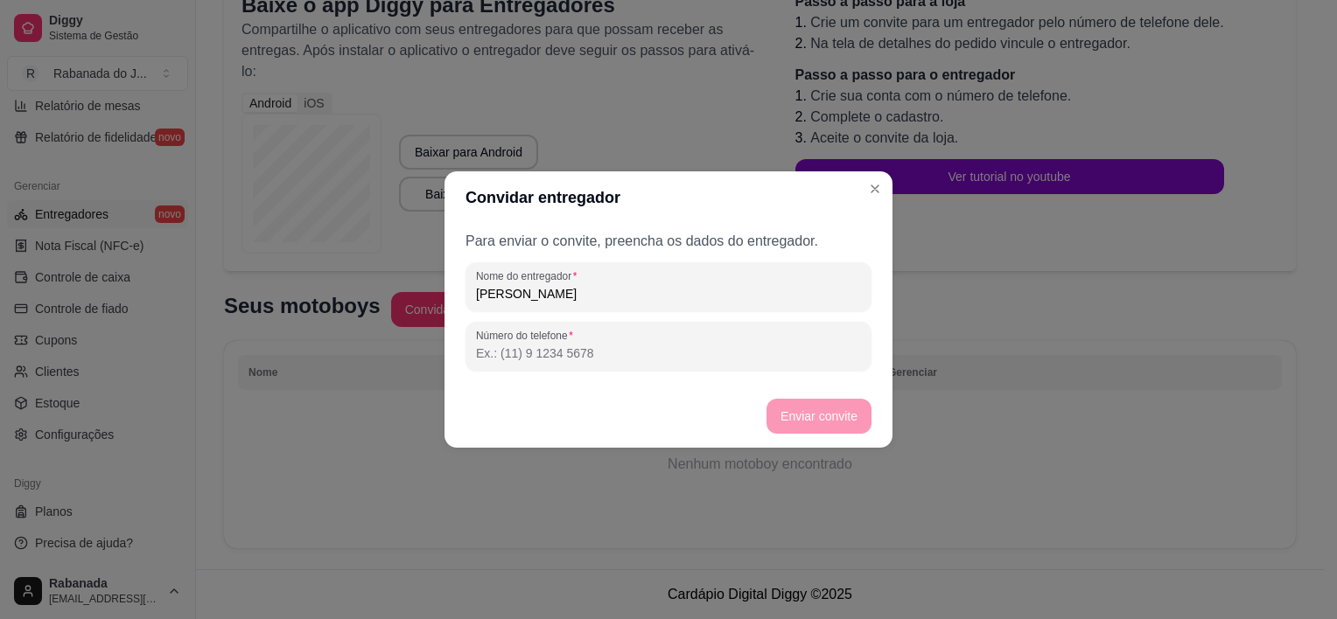
click at [553, 356] on input "Número do telefone" at bounding box center [668, 353] width 385 height 17
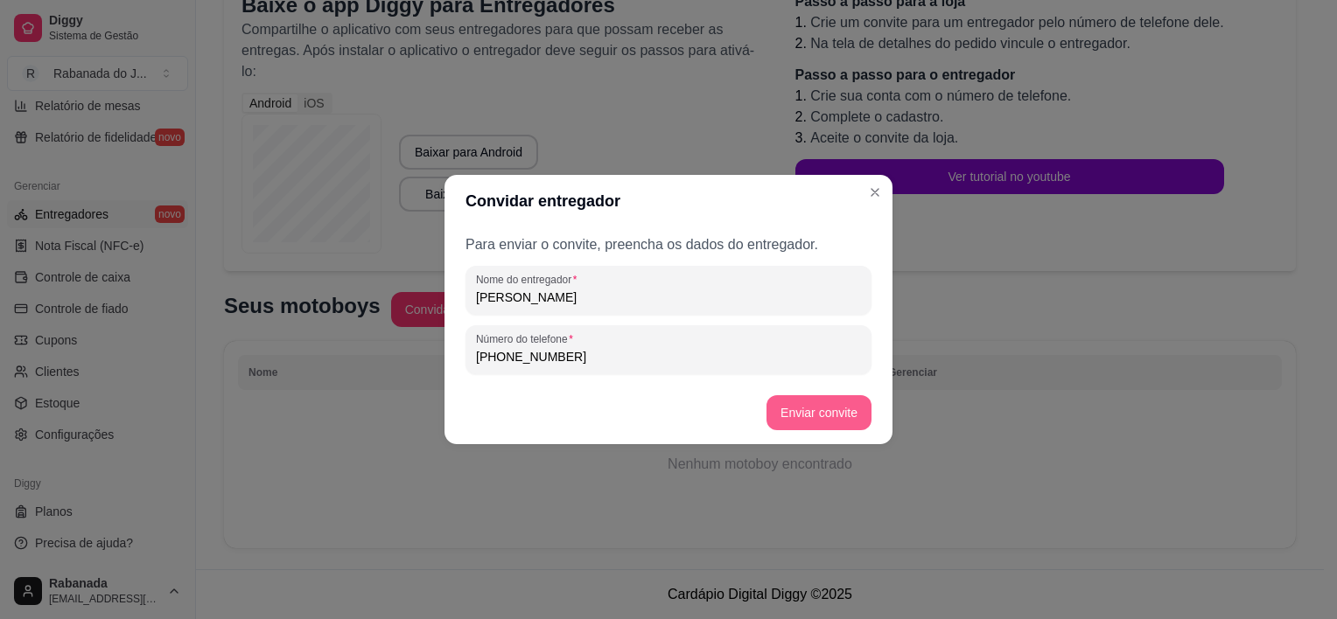
type input "[PHONE_NUMBER]"
click at [813, 416] on button "Enviar convite" at bounding box center [818, 412] width 105 height 35
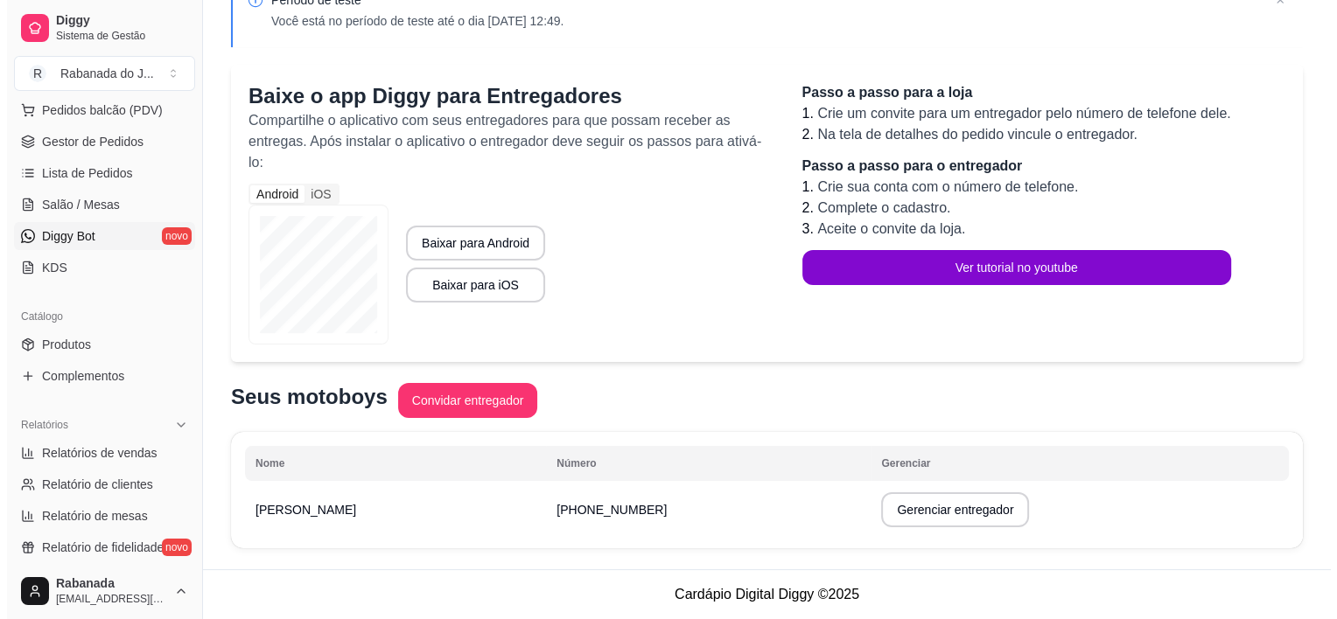
scroll to position [201, 0]
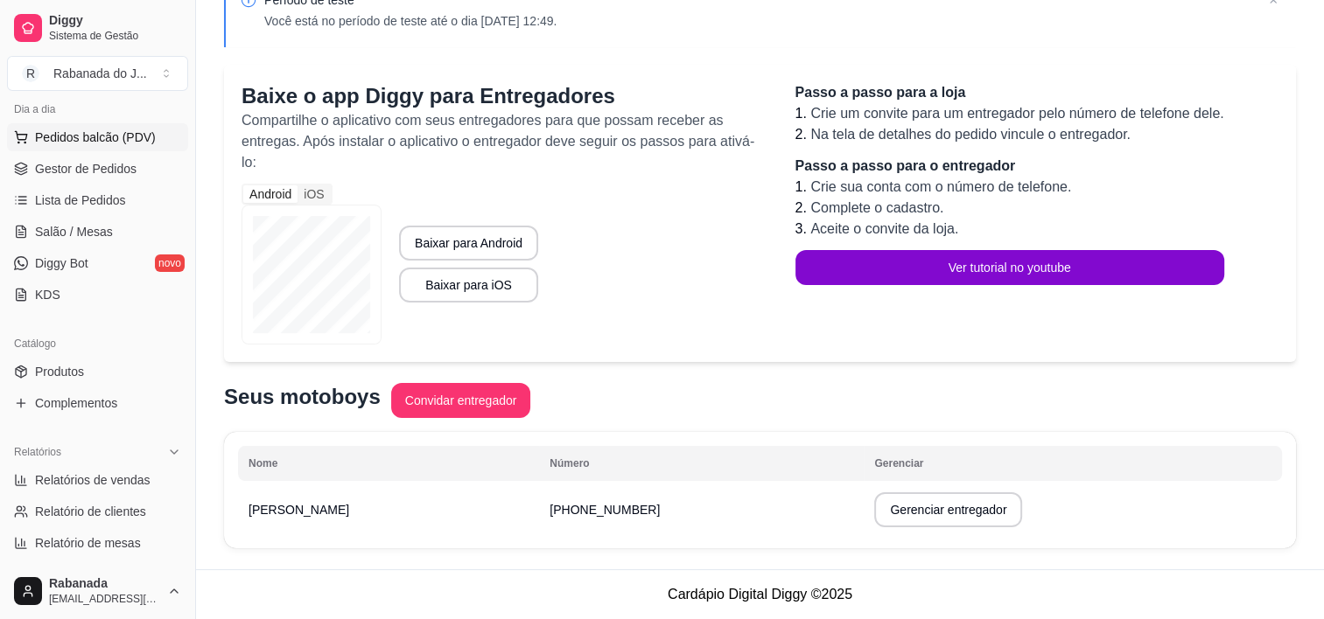
click at [104, 126] on button "Pedidos balcão (PDV)" at bounding box center [97, 137] width 181 height 28
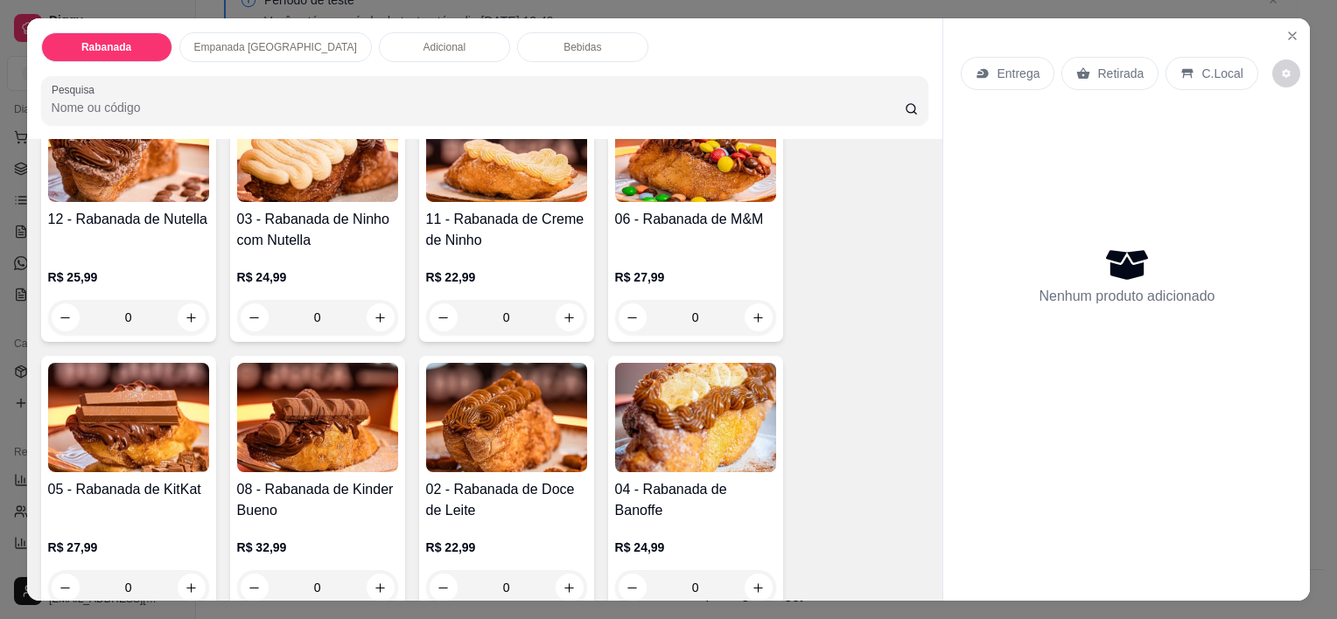
scroll to position [612, 0]
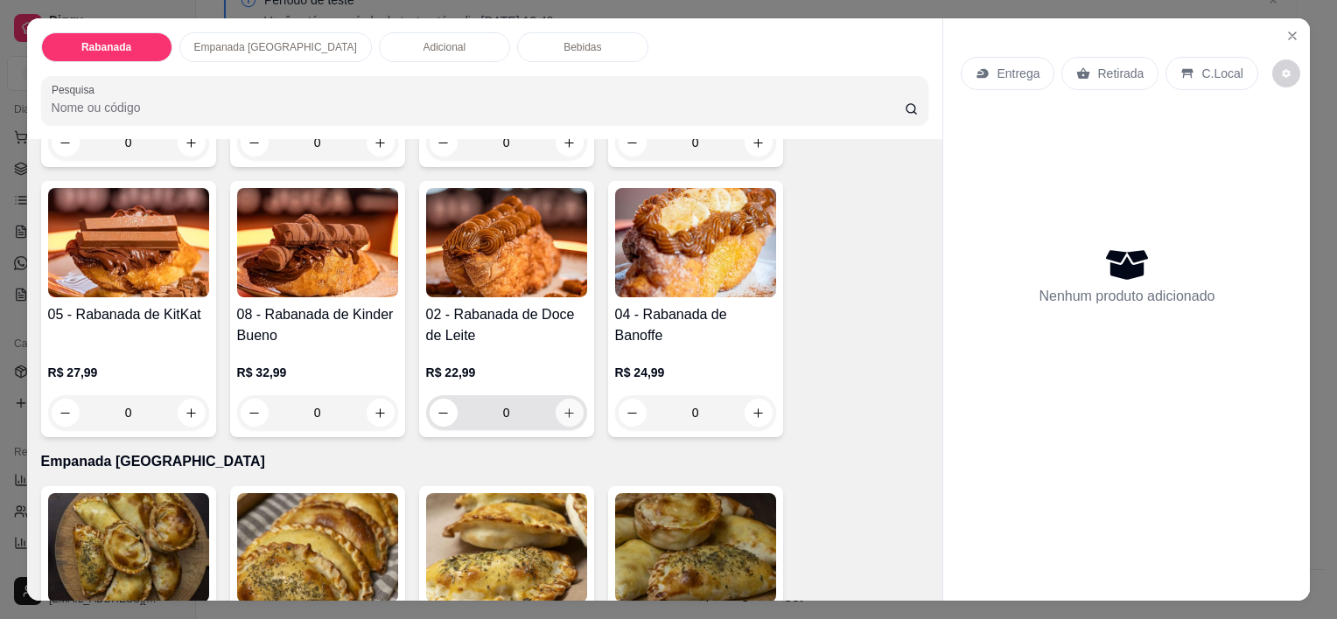
click at [563, 410] on icon "increase-product-quantity" at bounding box center [569, 413] width 13 height 13
type input "1"
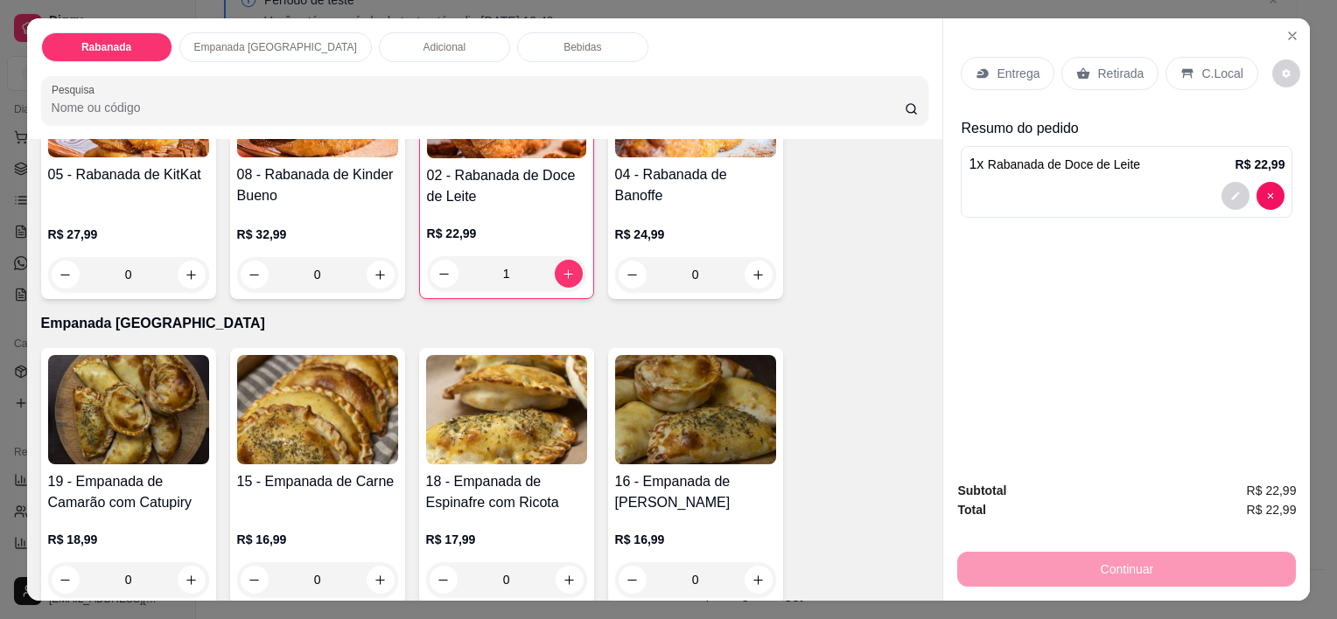
scroll to position [875, 0]
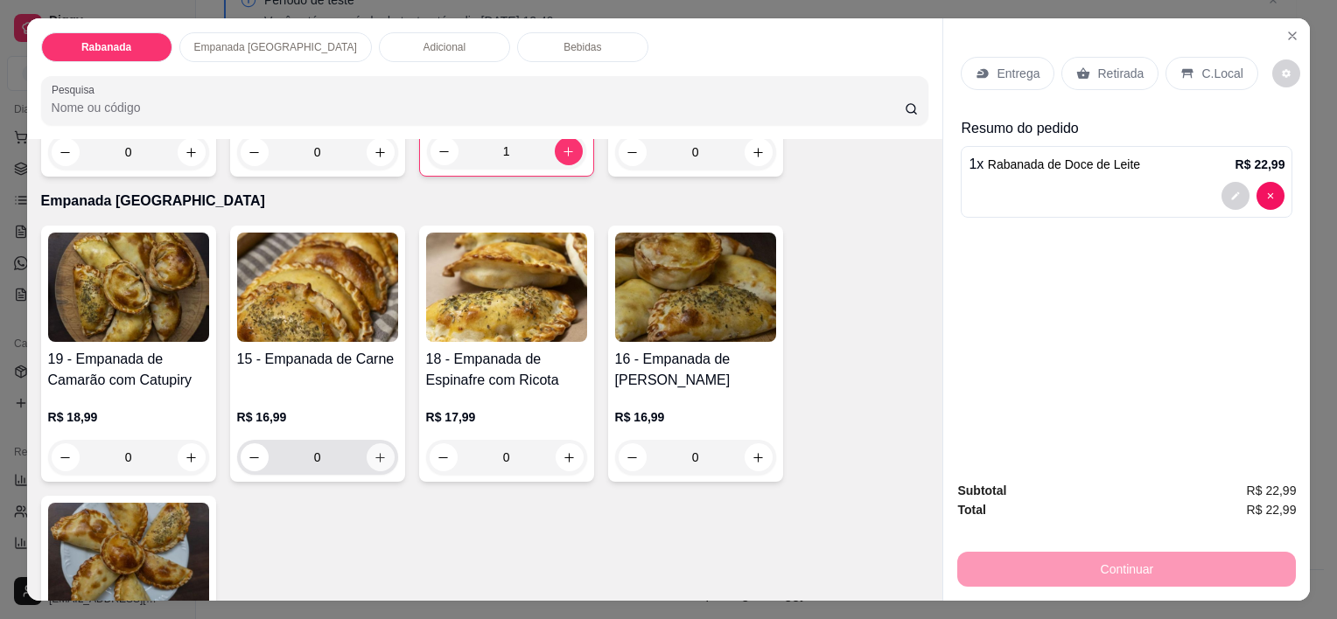
click at [377, 451] on icon "increase-product-quantity" at bounding box center [380, 457] width 13 height 13
type input "1"
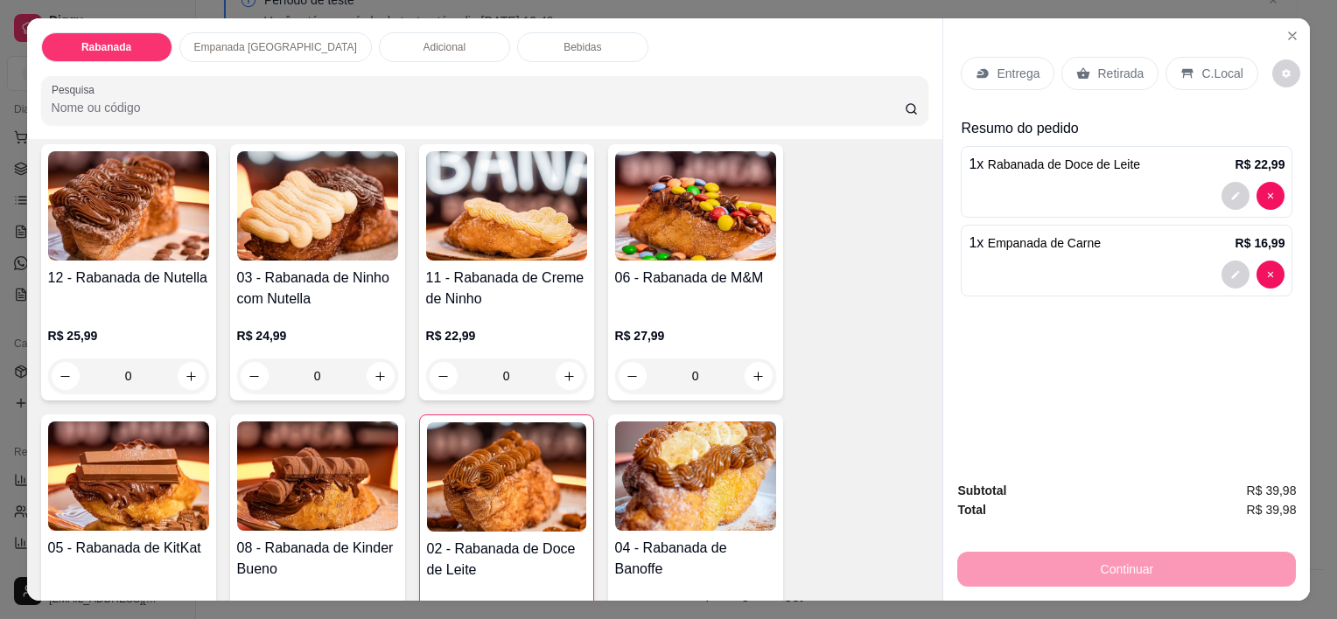
scroll to position [350, 0]
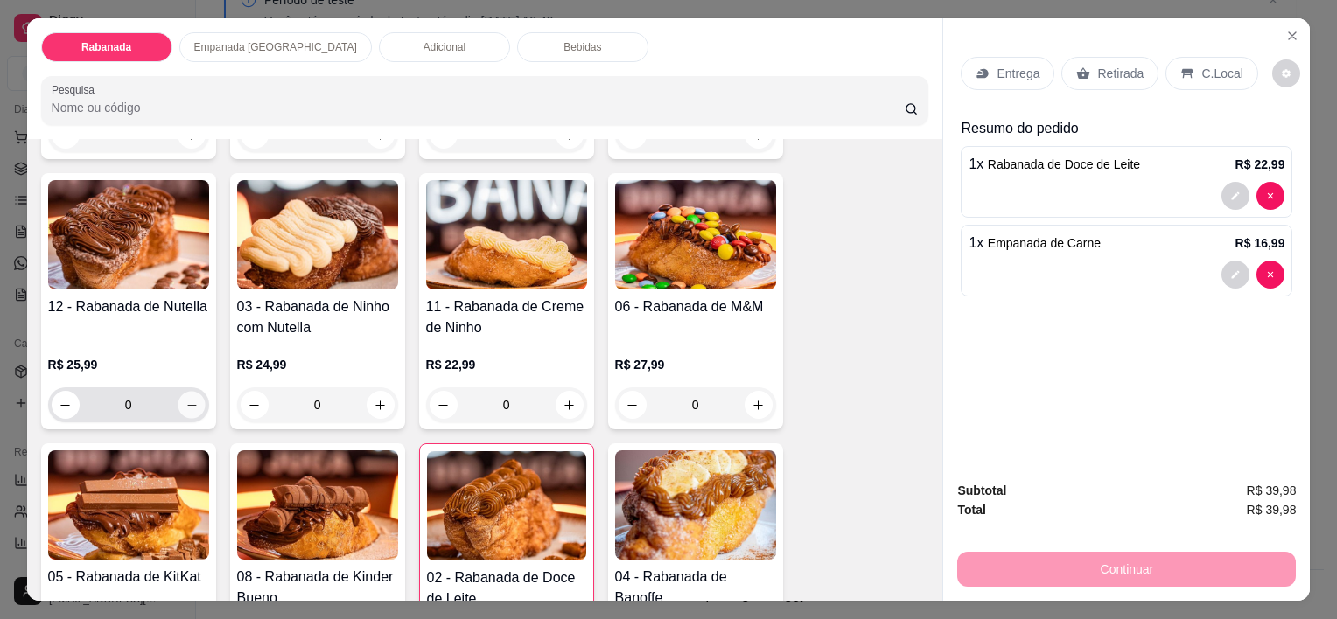
click at [185, 402] on icon "increase-product-quantity" at bounding box center [191, 405] width 13 height 13
type input "1"
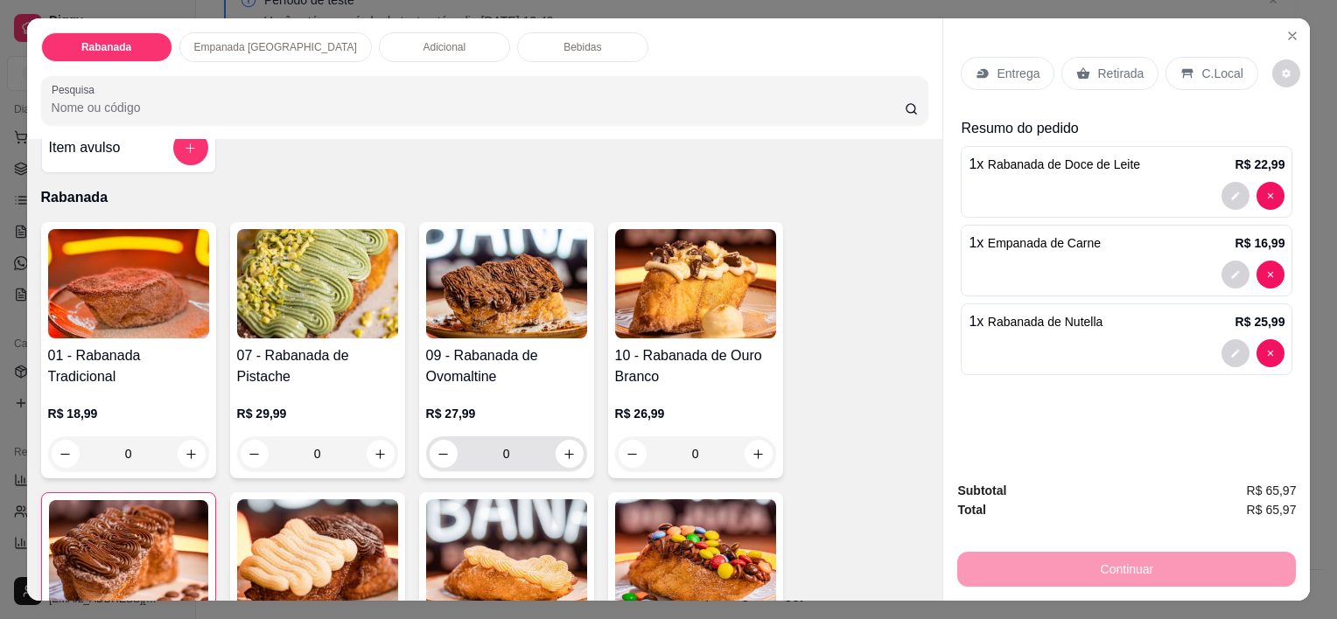
scroll to position [0, 0]
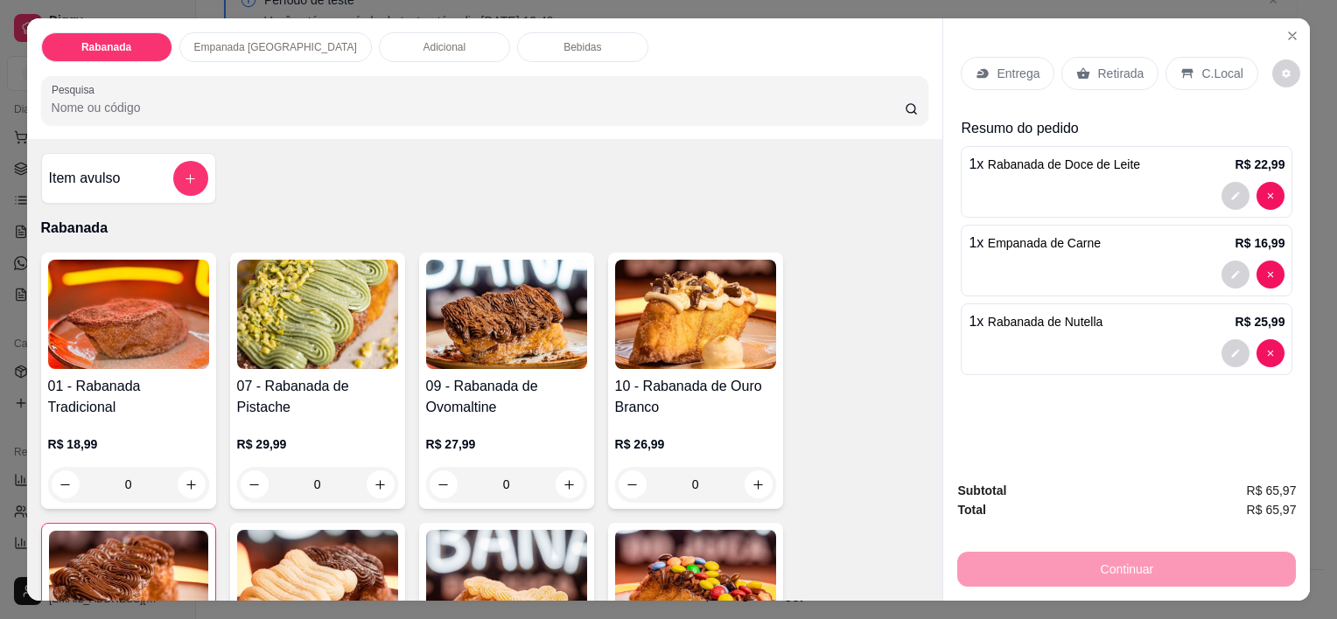
click at [379, 49] on div "Adicional" at bounding box center [444, 47] width 131 height 30
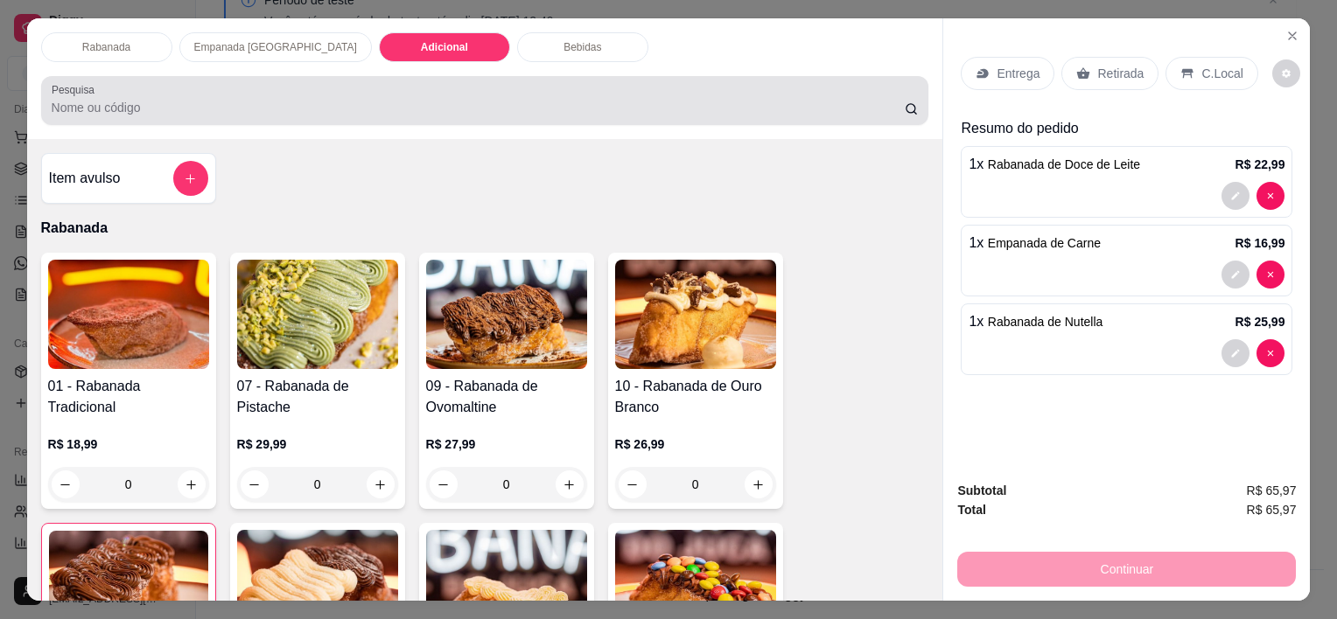
scroll to position [44, 0]
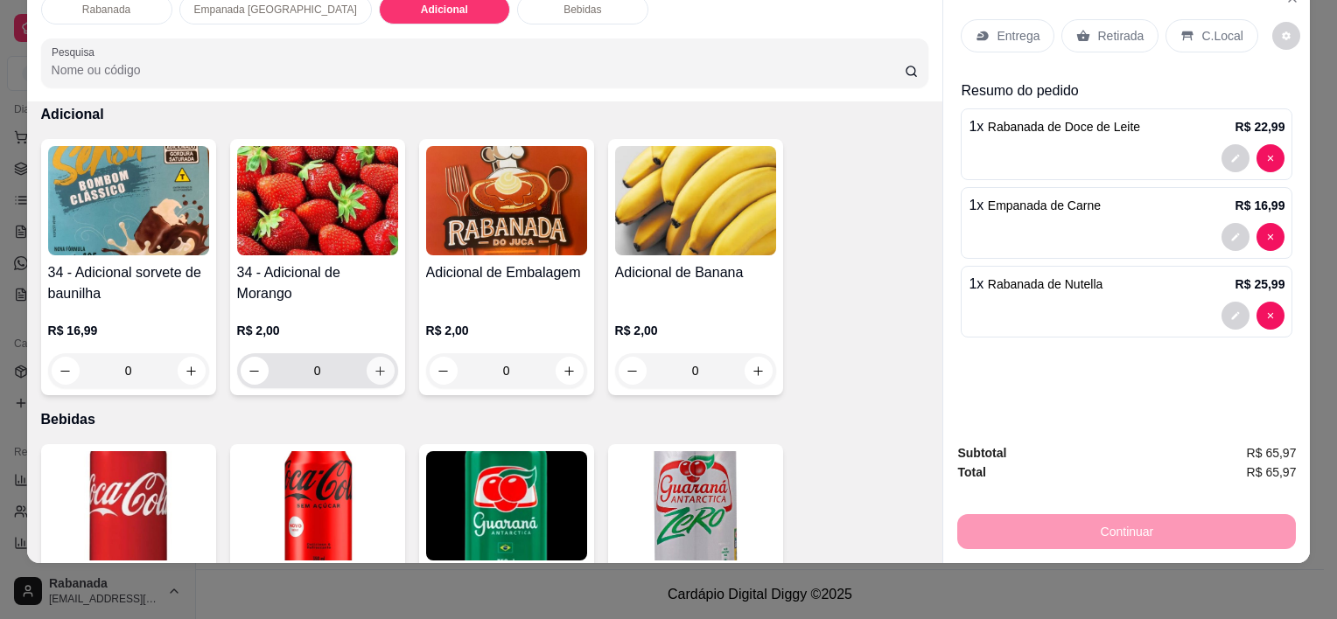
click at [374, 365] on icon "increase-product-quantity" at bounding box center [380, 371] width 13 height 13
type input "1"
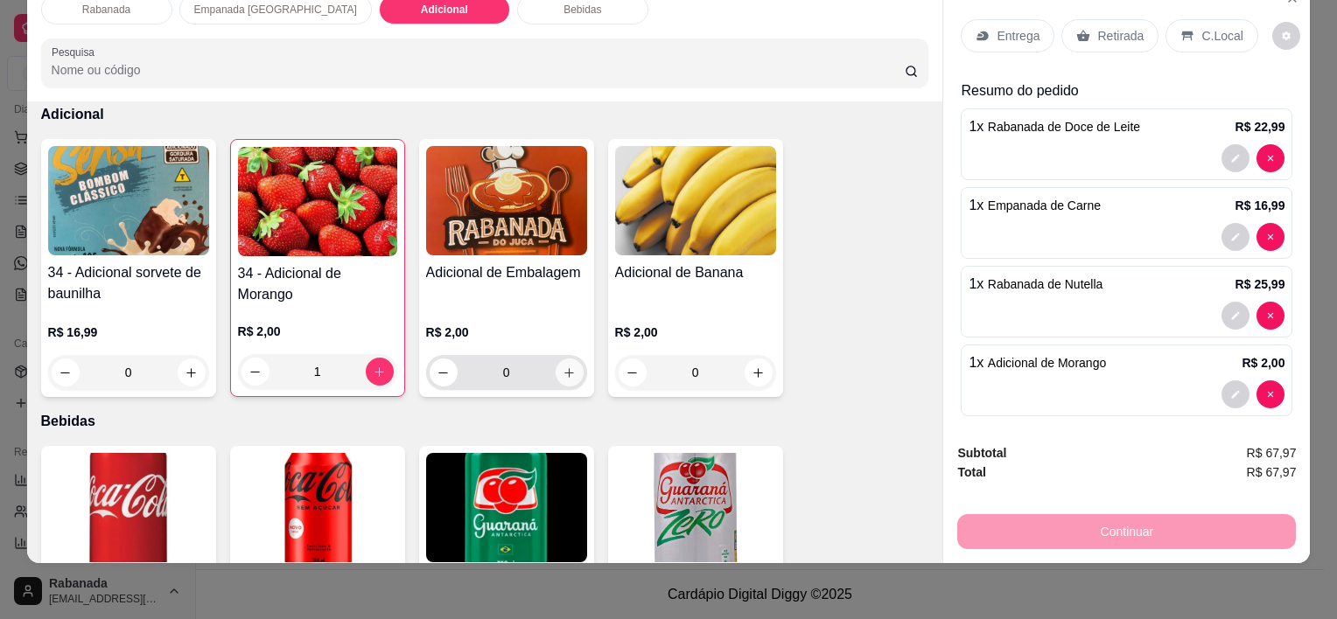
click at [574, 359] on button "increase-product-quantity" at bounding box center [570, 373] width 28 height 28
type input "1"
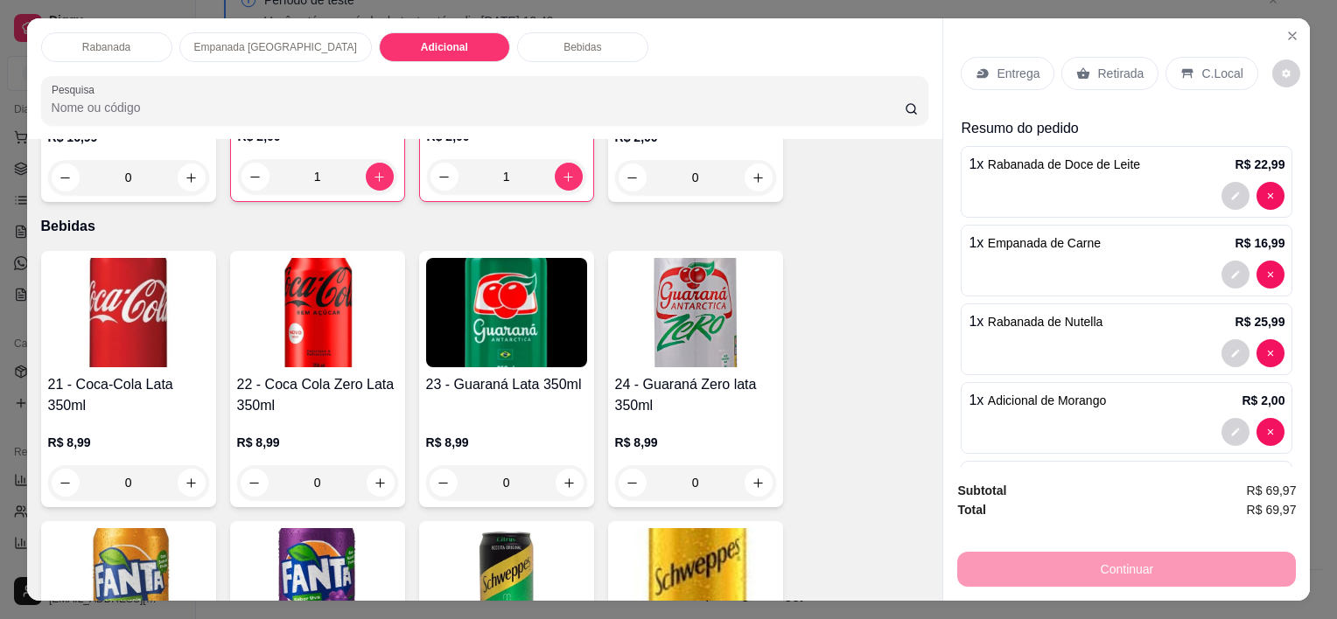
scroll to position [1764, 0]
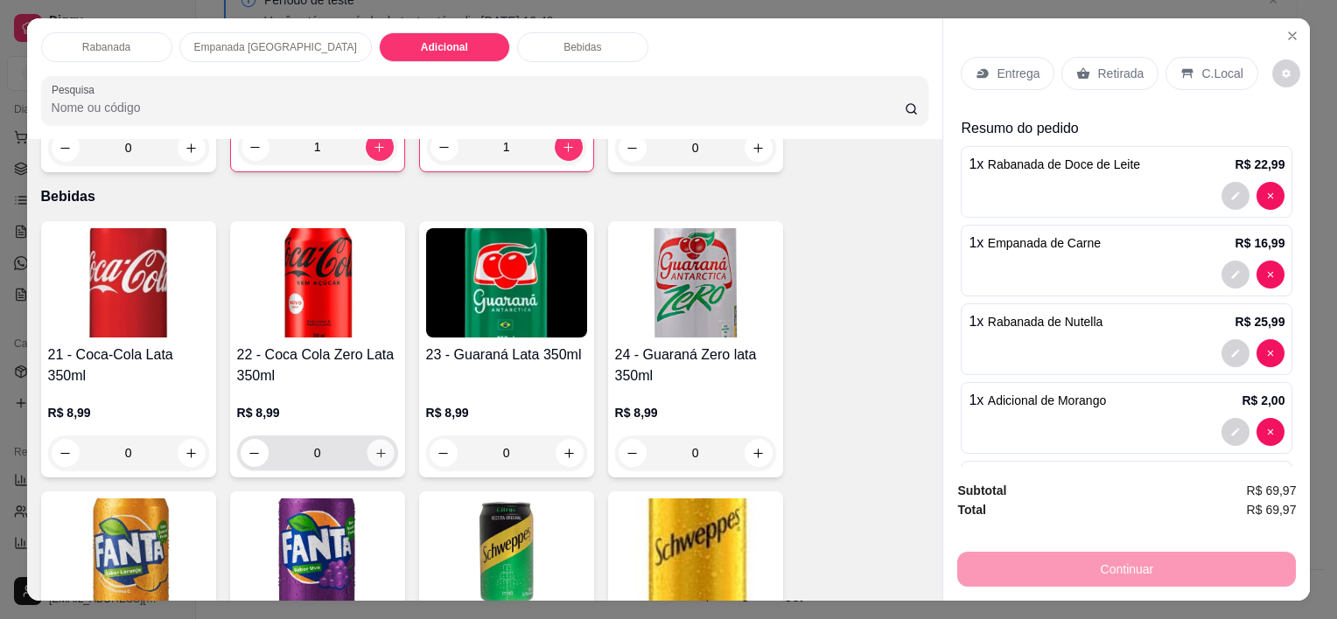
click at [377, 440] on button "increase-product-quantity" at bounding box center [380, 453] width 27 height 27
type input "1"
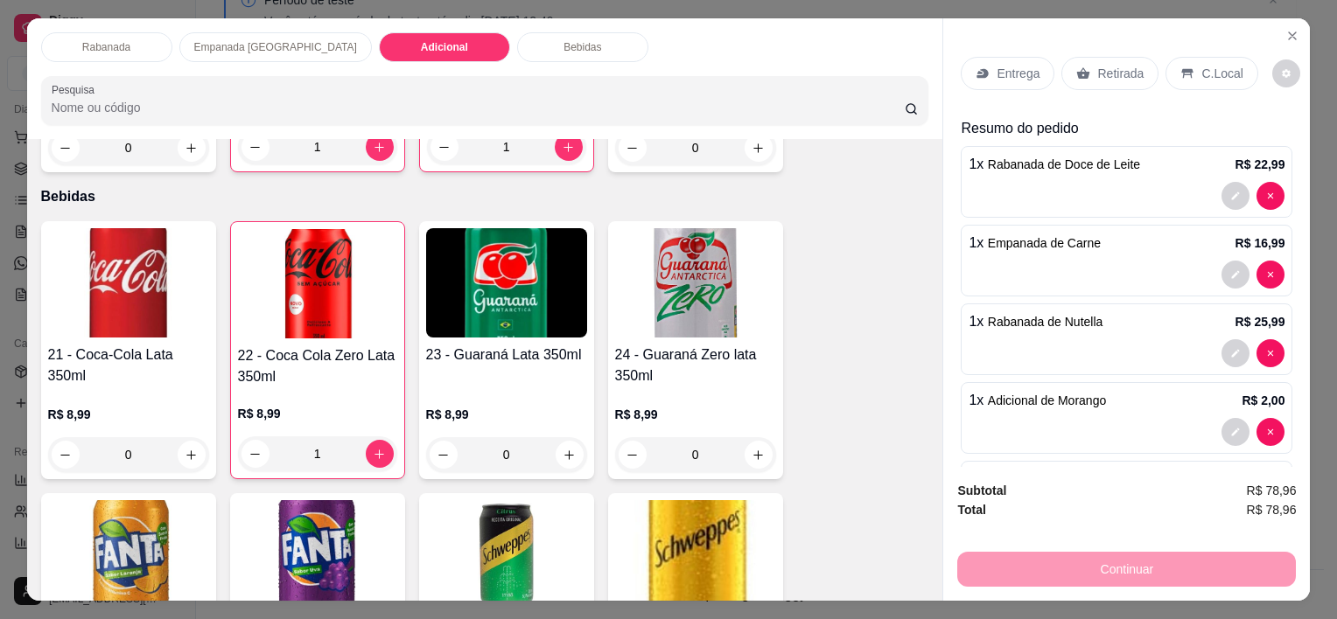
click at [1213, 71] on p "C.Local" at bounding box center [1221, 73] width 41 height 17
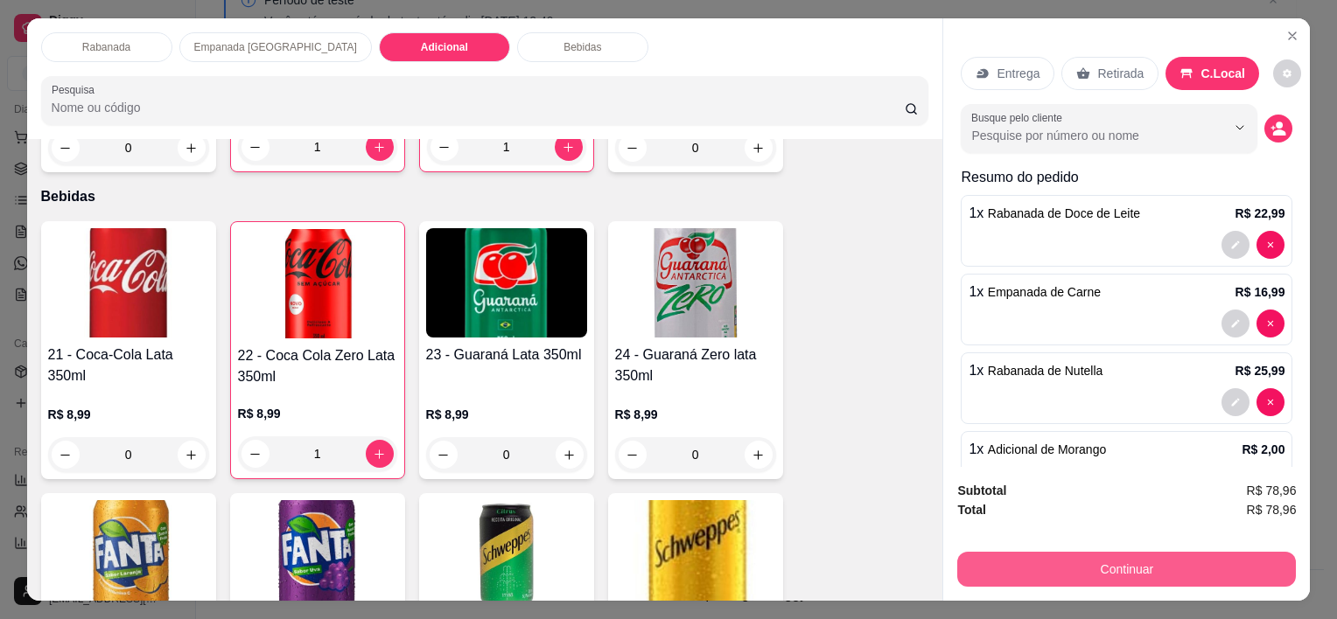
click at [1127, 562] on button "Continuar" at bounding box center [1126, 569] width 339 height 35
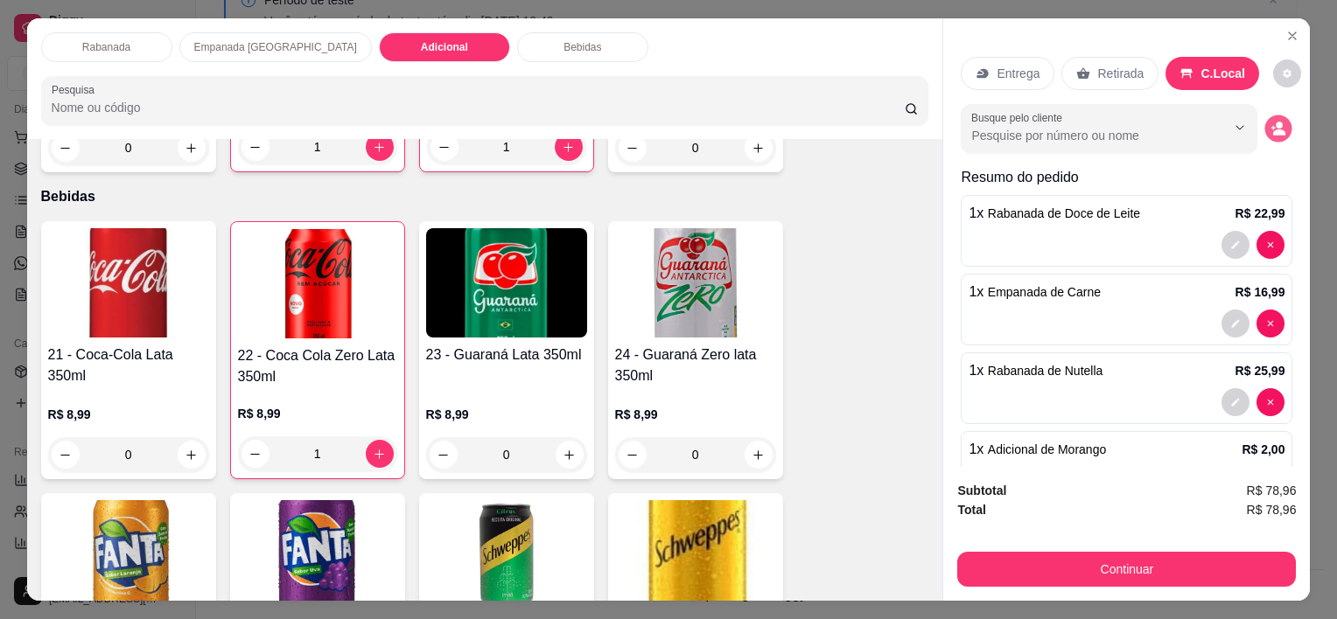
click at [1265, 115] on button "decrease-product-quantity" at bounding box center [1278, 128] width 27 height 27
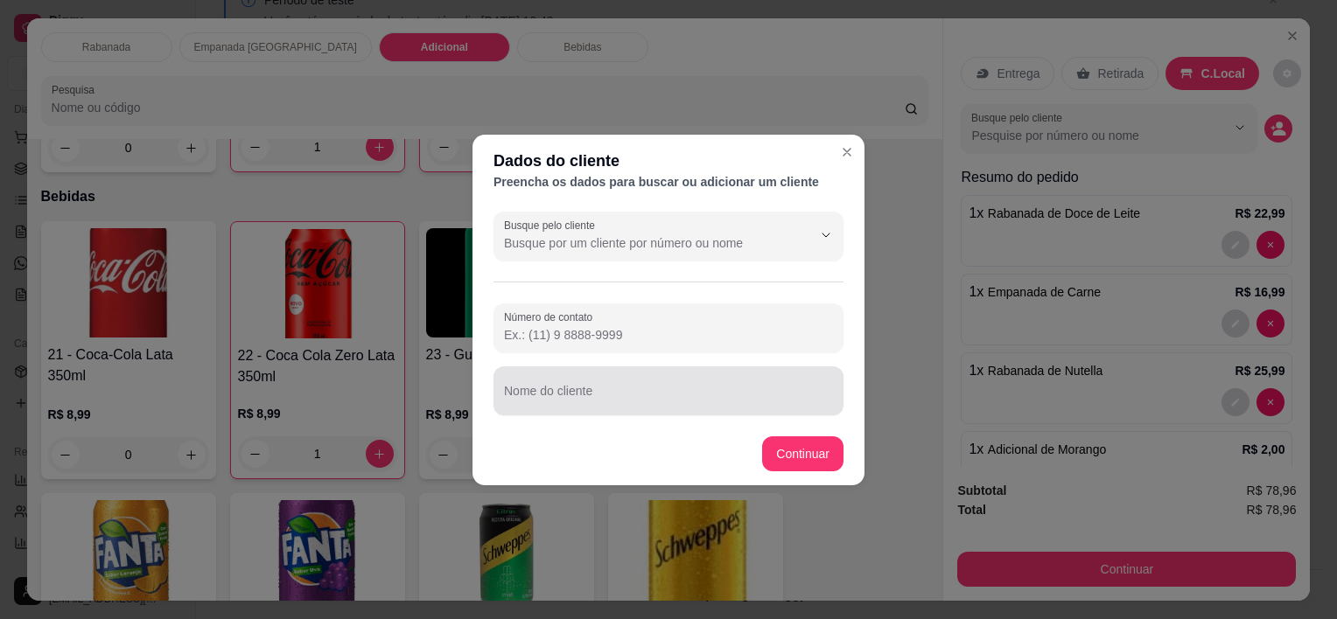
click at [634, 391] on input "Nome do cliente" at bounding box center [668, 397] width 329 height 17
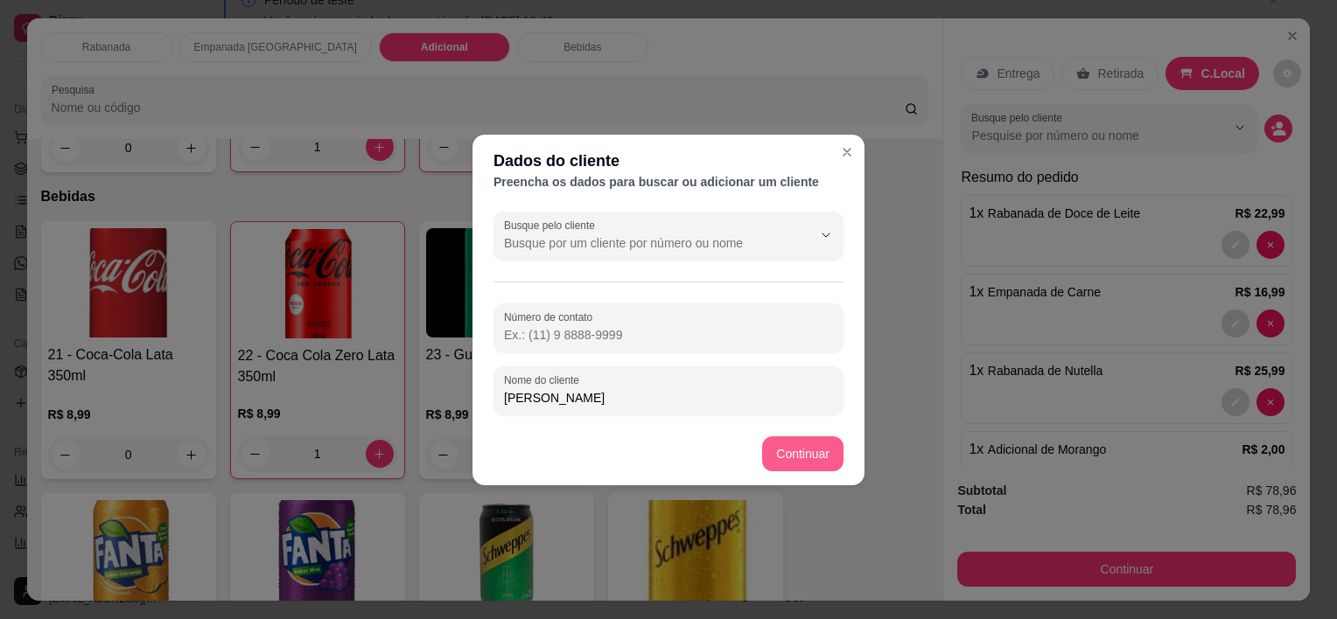
type input "[PERSON_NAME]"
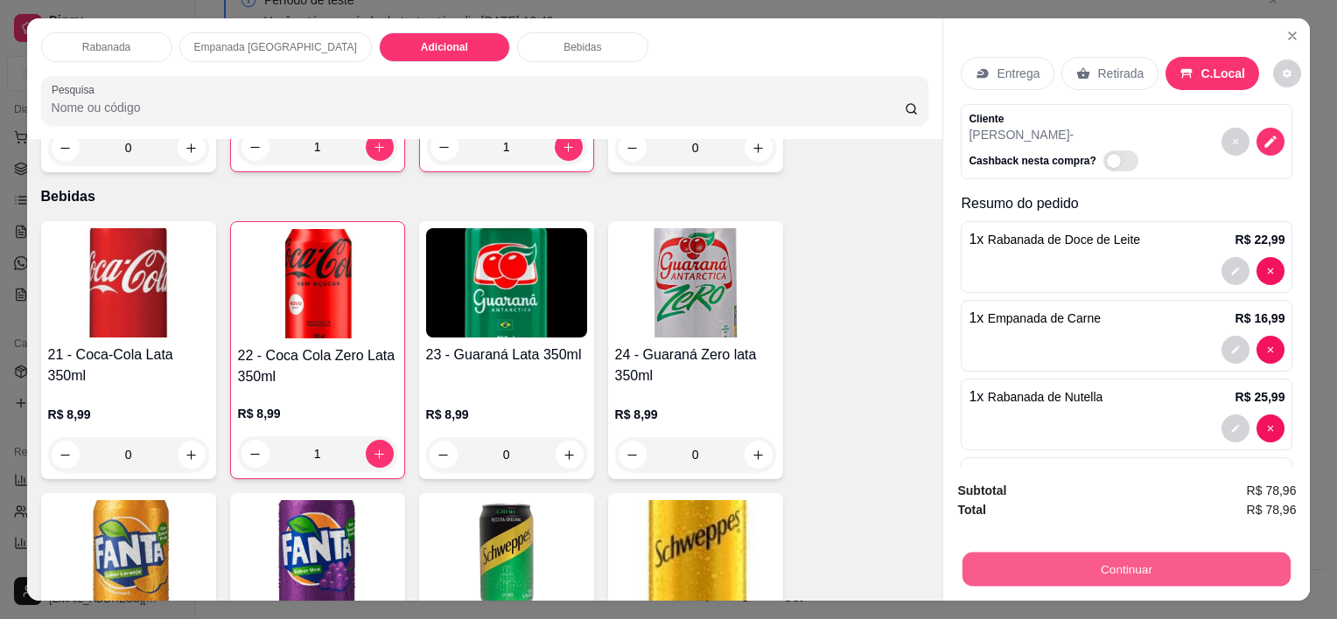
click at [1207, 570] on button "Continuar" at bounding box center [1126, 569] width 328 height 34
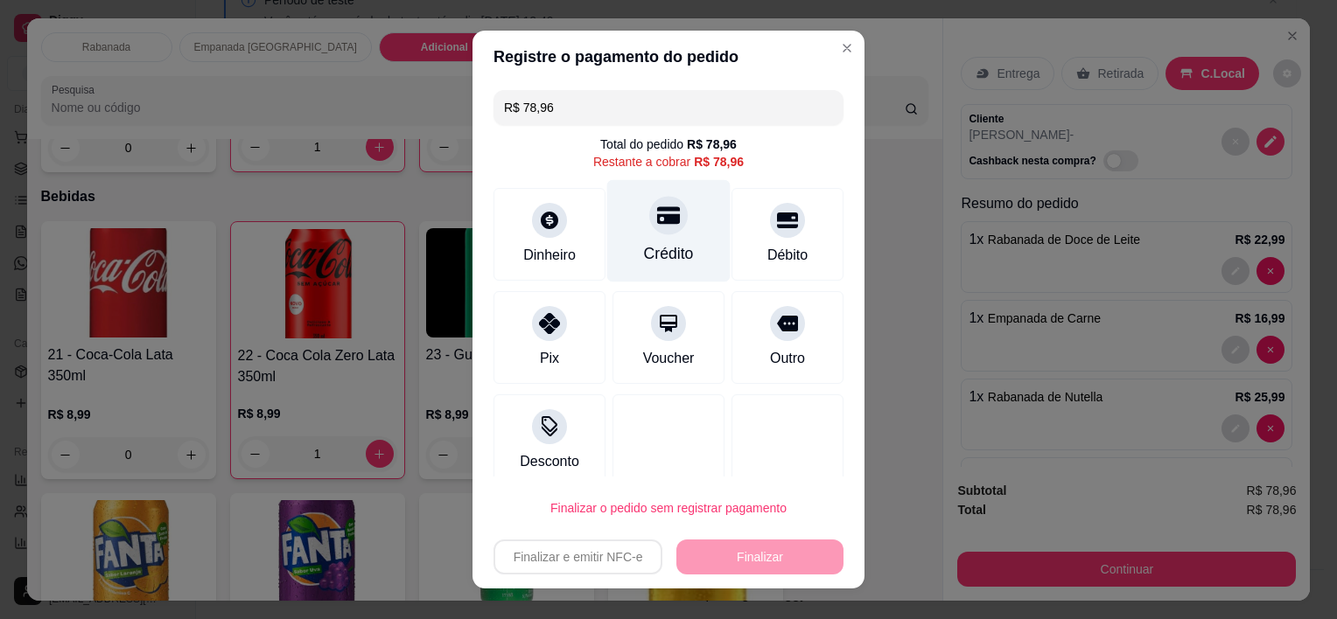
click at [654, 253] on div "Crédito" at bounding box center [669, 254] width 50 height 23
type input "R$ 0,00"
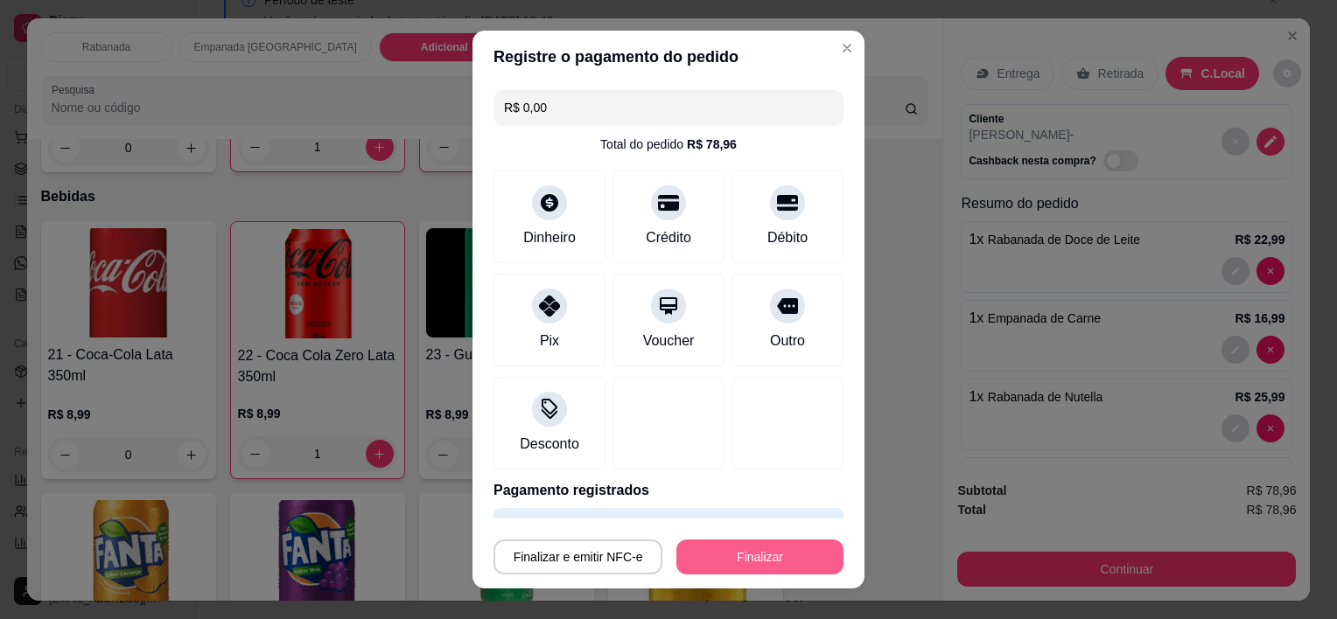
click at [767, 555] on button "Finalizar" at bounding box center [759, 557] width 167 height 35
type input "0"
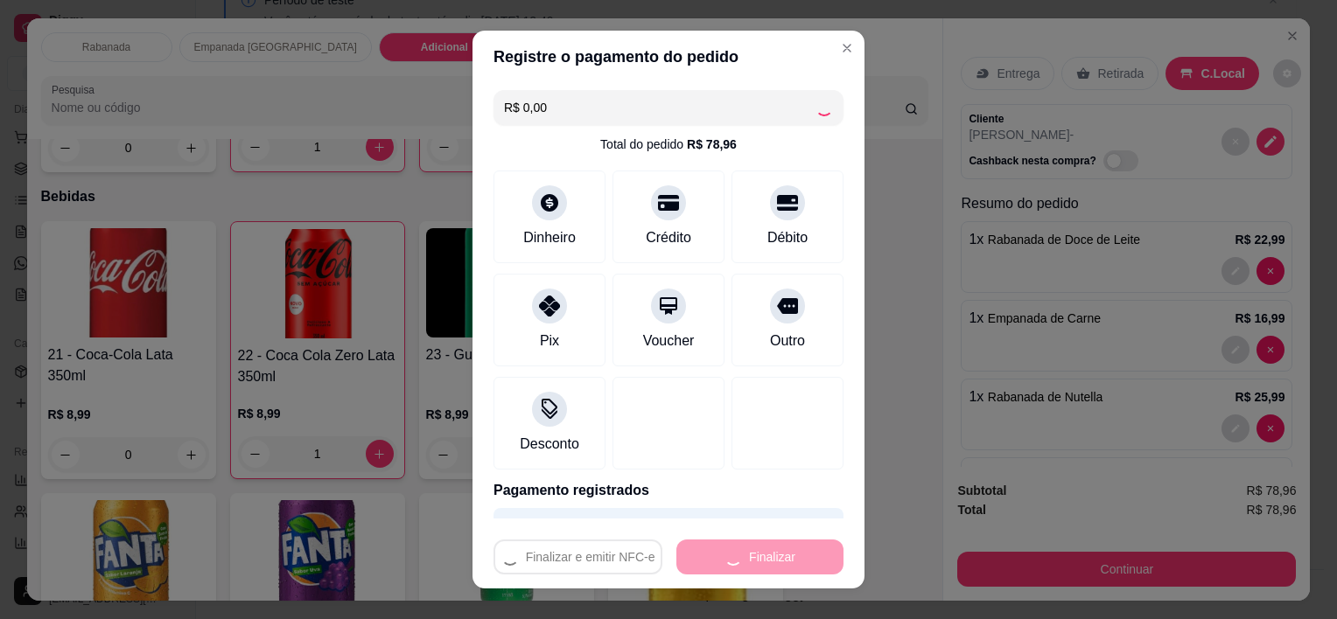
type input "0"
type input "-R$ 78,96"
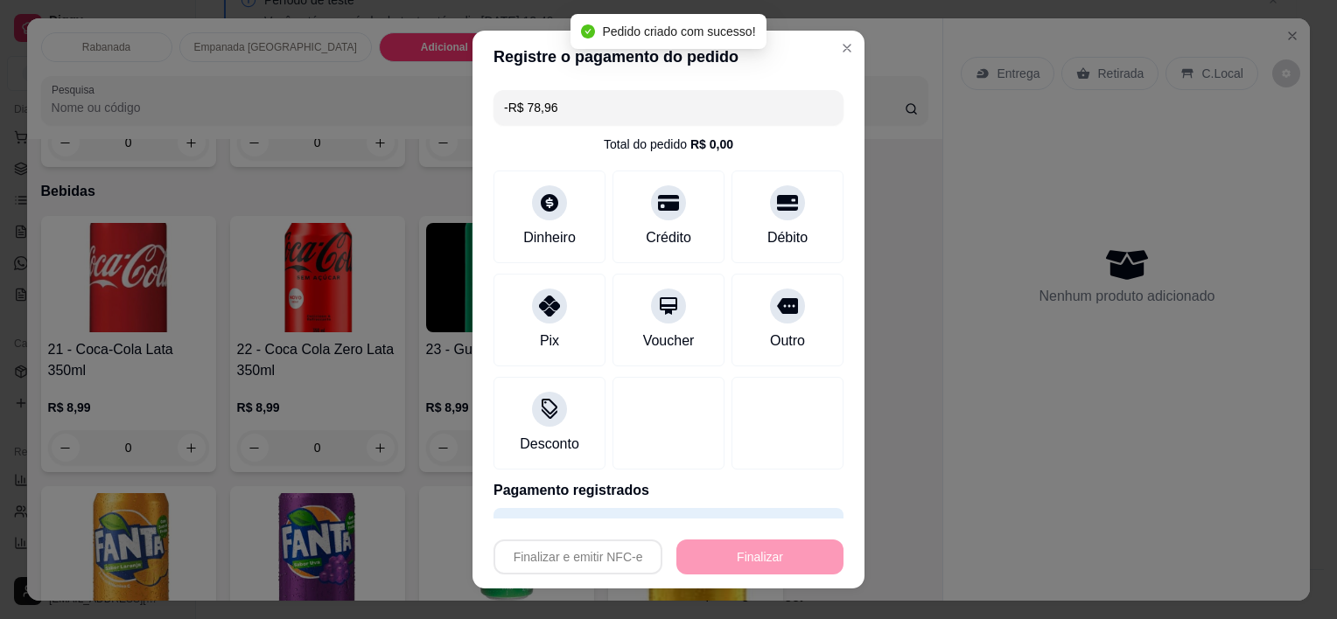
scroll to position [1760, 0]
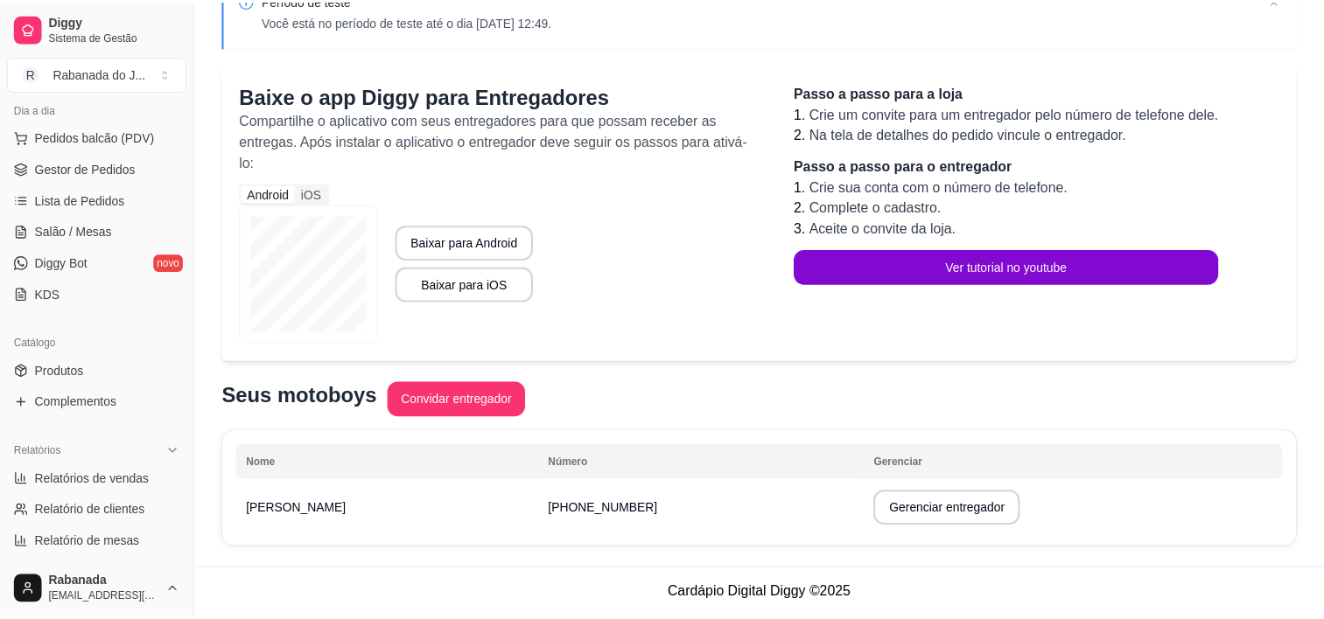
scroll to position [82, 0]
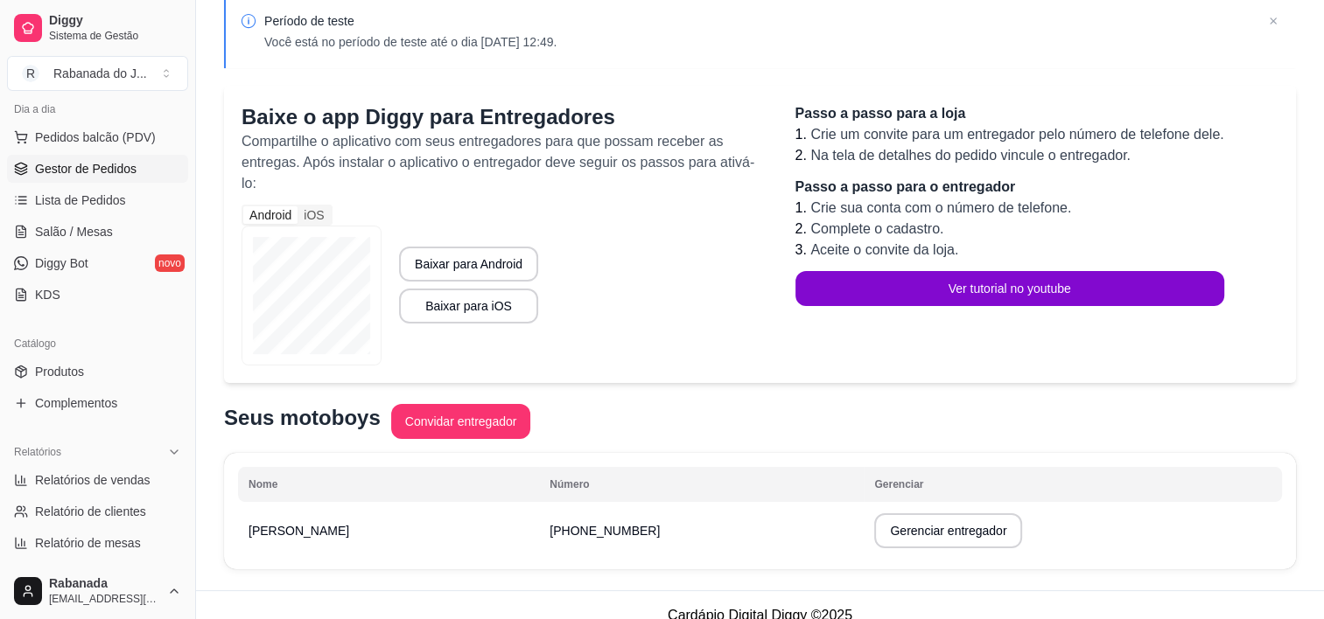
click at [129, 165] on span "Gestor de Pedidos" at bounding box center [85, 168] width 101 height 17
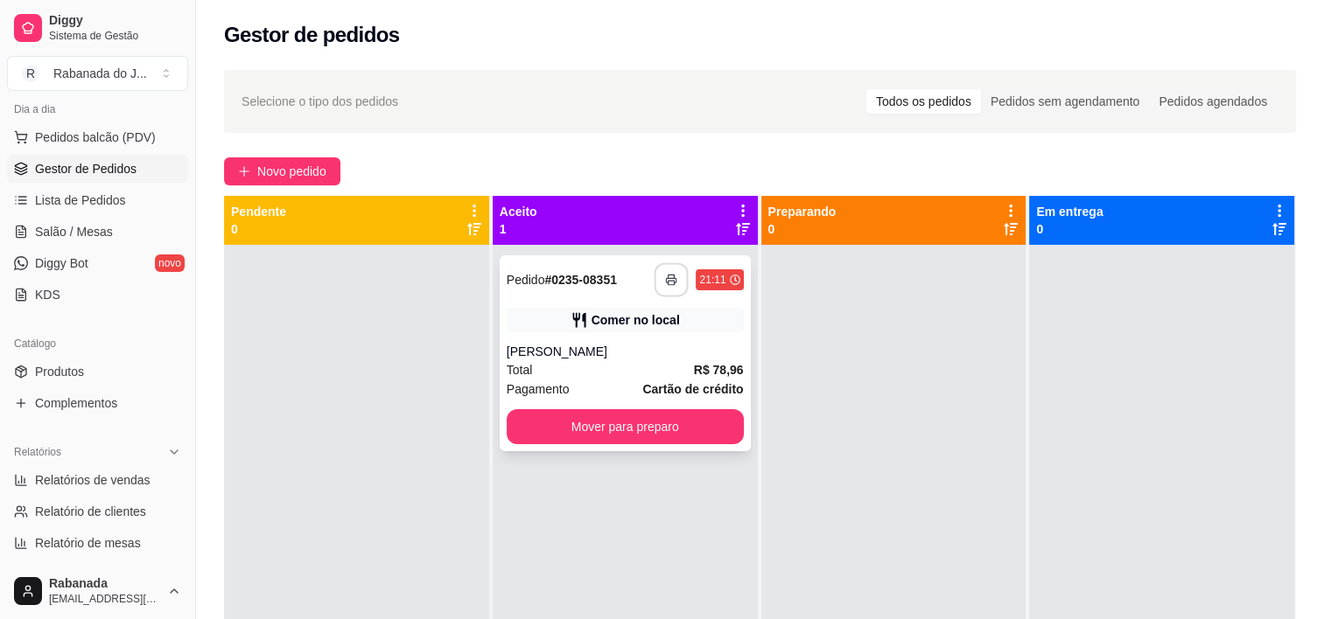
click at [668, 287] on button "button" at bounding box center [671, 280] width 34 height 34
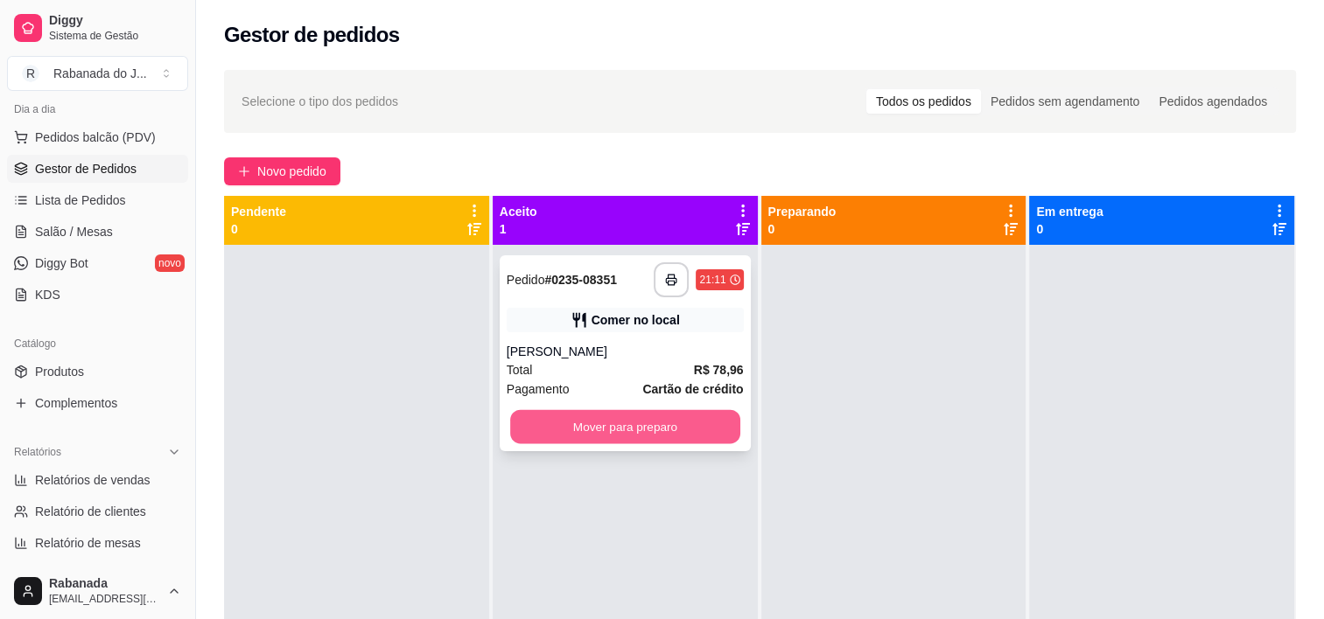
click at [552, 424] on button "Mover para preparo" at bounding box center [625, 427] width 230 height 34
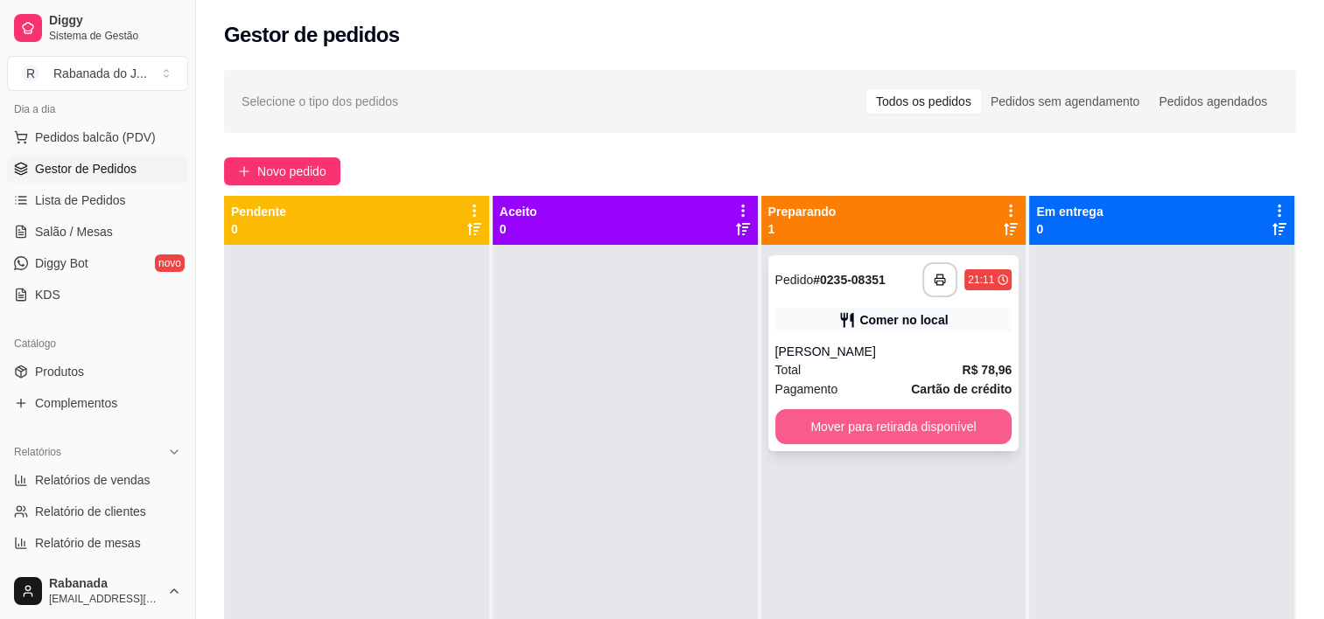
click at [880, 422] on button "Mover para retirada disponível" at bounding box center [893, 426] width 237 height 35
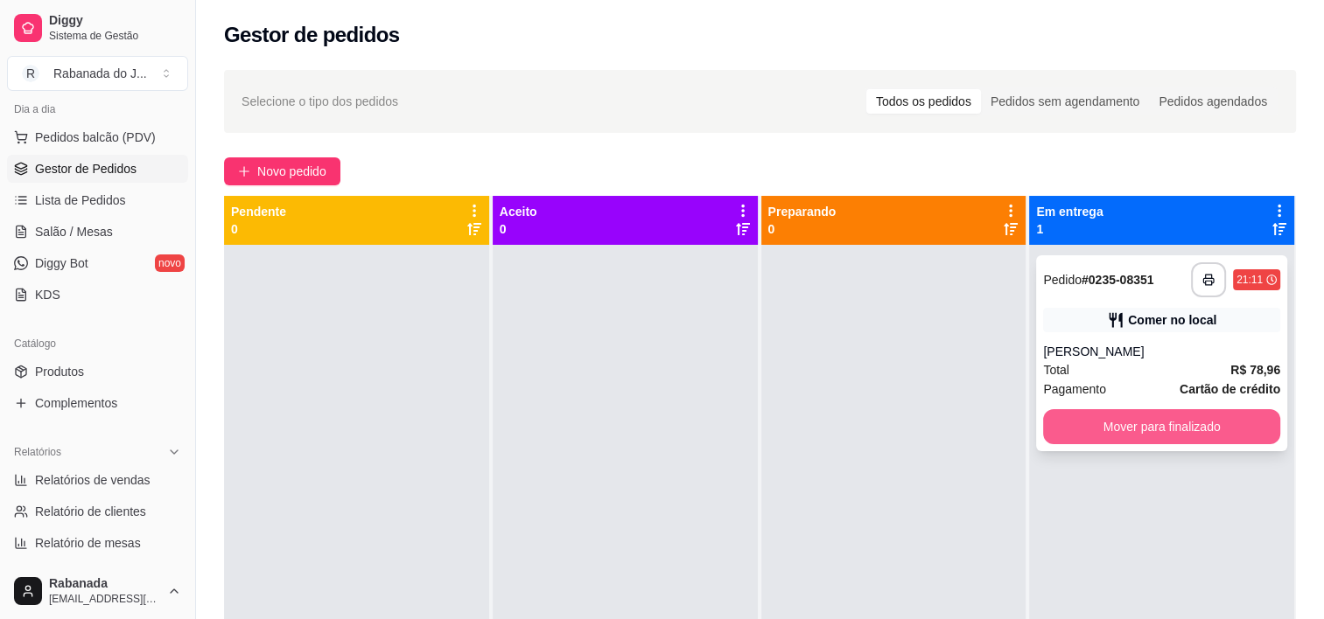
click at [1130, 443] on button "Mover para finalizado" at bounding box center [1161, 426] width 237 height 35
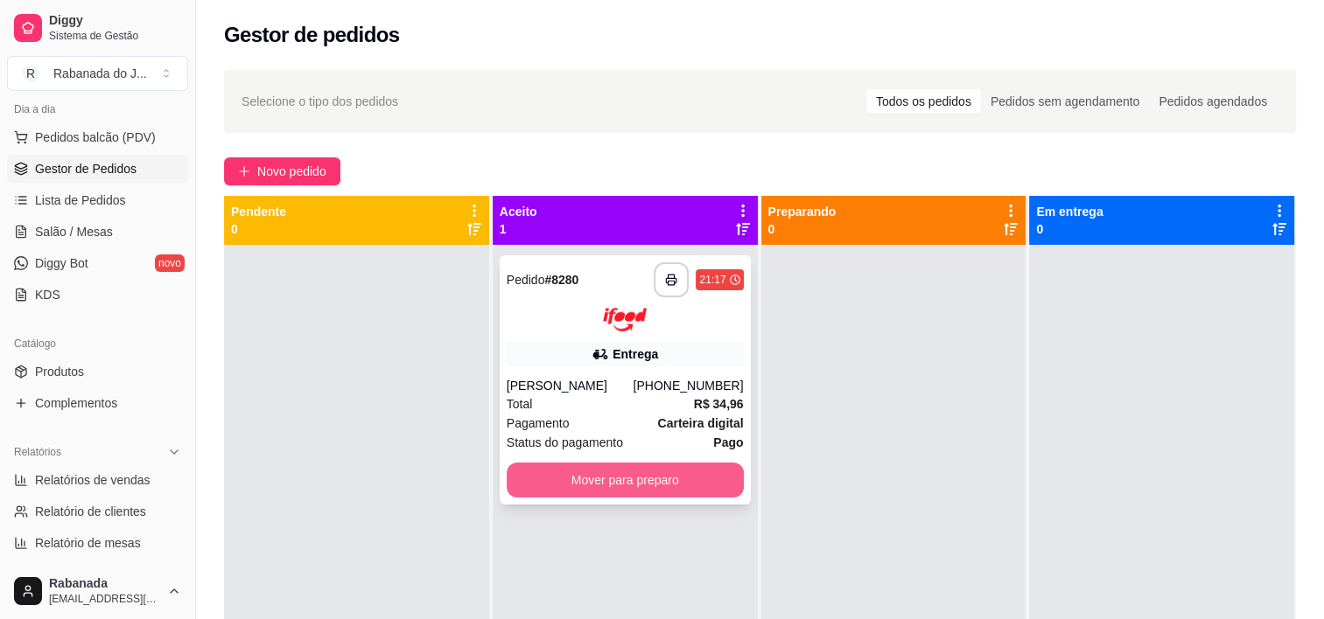
click at [623, 482] on button "Mover para preparo" at bounding box center [625, 480] width 237 height 35
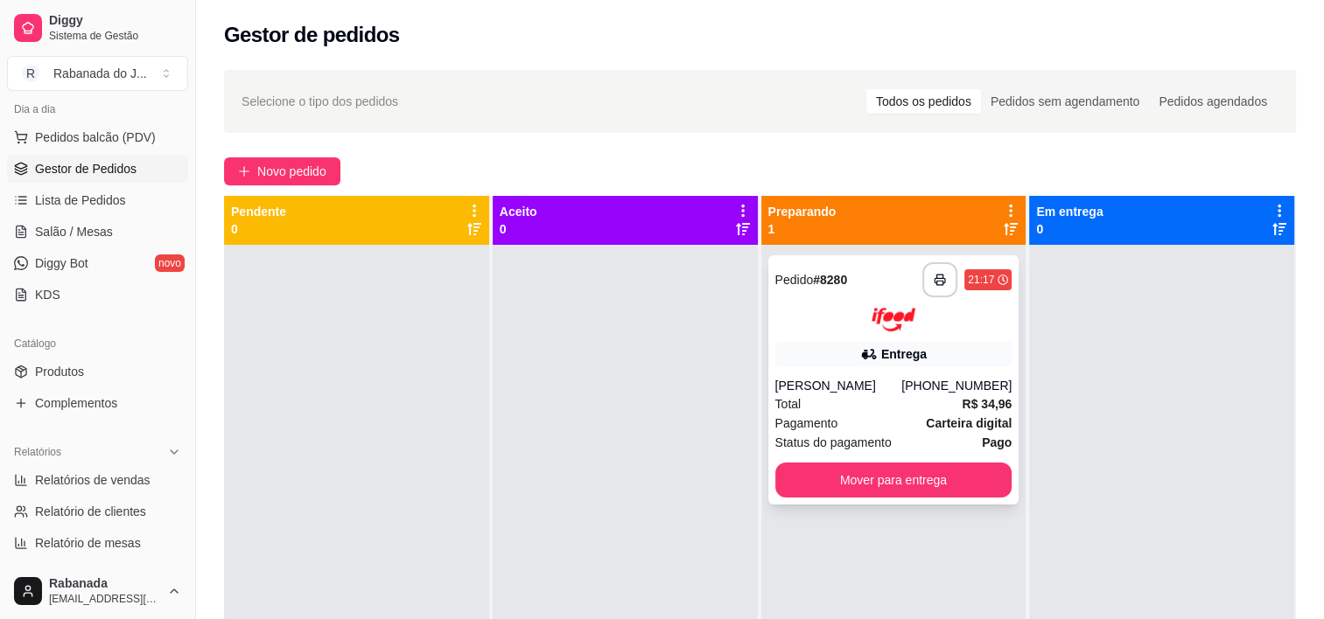
click at [879, 391] on div "[PERSON_NAME]" at bounding box center [838, 385] width 127 height 17
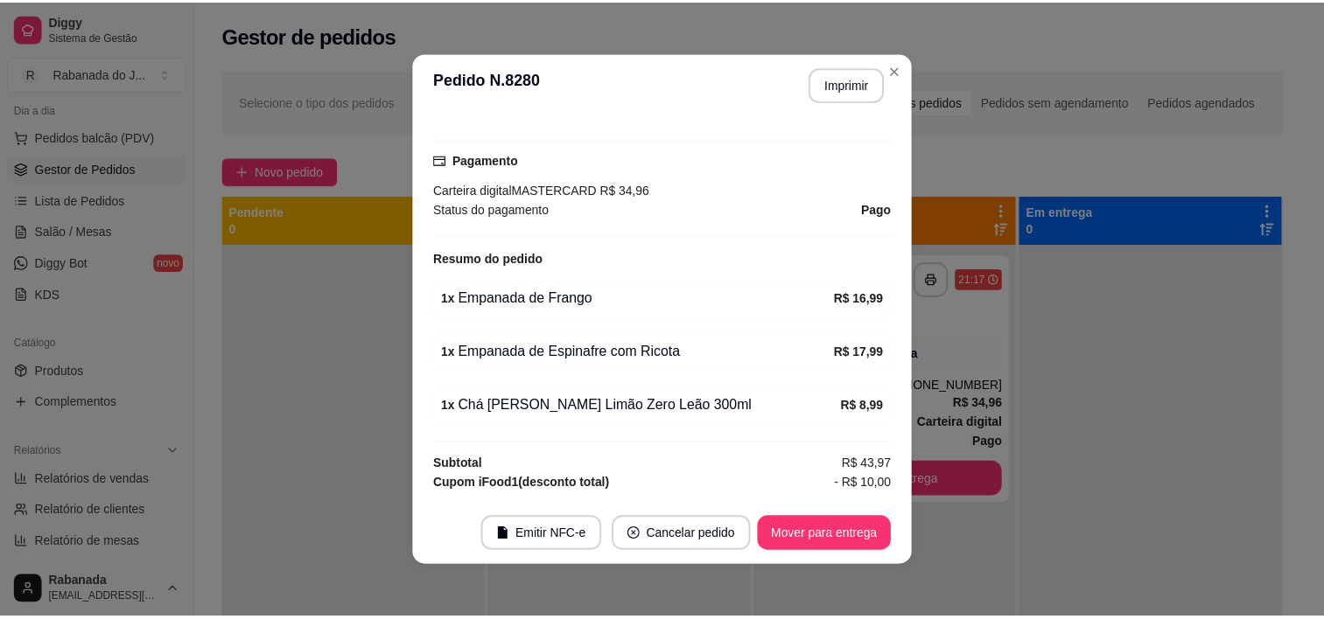
scroll to position [525, 0]
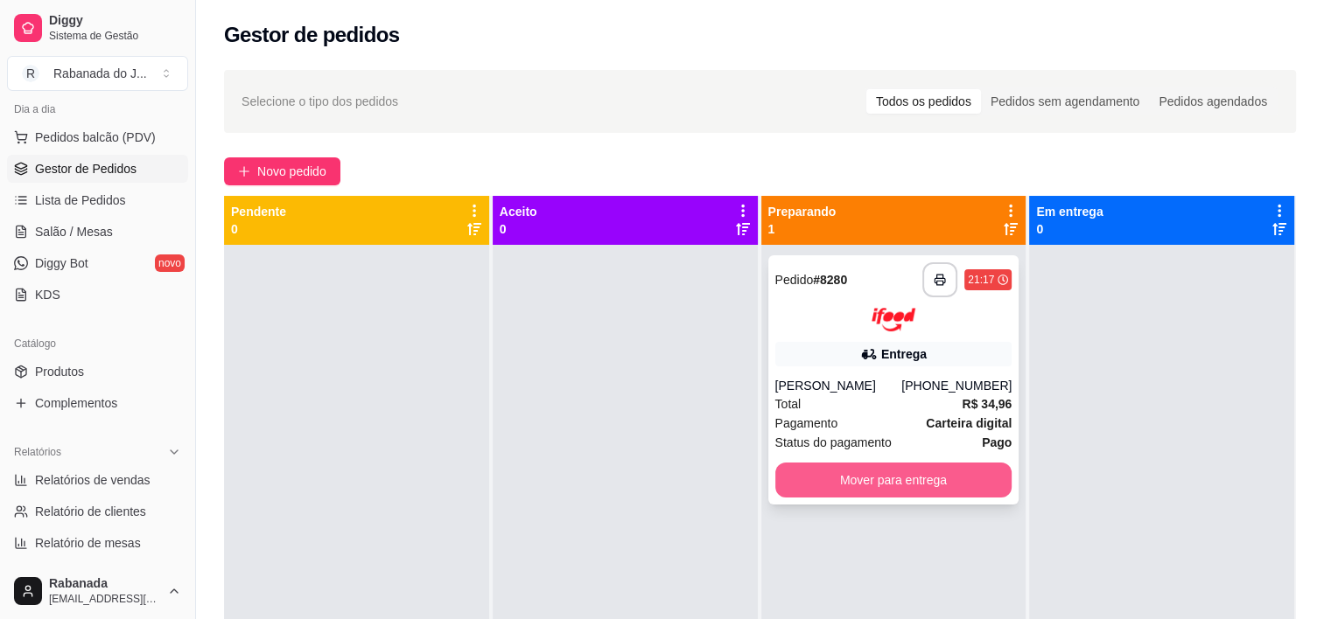
click at [903, 493] on button "Mover para entrega" at bounding box center [893, 480] width 237 height 35
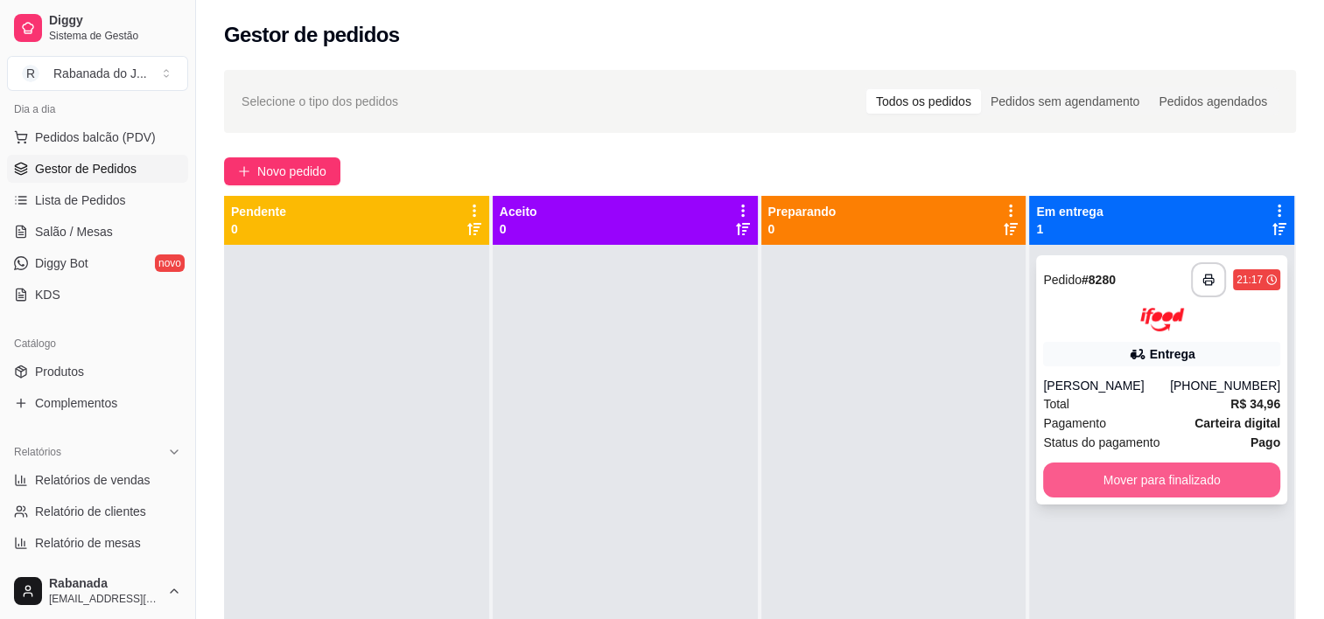
click at [1161, 479] on button "Mover para finalizado" at bounding box center [1161, 480] width 237 height 35
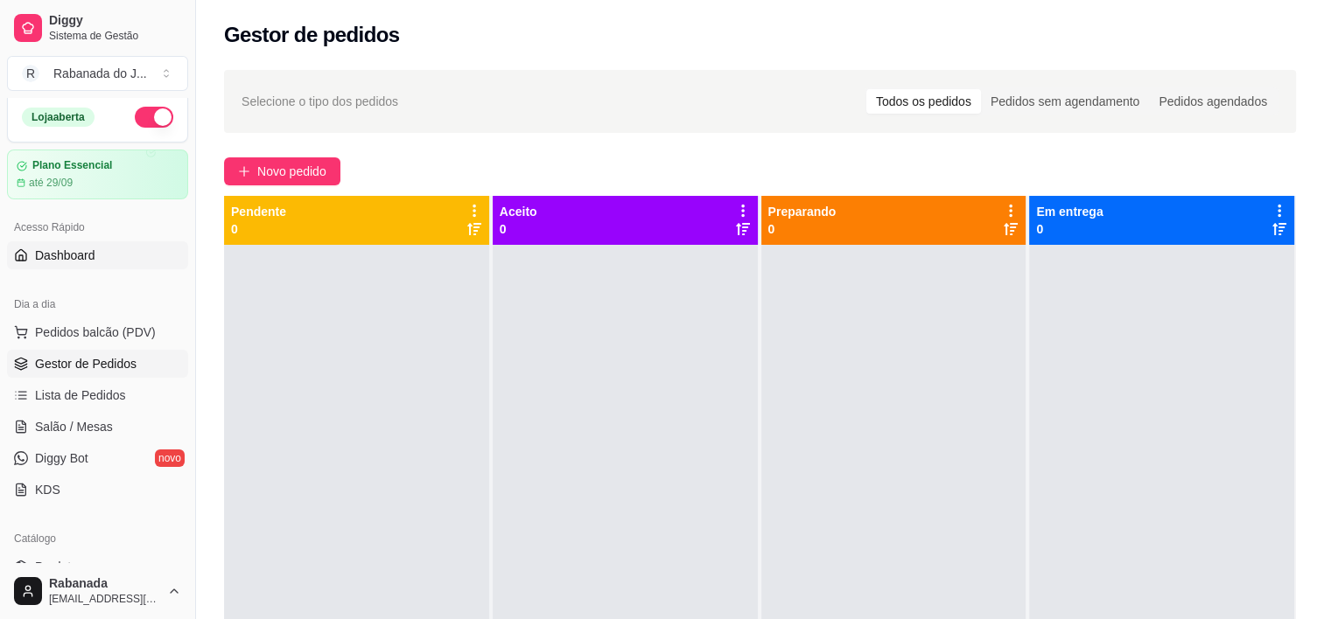
scroll to position [0, 0]
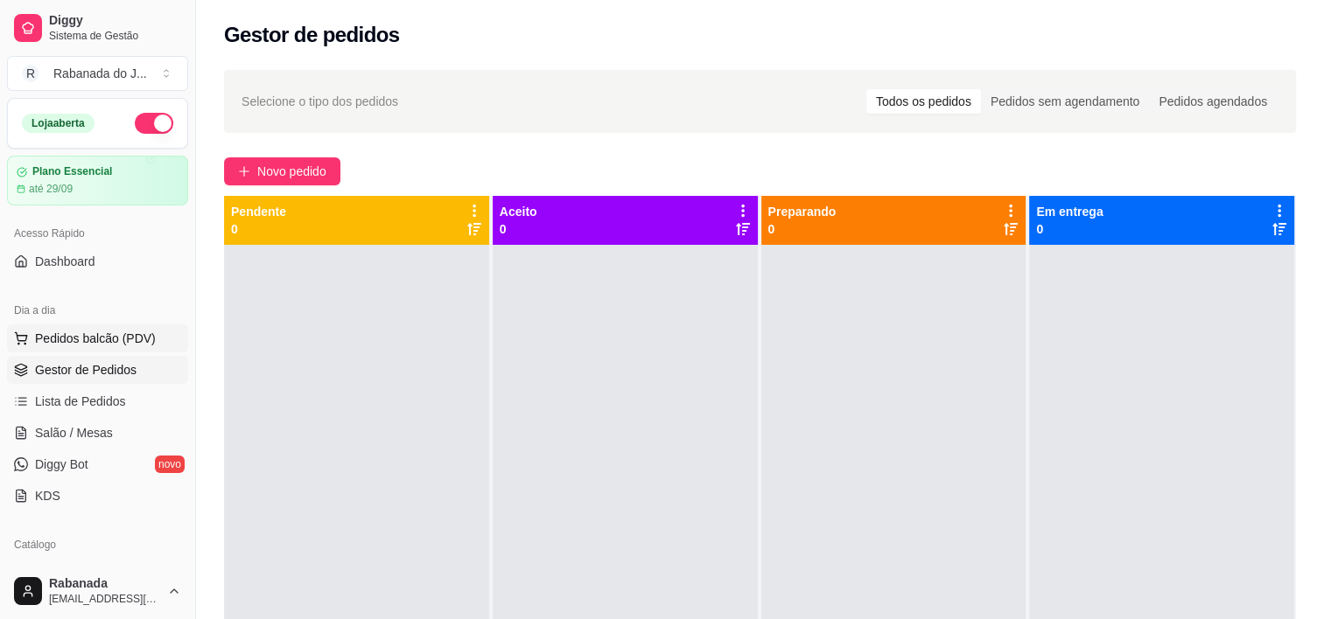
click at [147, 343] on span "Pedidos balcão (PDV)" at bounding box center [95, 338] width 121 height 17
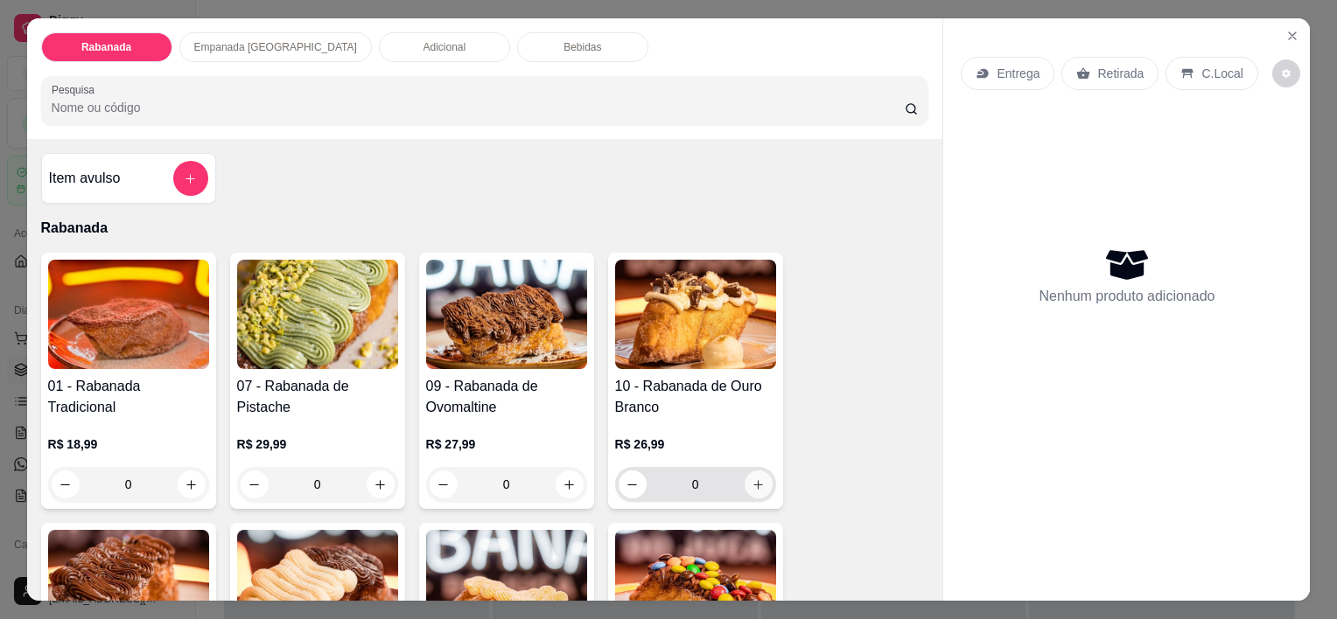
click at [753, 480] on icon "increase-product-quantity" at bounding box center [758, 485] width 10 height 10
type input "1"
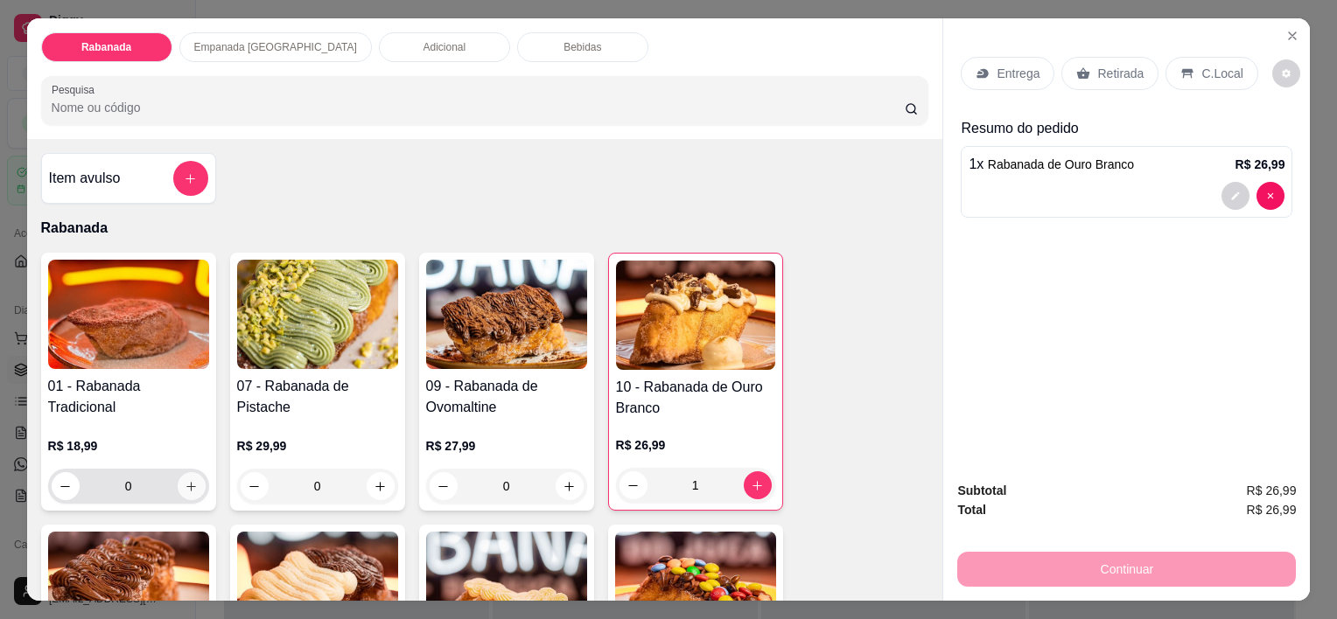
click at [185, 484] on icon "increase-product-quantity" at bounding box center [191, 486] width 13 height 13
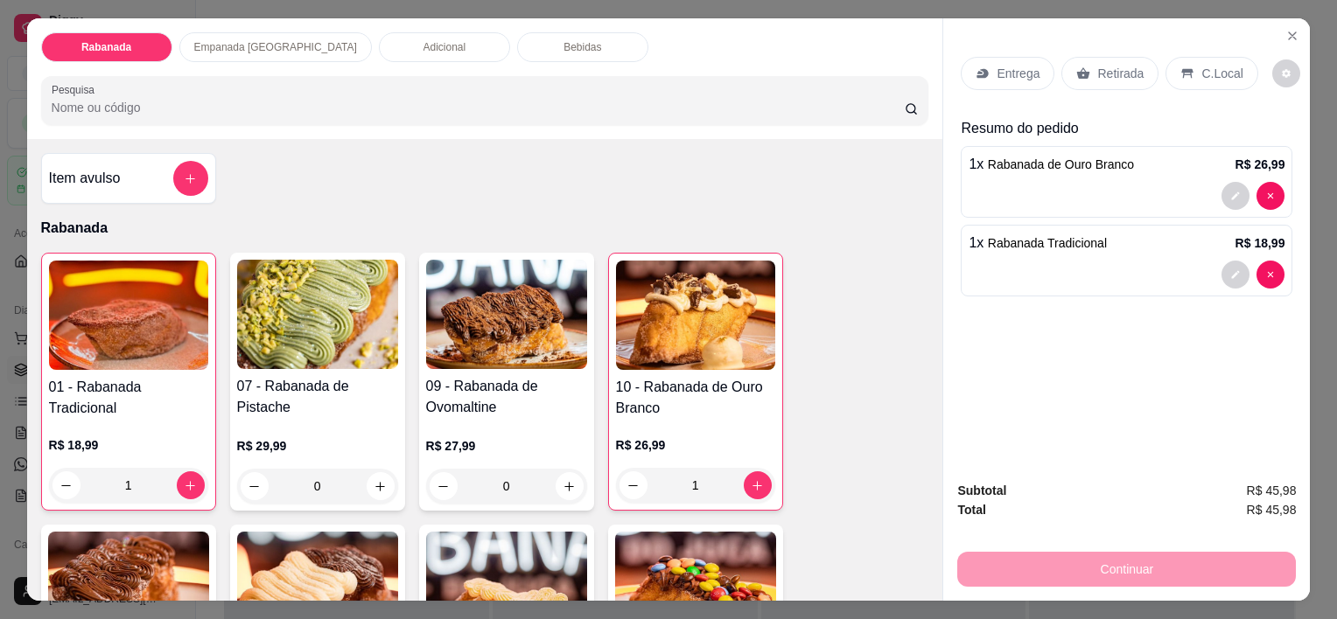
click at [1190, 76] on div "C.Local" at bounding box center [1211, 73] width 92 height 33
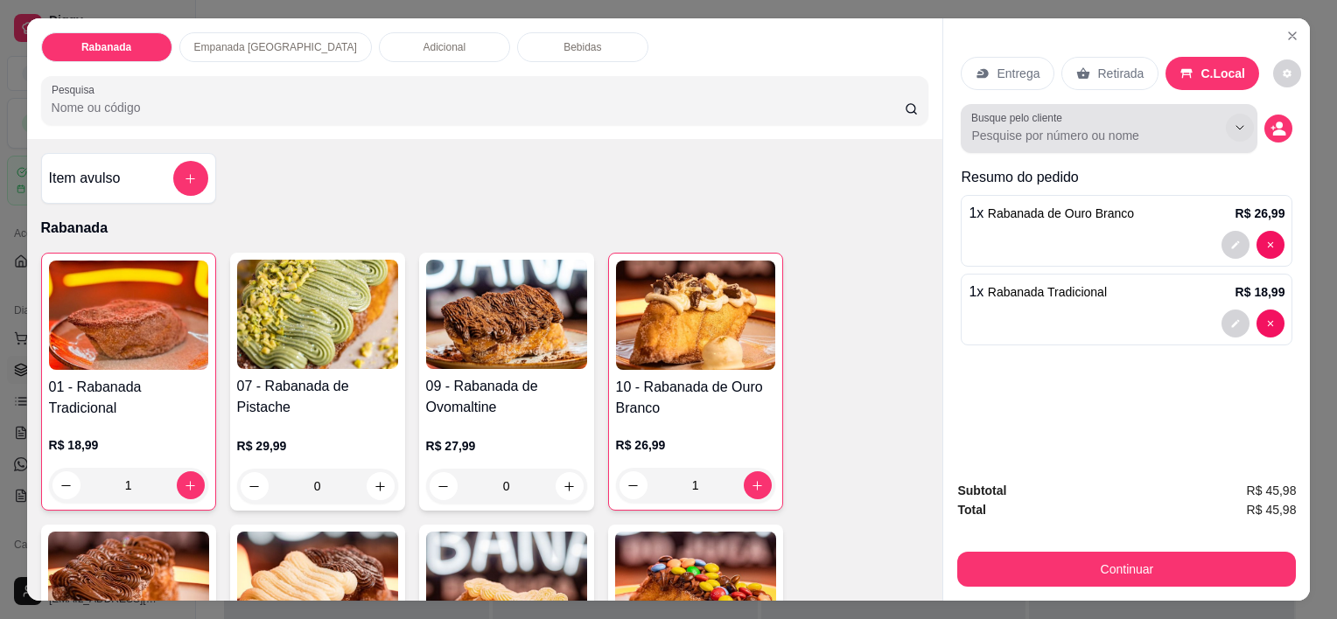
click at [1233, 121] on icon "Show suggestions" at bounding box center [1240, 128] width 14 height 14
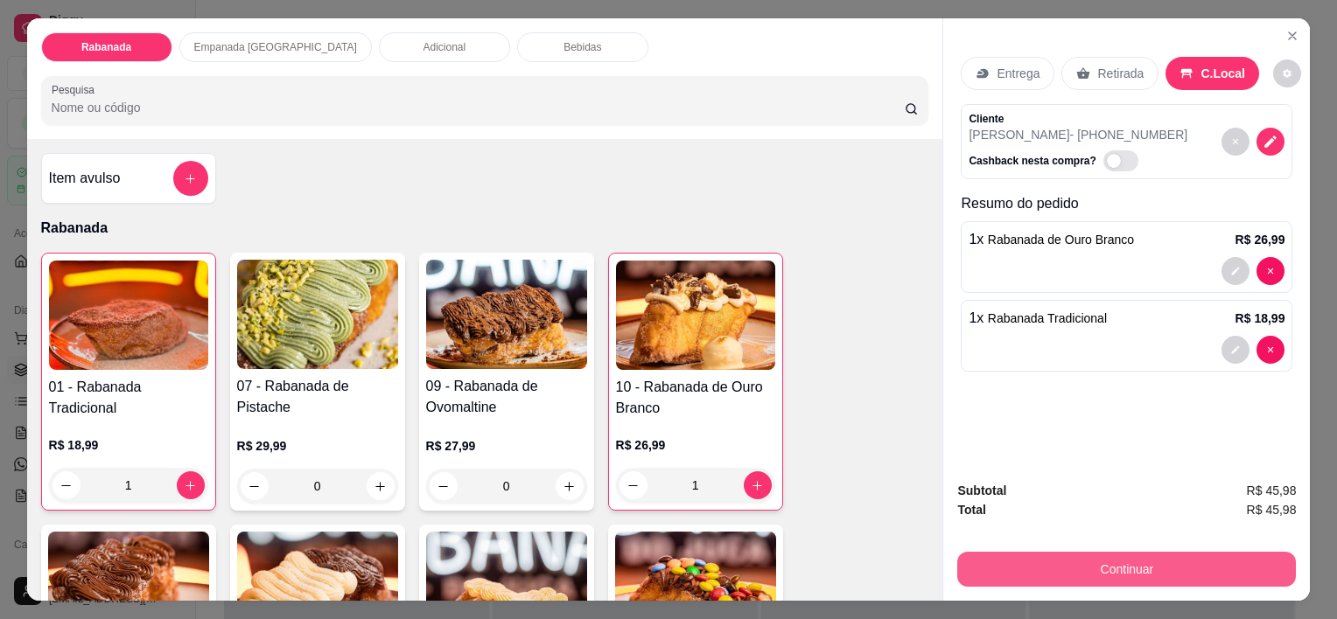
click at [1171, 553] on button "Continuar" at bounding box center [1126, 569] width 339 height 35
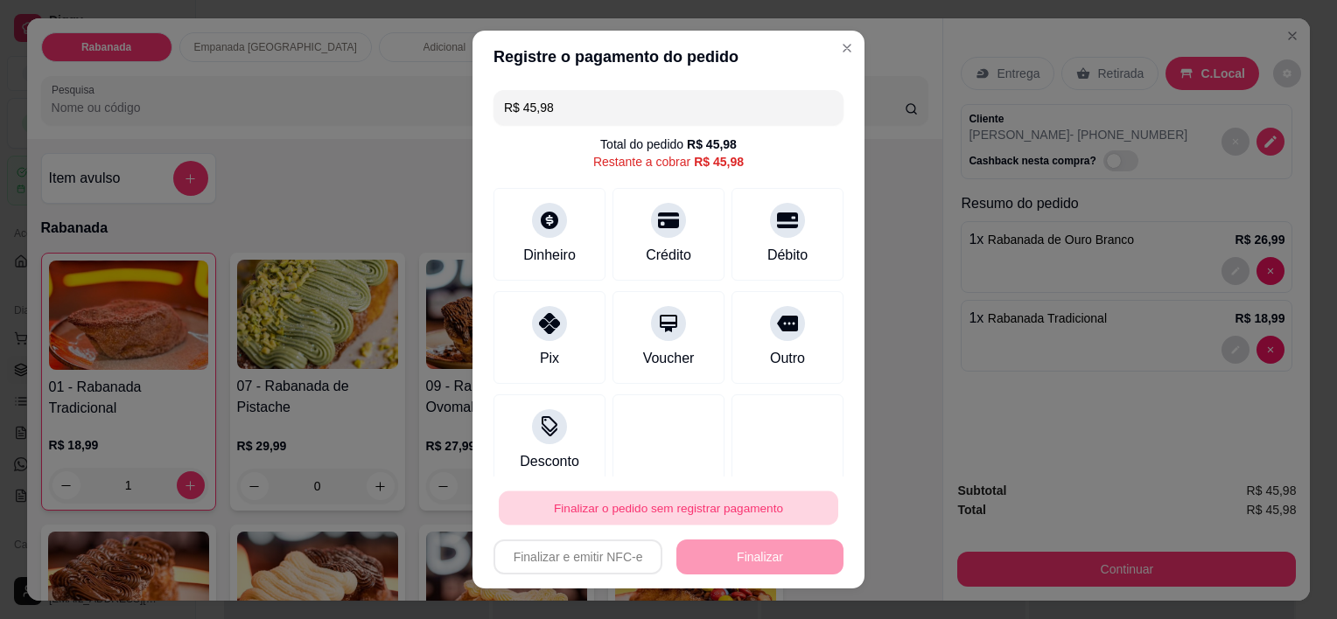
click at [756, 506] on button "Finalizar o pedido sem registrar pagamento" at bounding box center [668, 508] width 339 height 34
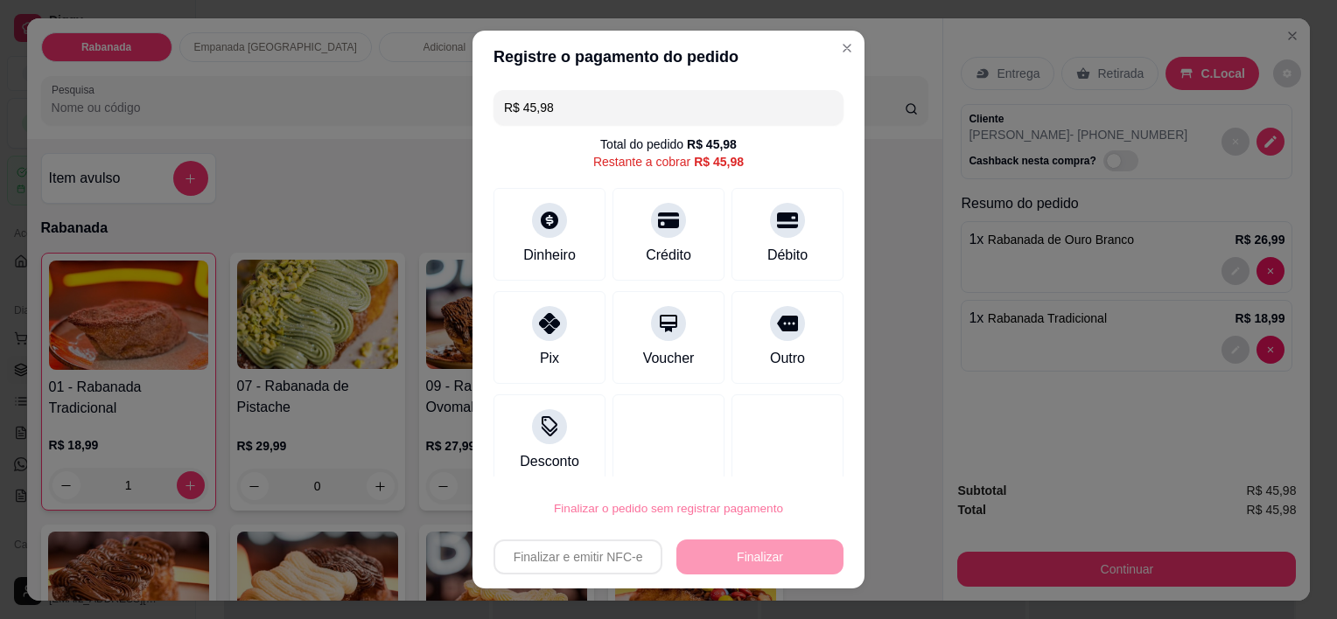
click at [766, 451] on button "Confirmar" at bounding box center [769, 458] width 65 height 27
type input "0"
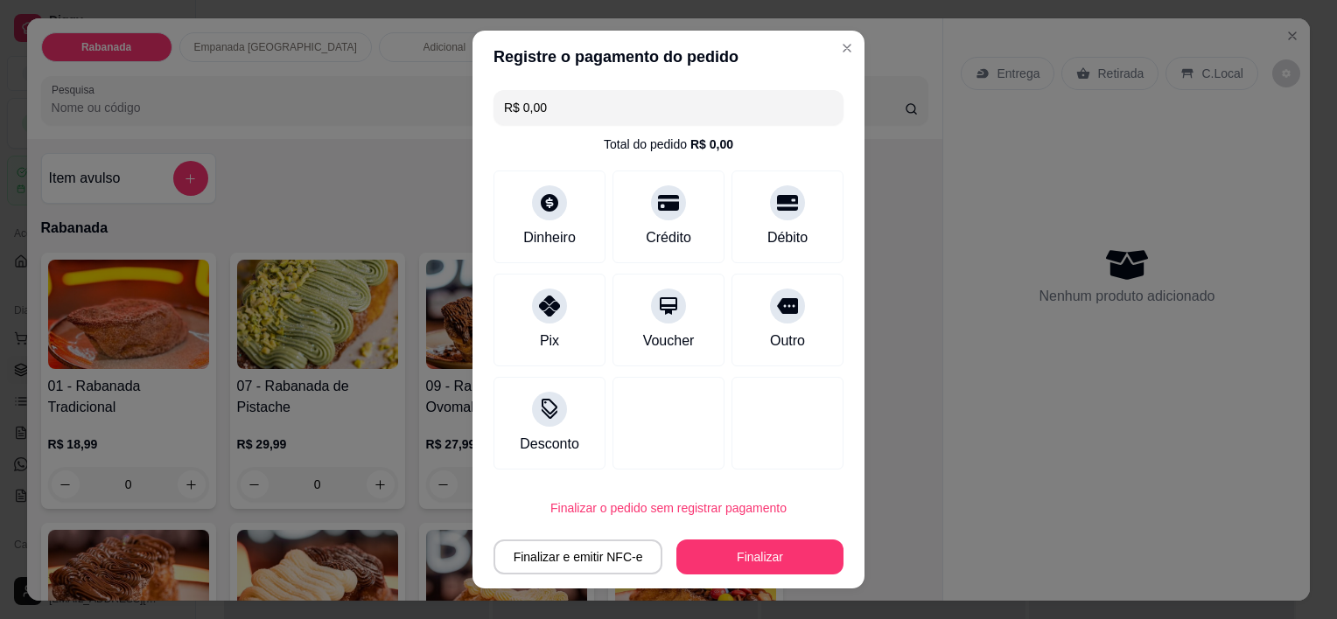
type input "R$ 0,00"
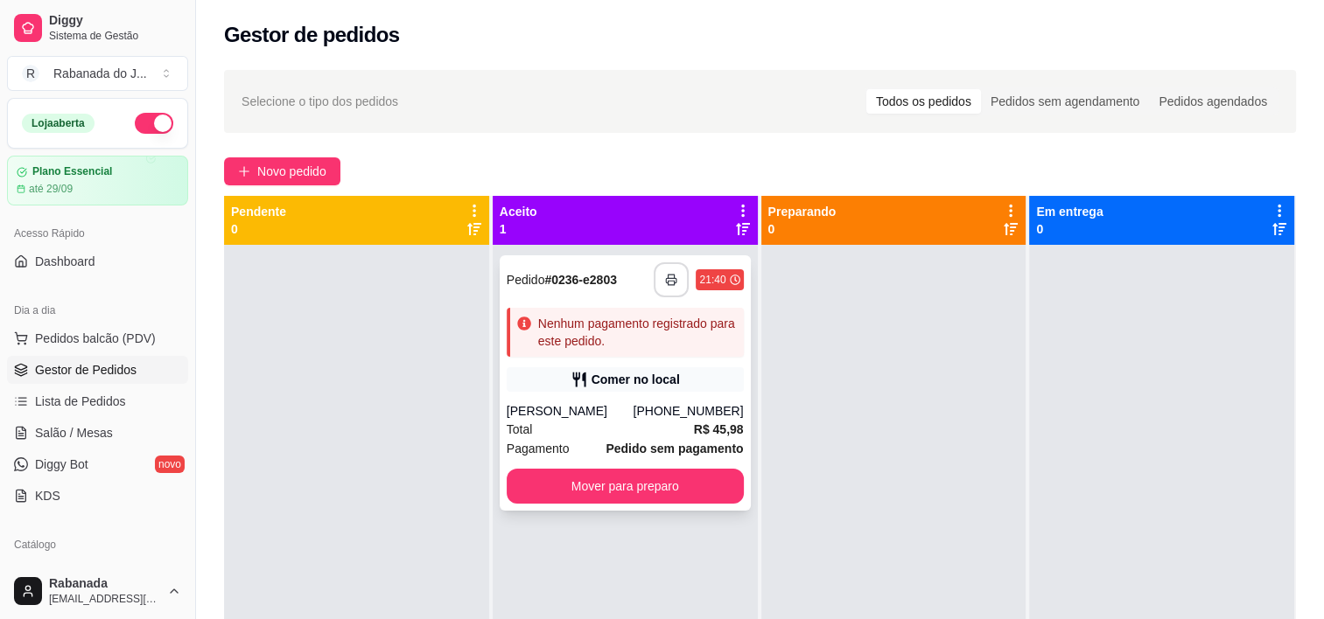
click at [675, 276] on button "button" at bounding box center [671, 279] width 35 height 35
click at [659, 463] on div "**********" at bounding box center [625, 382] width 251 height 255
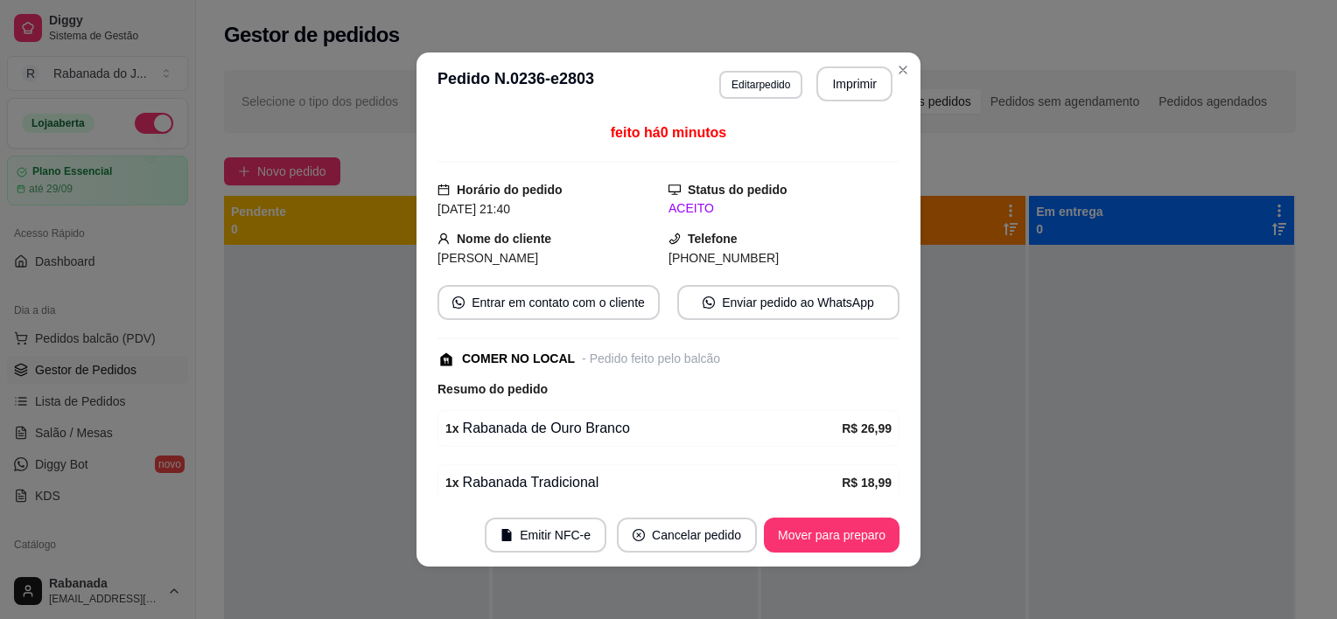
click at [879, 56] on header "**********" at bounding box center [668, 83] width 504 height 63
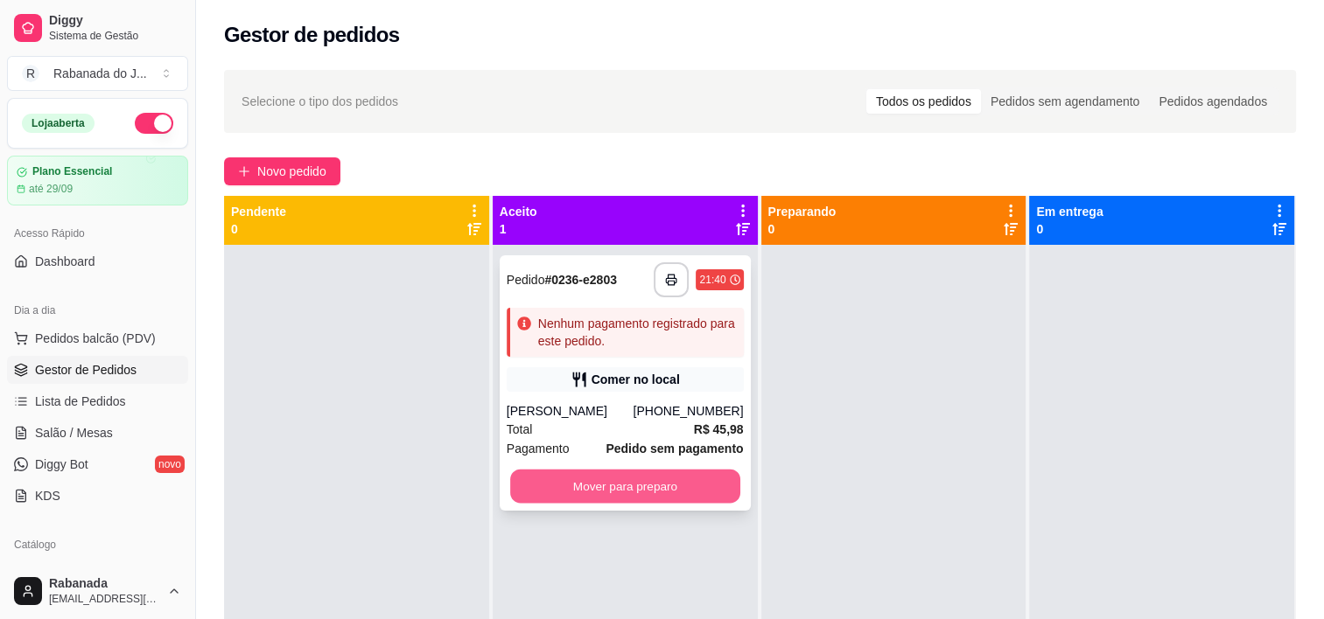
click at [682, 486] on button "Mover para preparo" at bounding box center [625, 487] width 230 height 34
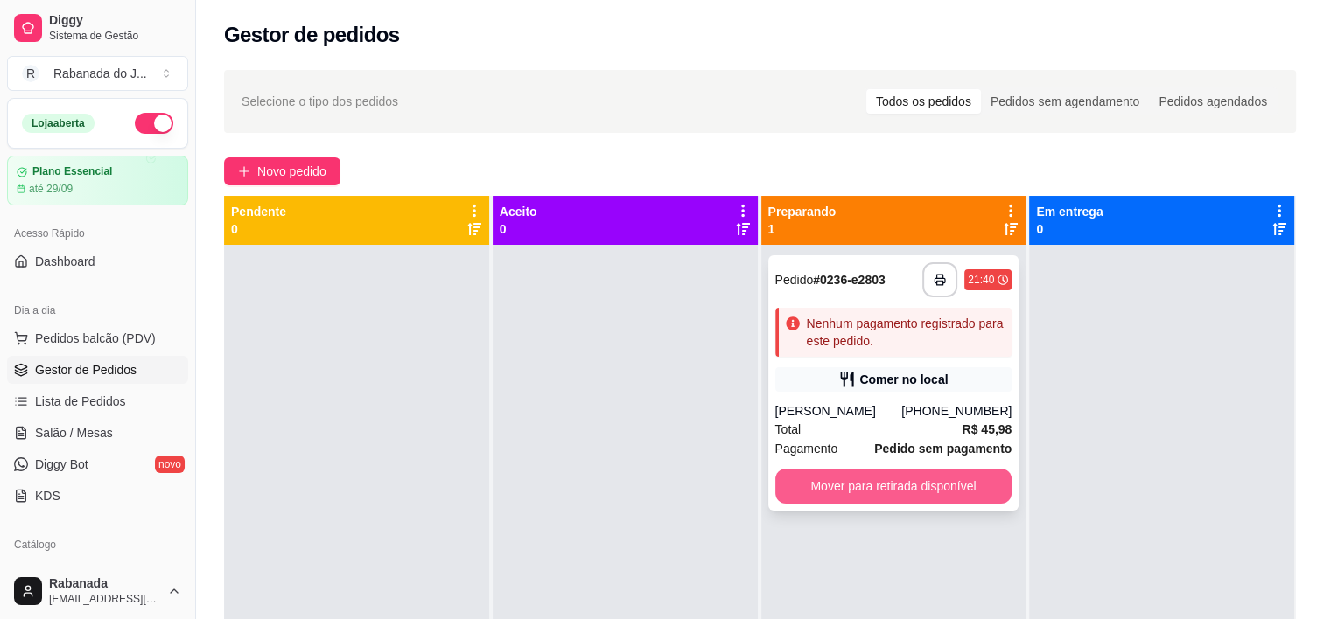
click at [854, 500] on button "Mover para retirada disponível" at bounding box center [893, 486] width 237 height 35
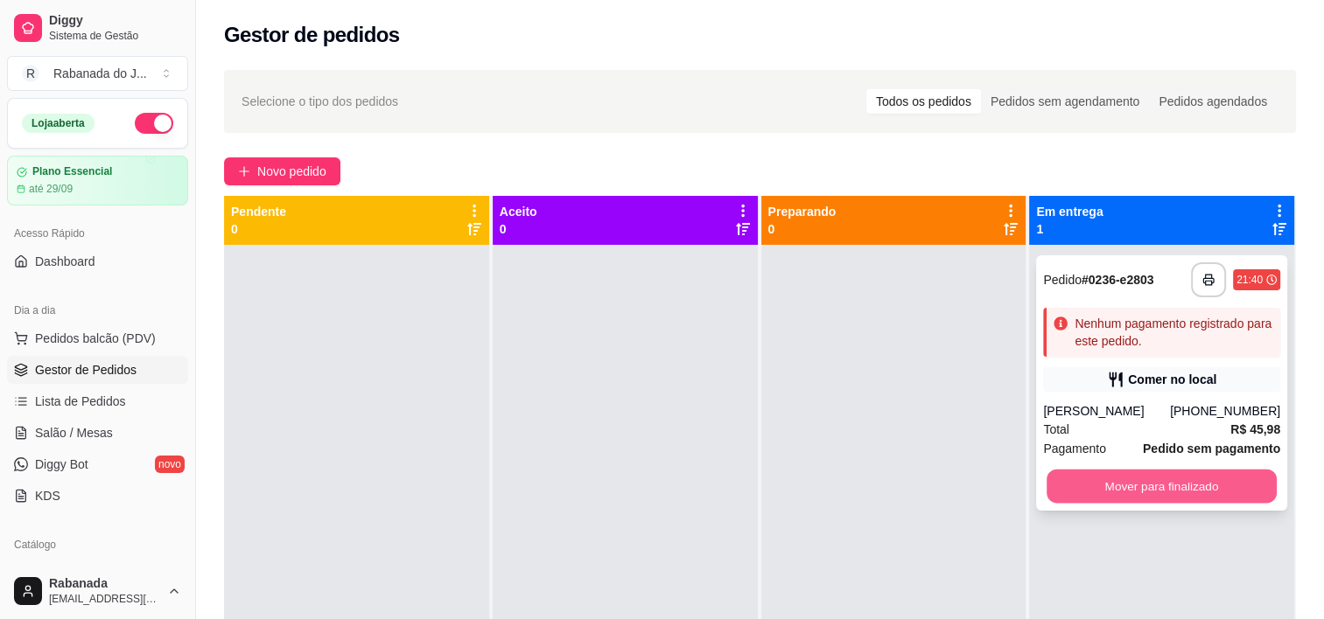
click at [1142, 499] on button "Mover para finalizado" at bounding box center [1161, 487] width 230 height 34
